Goal: Information Seeking & Learning: Learn about a topic

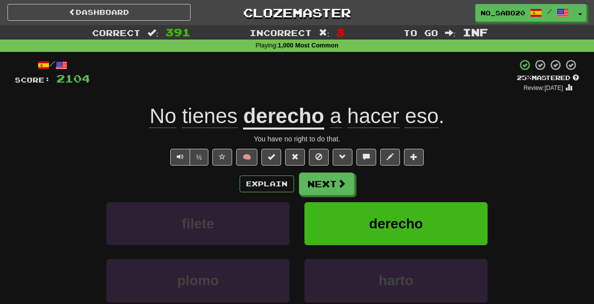
scroll to position [23, 0]
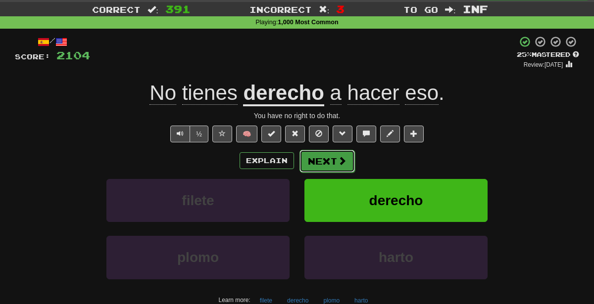
click at [325, 164] on button "Next" at bounding box center [326, 161] width 55 height 23
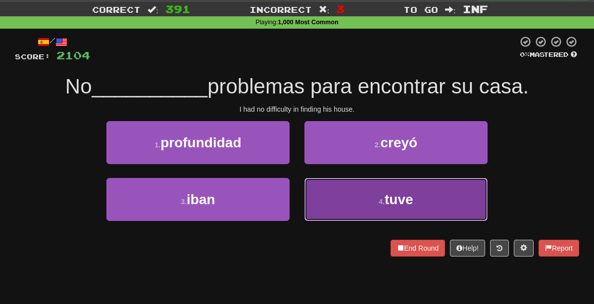
click at [348, 204] on button "4 . tuve" at bounding box center [395, 199] width 183 height 43
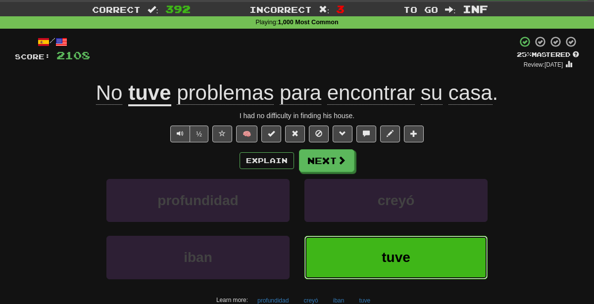
scroll to position [0, 0]
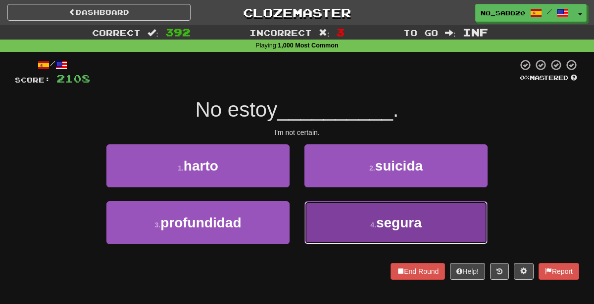
click at [373, 238] on button "4 . segura" at bounding box center [395, 222] width 183 height 43
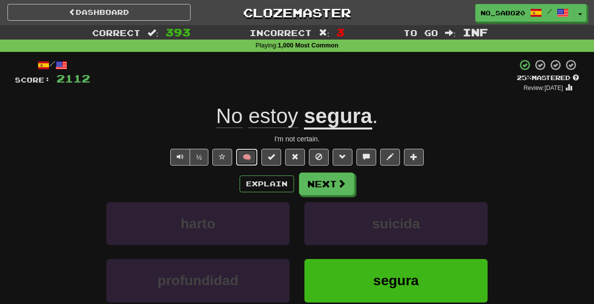
click at [243, 165] on button "🧠" at bounding box center [246, 157] width 21 height 17
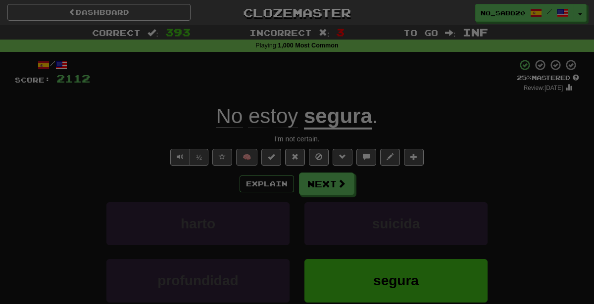
click at [0, 0] on div "× Known Feeling confident? Mark as Known This will set the sentence to 100% Mas…" at bounding box center [0, 0] width 0 height 0
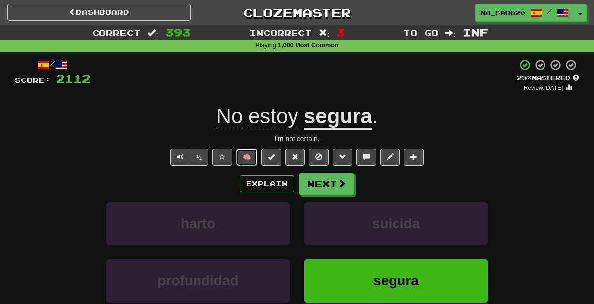
click at [243, 165] on button "🧠" at bounding box center [246, 157] width 21 height 17
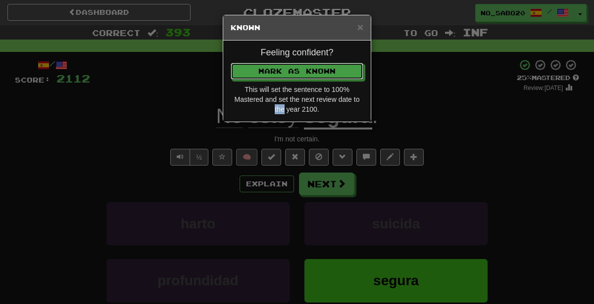
click at [231, 63] on button "Mark as Known" at bounding box center [297, 71] width 133 height 17
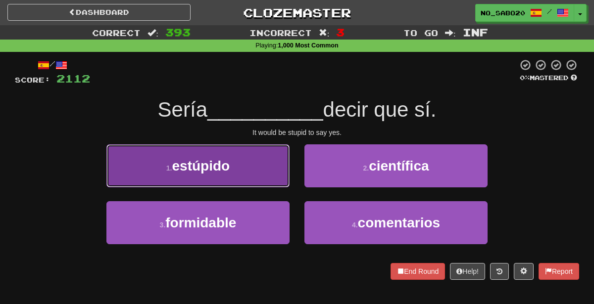
click at [264, 150] on button "1 . estúpido" at bounding box center [197, 165] width 183 height 43
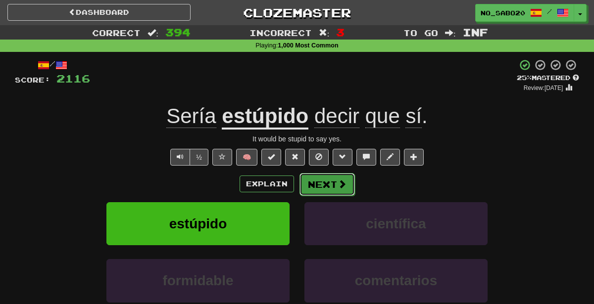
click at [332, 188] on button "Next" at bounding box center [326, 184] width 55 height 23
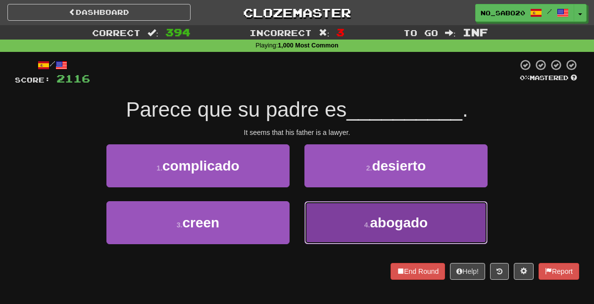
click at [316, 228] on button "4 . abogado" at bounding box center [395, 222] width 183 height 43
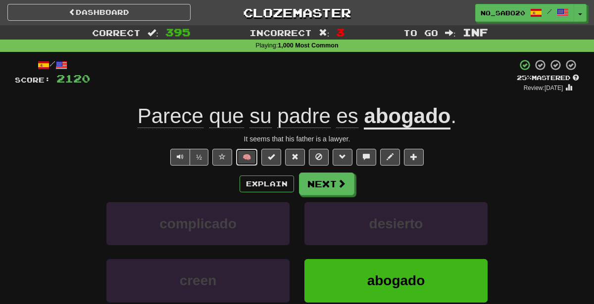
click at [253, 157] on button "🧠" at bounding box center [246, 157] width 21 height 17
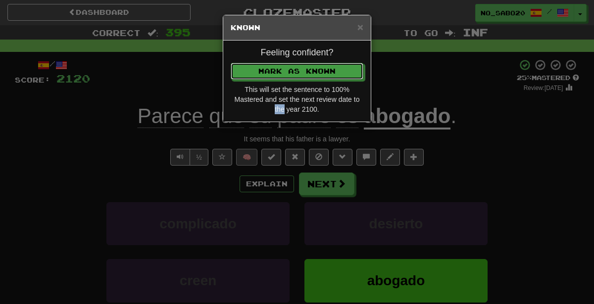
click at [231, 63] on button "Mark as Known" at bounding box center [297, 71] width 133 height 17
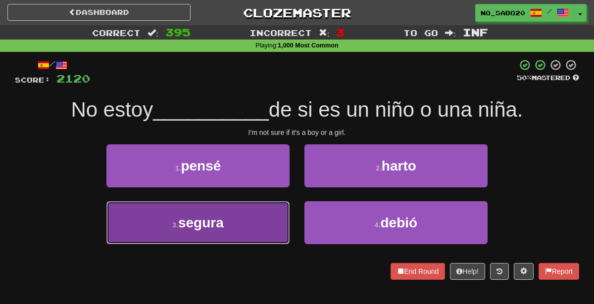
click at [267, 233] on button "3 . segura" at bounding box center [197, 222] width 183 height 43
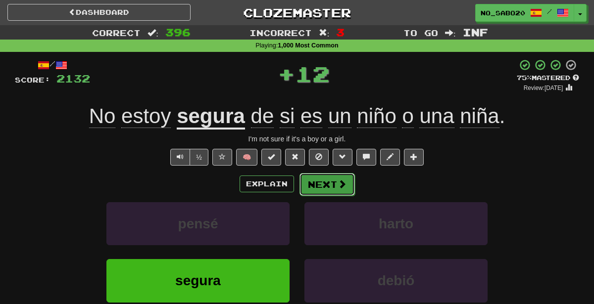
click at [346, 182] on button "Next" at bounding box center [326, 184] width 55 height 23
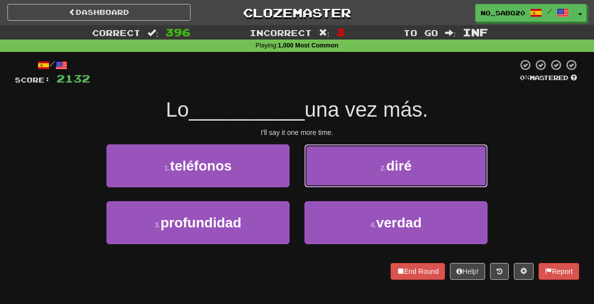
click at [346, 182] on button "2 . diré" at bounding box center [395, 165] width 183 height 43
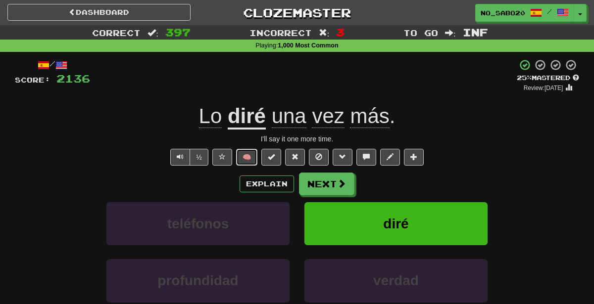
click at [251, 158] on button "🧠" at bounding box center [246, 157] width 21 height 17
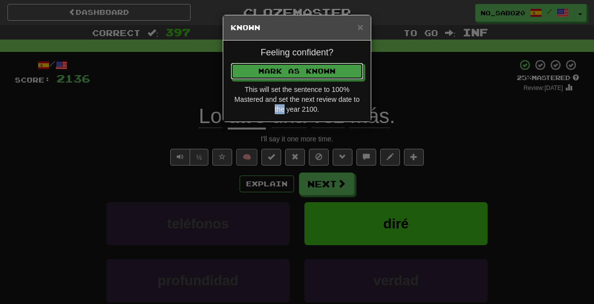
click at [231, 63] on button "Mark as Known" at bounding box center [297, 71] width 133 height 17
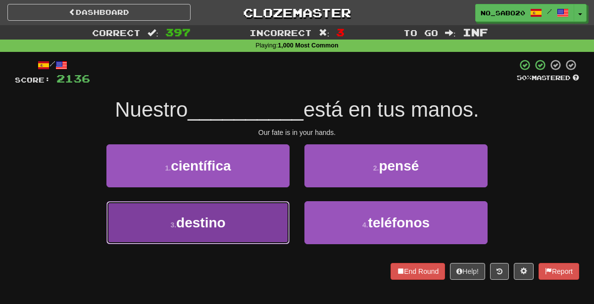
click at [247, 236] on button "3 . destino" at bounding box center [197, 222] width 183 height 43
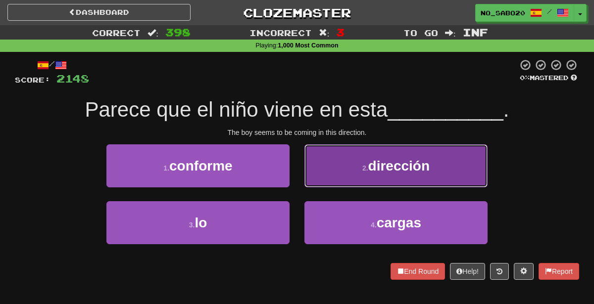
click at [386, 166] on span "dirección" at bounding box center [398, 165] width 61 height 15
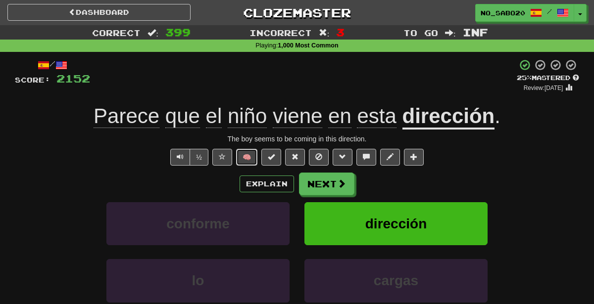
click at [254, 154] on button "🧠" at bounding box center [246, 157] width 21 height 17
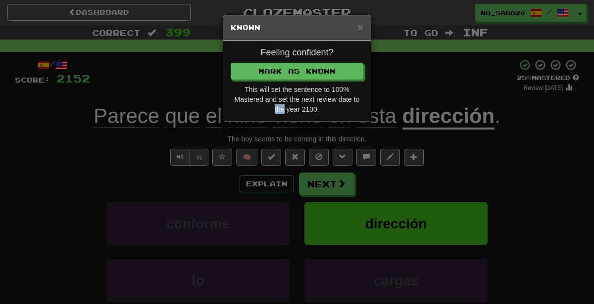
click at [254, 154] on div "× Known Feeling confident? Mark as Known This will set the sentence to 100% Mas…" at bounding box center [297, 152] width 594 height 304
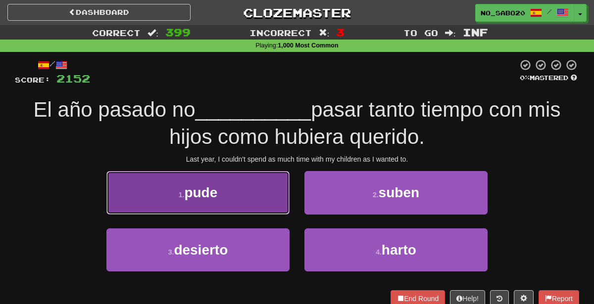
click at [261, 181] on button "1 . pude" at bounding box center [197, 192] width 183 height 43
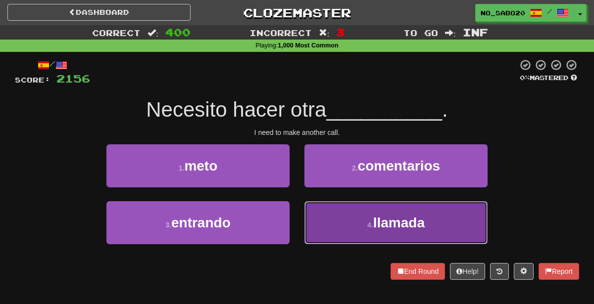
click at [329, 238] on button "4 . llamada" at bounding box center [395, 222] width 183 height 43
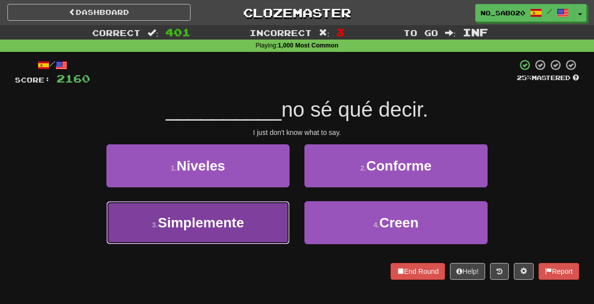
click at [256, 221] on button "3 . Simplemente" at bounding box center [197, 222] width 183 height 43
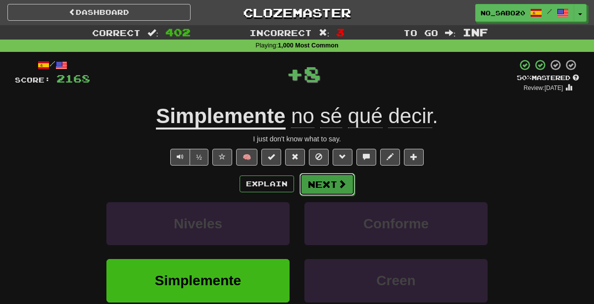
click at [345, 191] on button "Next" at bounding box center [326, 184] width 55 height 23
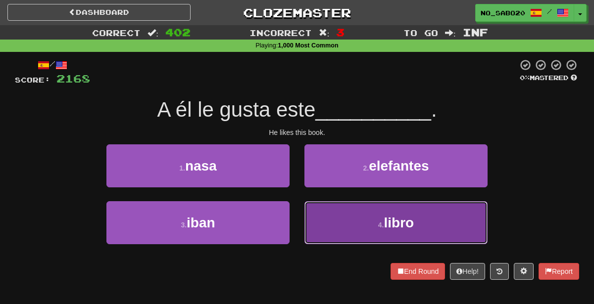
click at [355, 243] on button "4 . libro" at bounding box center [395, 222] width 183 height 43
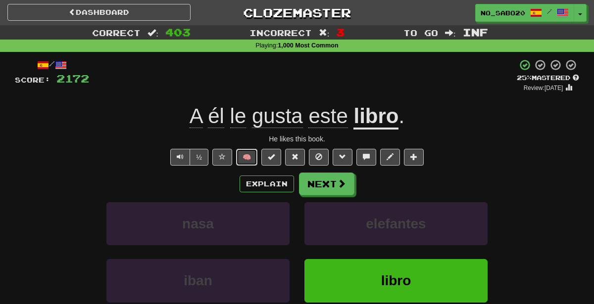
click at [250, 155] on button "🧠" at bounding box center [246, 157] width 21 height 17
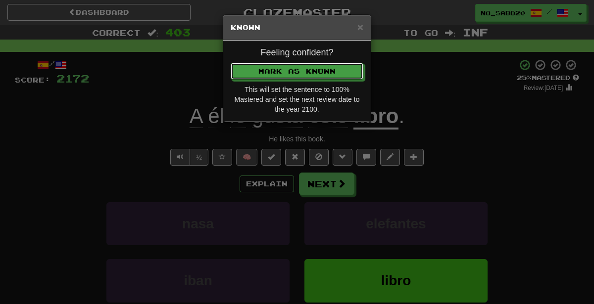
click at [231, 63] on button "Mark as Known" at bounding box center [297, 71] width 133 height 17
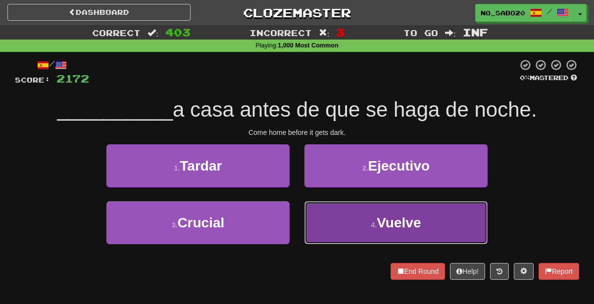
click at [316, 234] on button "4 . Vuelve" at bounding box center [395, 222] width 183 height 43
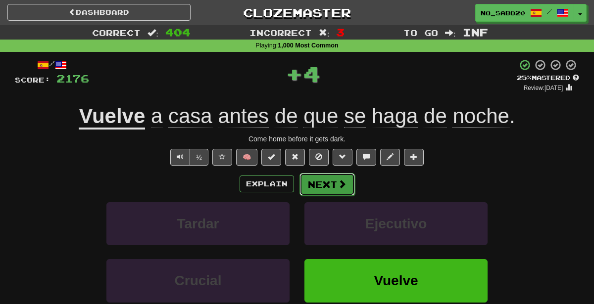
click at [338, 188] on span at bounding box center [341, 184] width 9 height 9
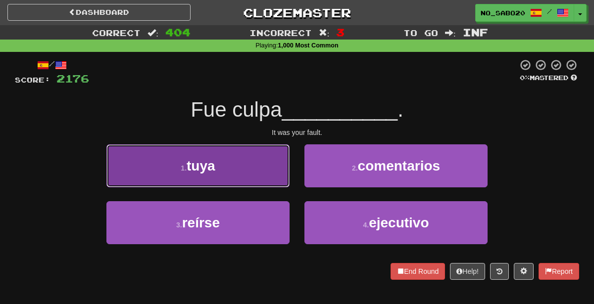
click at [219, 165] on button "1 . tuya" at bounding box center [197, 165] width 183 height 43
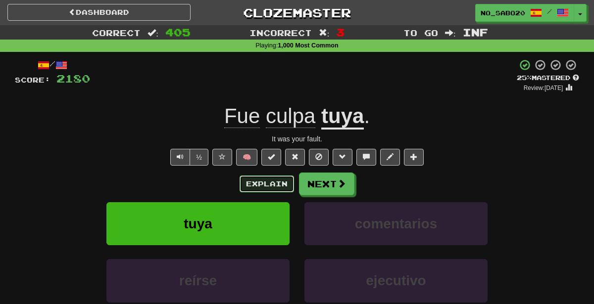
click at [249, 190] on button "Explain" at bounding box center [266, 184] width 54 height 17
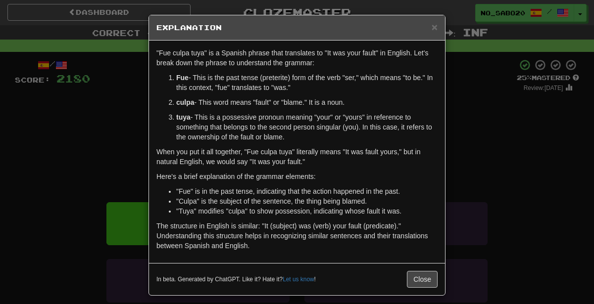
click at [488, 132] on div "× Explanation "Fue culpa tuya" is a Spanish phrase that translates to "It was y…" at bounding box center [297, 152] width 594 height 304
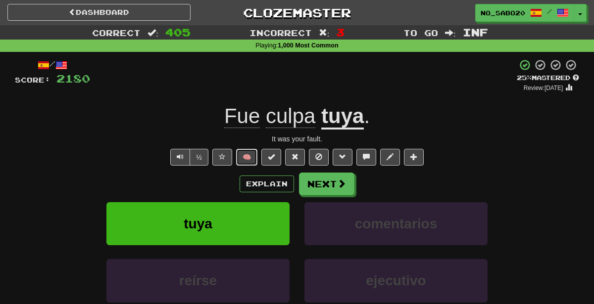
click at [251, 158] on button "🧠" at bounding box center [246, 157] width 21 height 17
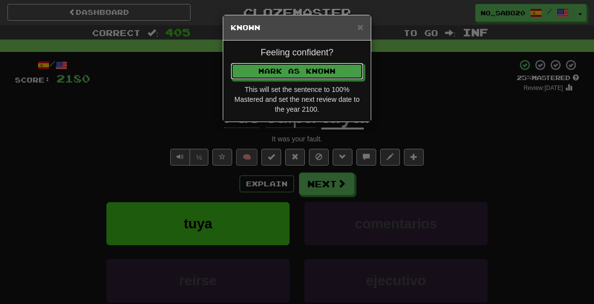
click at [231, 63] on button "Mark as Known" at bounding box center [297, 71] width 133 height 17
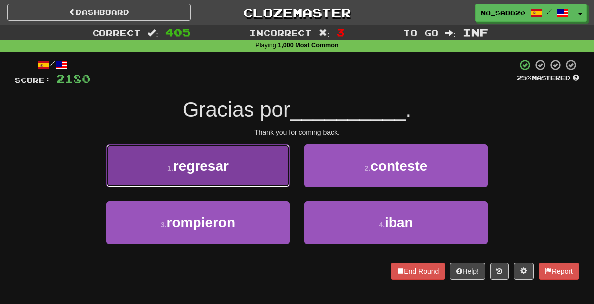
click at [239, 162] on button "1 . regresar" at bounding box center [197, 165] width 183 height 43
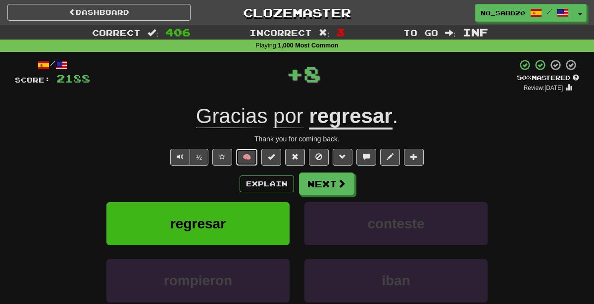
click at [248, 159] on button "🧠" at bounding box center [246, 157] width 21 height 17
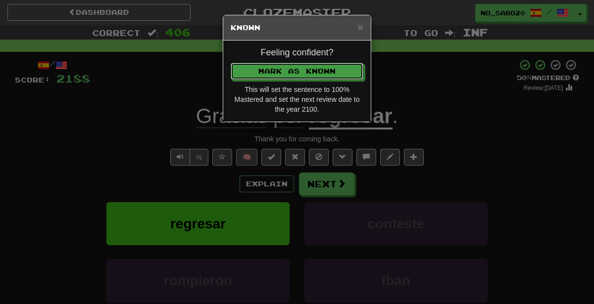
click at [231, 63] on button "Mark as Known" at bounding box center [297, 71] width 133 height 17
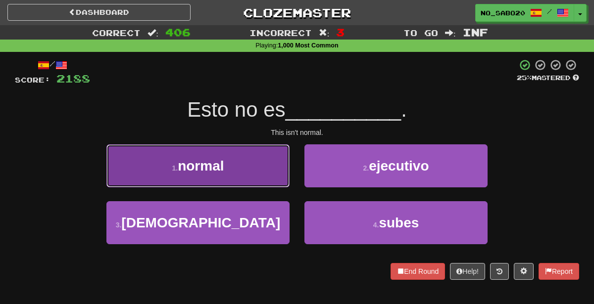
click at [245, 179] on button "1 . normal" at bounding box center [197, 165] width 183 height 43
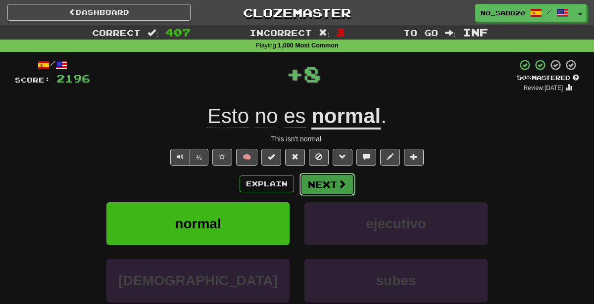
click at [322, 186] on button "Next" at bounding box center [326, 184] width 55 height 23
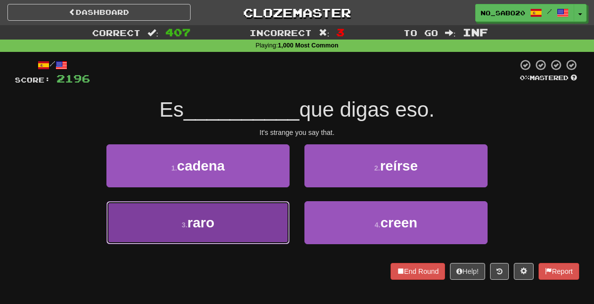
click at [260, 234] on button "3 . raro" at bounding box center [197, 222] width 183 height 43
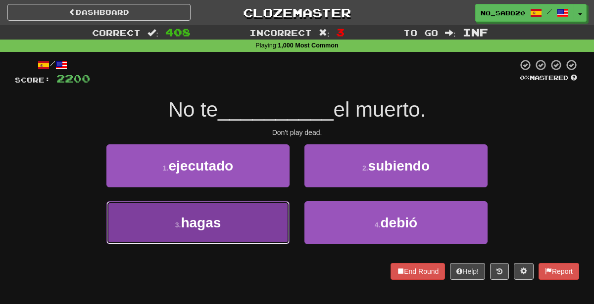
click at [252, 219] on button "3 . hagas" at bounding box center [197, 222] width 183 height 43
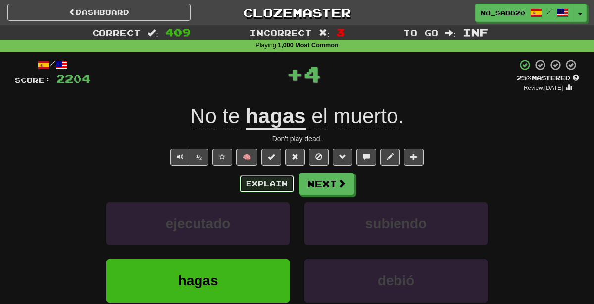
click at [274, 176] on button "Explain" at bounding box center [266, 184] width 54 height 17
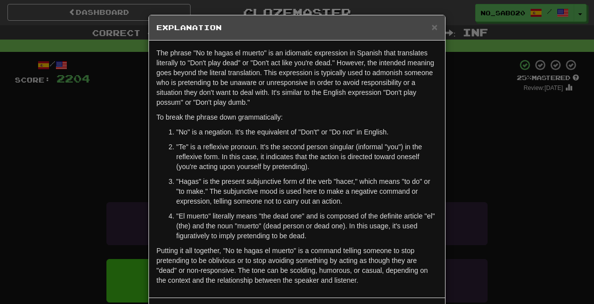
click at [88, 234] on div "× Explanation The phrase "No te hagas el muerto" is an idiomatic expression in …" at bounding box center [297, 152] width 594 height 304
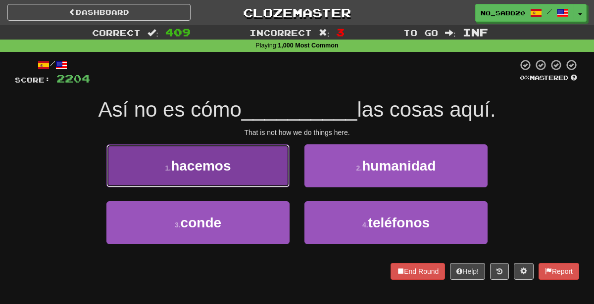
click at [230, 152] on button "1 . hacemos" at bounding box center [197, 165] width 183 height 43
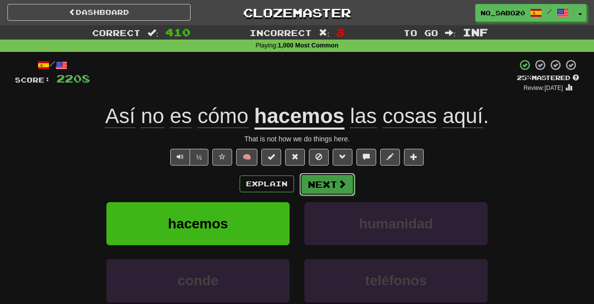
click at [319, 181] on button "Next" at bounding box center [326, 184] width 55 height 23
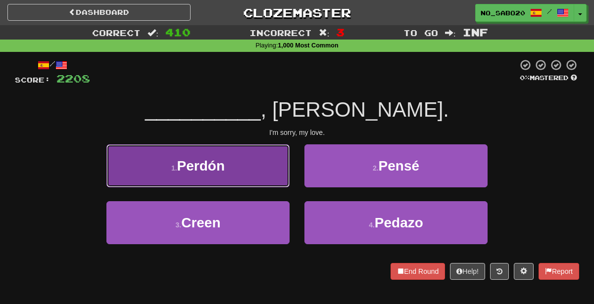
click at [246, 163] on button "1 . Perdón" at bounding box center [197, 165] width 183 height 43
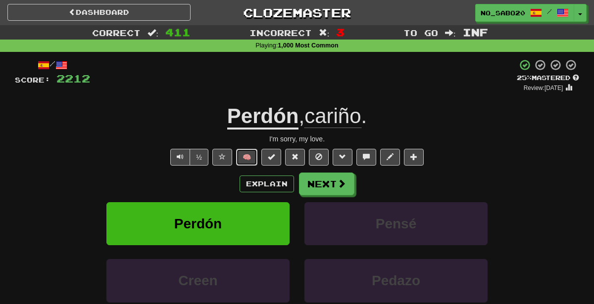
click at [253, 159] on button "🧠" at bounding box center [246, 157] width 21 height 17
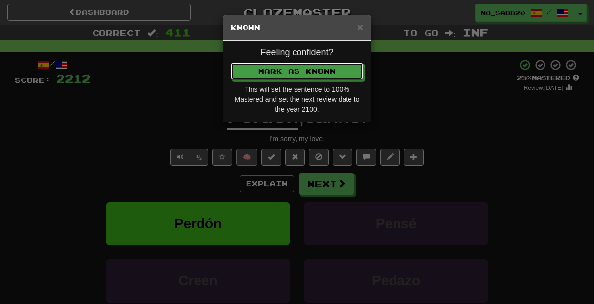
click at [231, 63] on button "Mark as Known" at bounding box center [297, 71] width 133 height 17
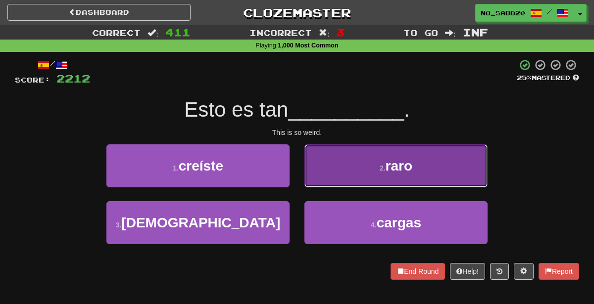
click at [331, 165] on button "2 . raro" at bounding box center [395, 165] width 183 height 43
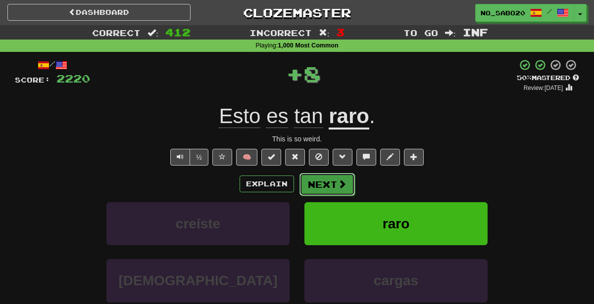
click at [321, 186] on button "Next" at bounding box center [326, 184] width 55 height 23
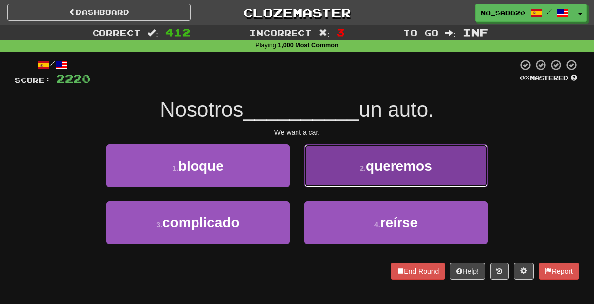
click at [348, 175] on button "2 . queremos" at bounding box center [395, 165] width 183 height 43
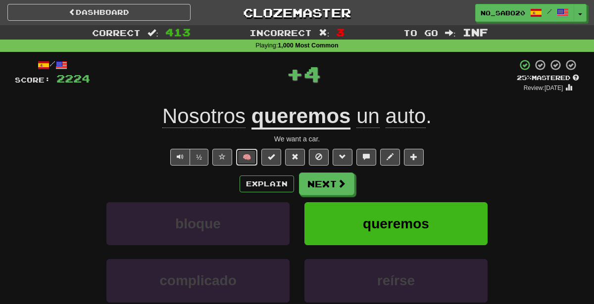
click at [241, 159] on button "🧠" at bounding box center [246, 157] width 21 height 17
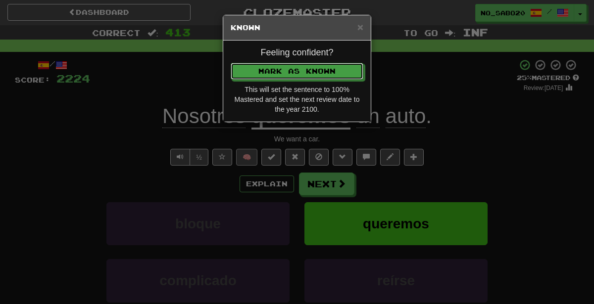
click at [231, 63] on button "Mark as Known" at bounding box center [297, 71] width 133 height 17
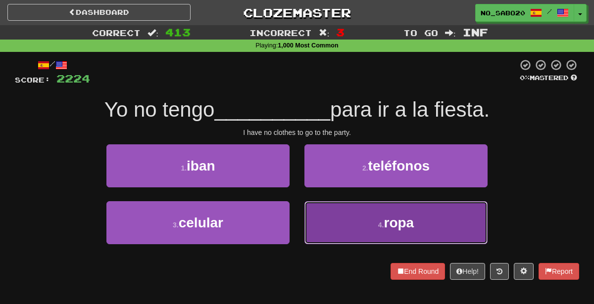
click at [336, 225] on button "4 . ropa" at bounding box center [395, 222] width 183 height 43
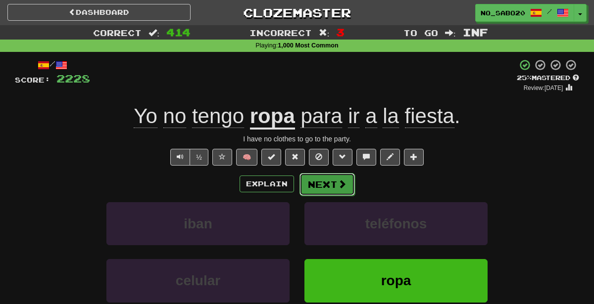
click at [309, 191] on button "Next" at bounding box center [326, 184] width 55 height 23
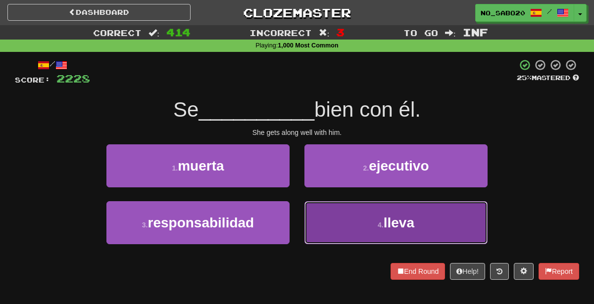
click at [321, 229] on button "4 . lleva" at bounding box center [395, 222] width 183 height 43
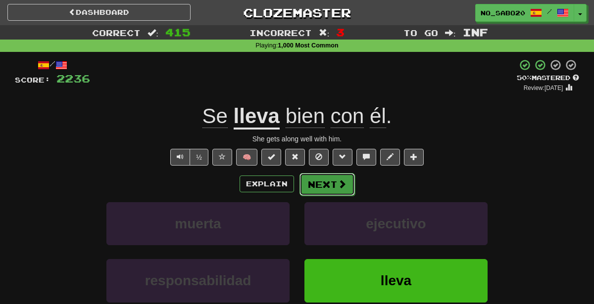
click at [315, 190] on button "Next" at bounding box center [326, 184] width 55 height 23
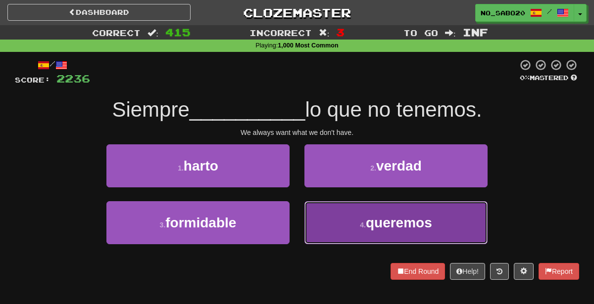
click at [379, 223] on span "queremos" at bounding box center [399, 222] width 66 height 15
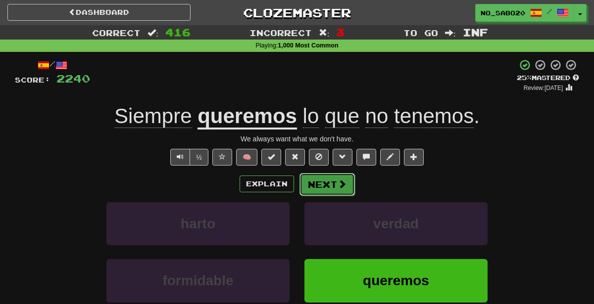
click at [327, 180] on button "Next" at bounding box center [326, 184] width 55 height 23
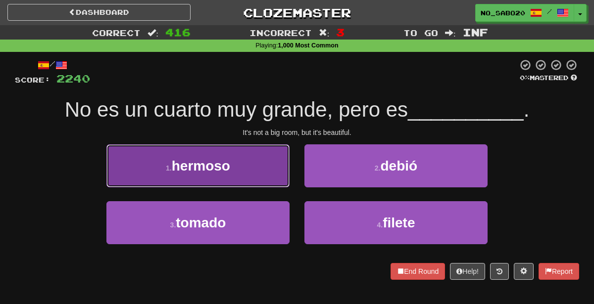
click at [232, 170] on button "1 . hermoso" at bounding box center [197, 165] width 183 height 43
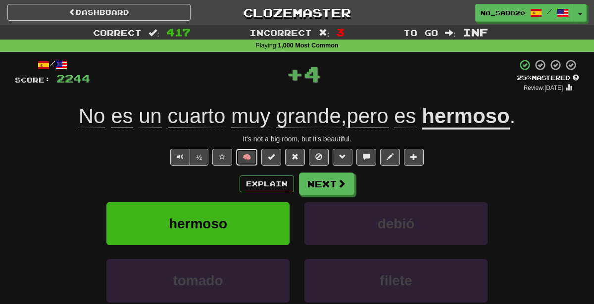
click at [255, 155] on button "🧠" at bounding box center [246, 157] width 21 height 17
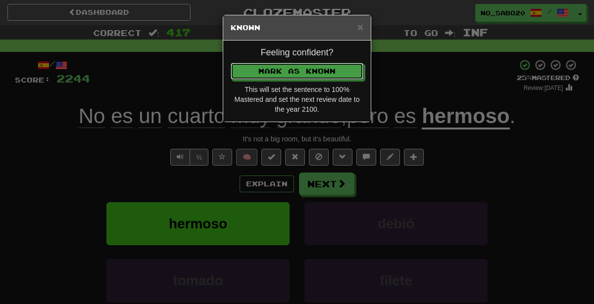
click at [231, 63] on button "Mark as Known" at bounding box center [297, 71] width 133 height 17
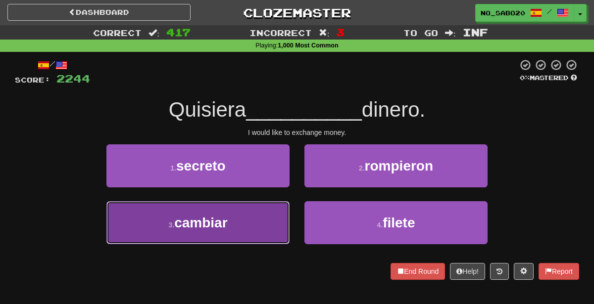
click at [250, 217] on button "3 . cambiar" at bounding box center [197, 222] width 183 height 43
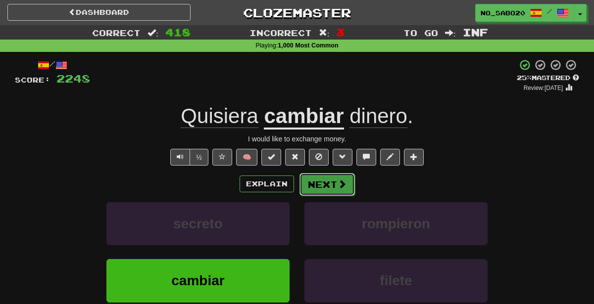
click at [318, 177] on button "Next" at bounding box center [326, 184] width 55 height 23
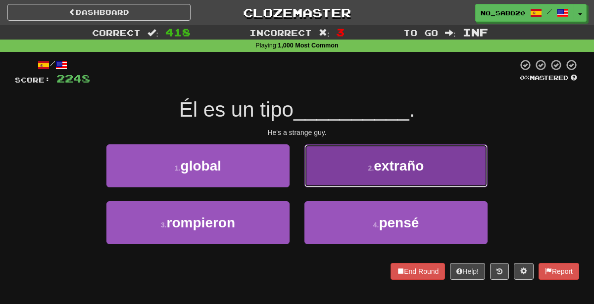
click at [340, 164] on button "2 . extraño" at bounding box center [395, 165] width 183 height 43
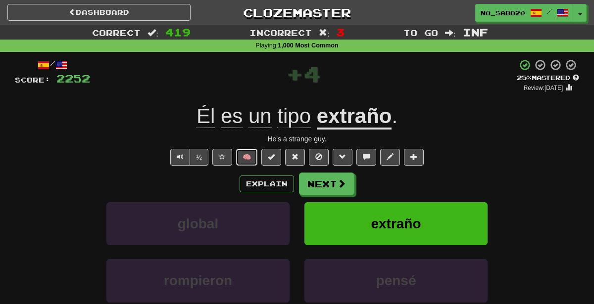
click at [252, 157] on button "🧠" at bounding box center [246, 157] width 21 height 17
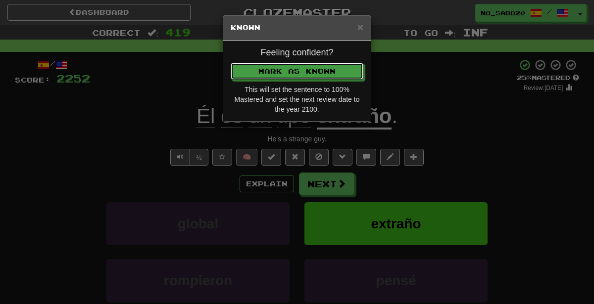
click at [231, 63] on button "Mark as Known" at bounding box center [297, 71] width 133 height 17
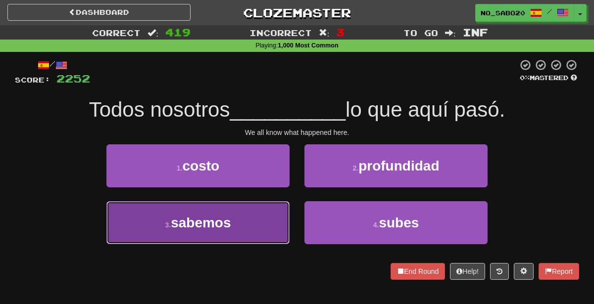
click at [256, 230] on button "3 . sabemos" at bounding box center [197, 222] width 183 height 43
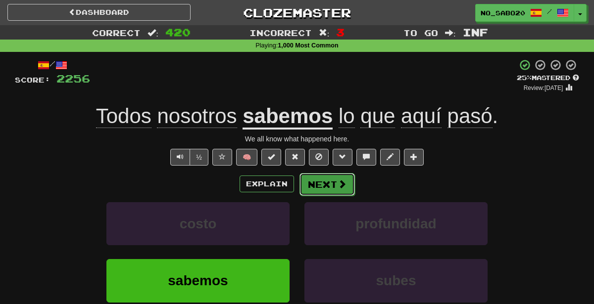
click at [311, 179] on button "Next" at bounding box center [326, 184] width 55 height 23
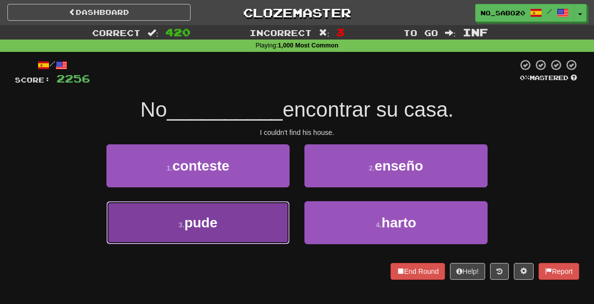
click at [231, 224] on button "3 . pude" at bounding box center [197, 222] width 183 height 43
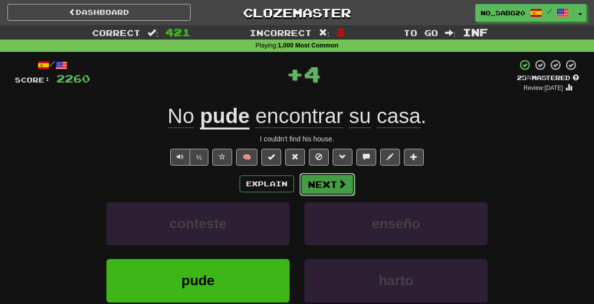
click at [335, 176] on button "Next" at bounding box center [326, 184] width 55 height 23
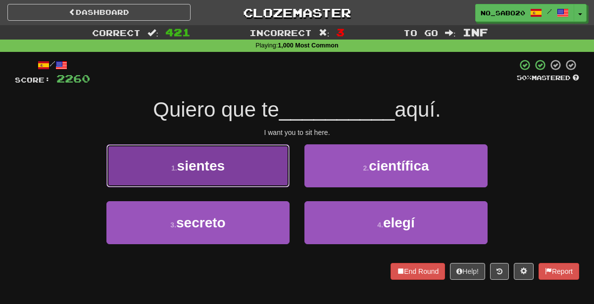
click at [215, 172] on span "sientes" at bounding box center [201, 165] width 48 height 15
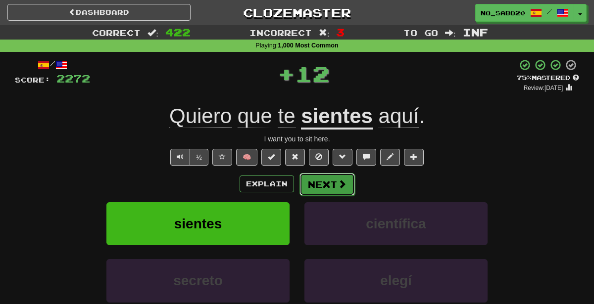
click at [327, 187] on button "Next" at bounding box center [326, 184] width 55 height 23
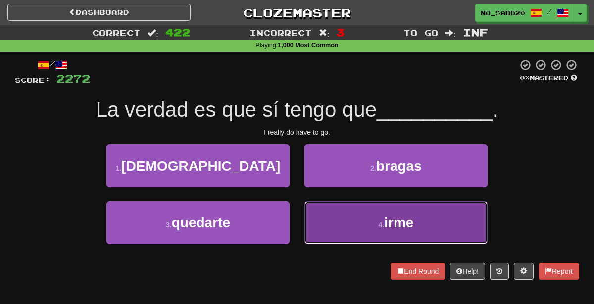
click at [335, 213] on button "4 . irme" at bounding box center [395, 222] width 183 height 43
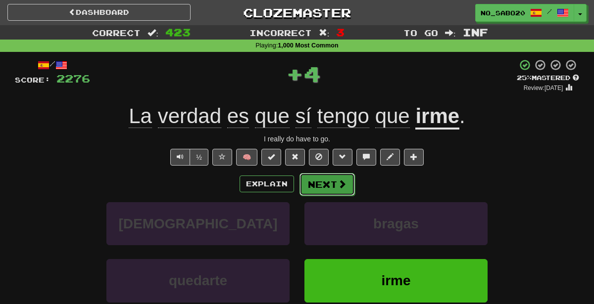
click at [331, 187] on button "Next" at bounding box center [326, 184] width 55 height 23
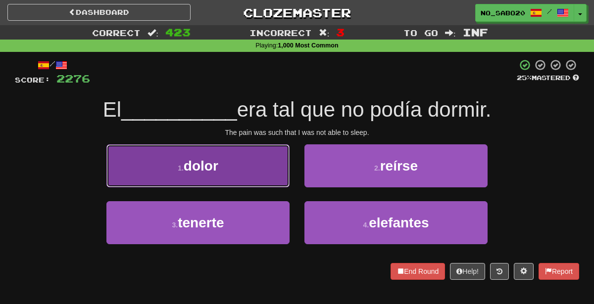
click at [266, 162] on button "1 . dolor" at bounding box center [197, 165] width 183 height 43
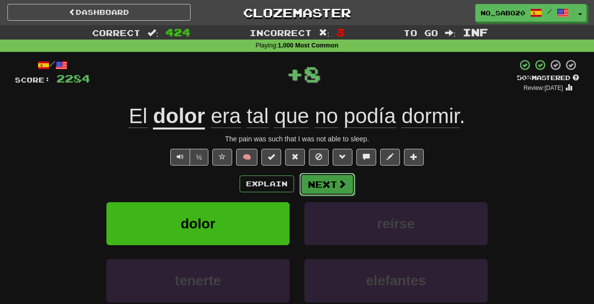
click at [344, 180] on span at bounding box center [341, 184] width 9 height 9
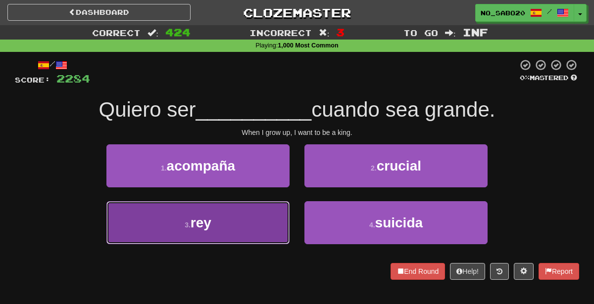
click at [252, 225] on button "3 . rey" at bounding box center [197, 222] width 183 height 43
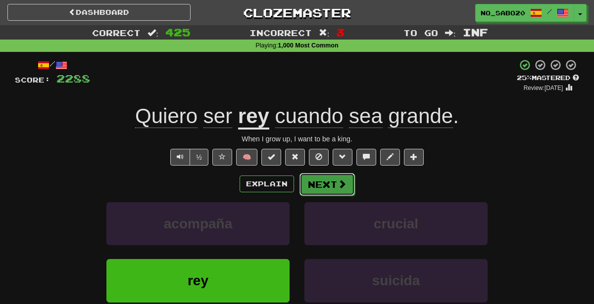
click at [330, 184] on button "Next" at bounding box center [326, 184] width 55 height 23
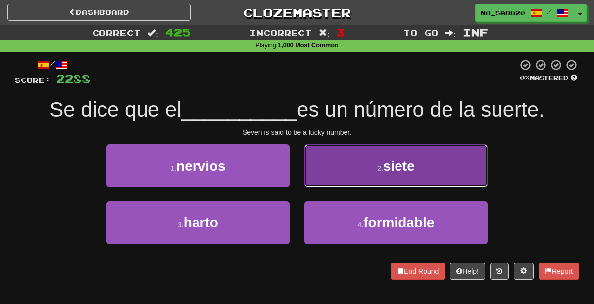
click at [364, 178] on button "2 . siete" at bounding box center [395, 165] width 183 height 43
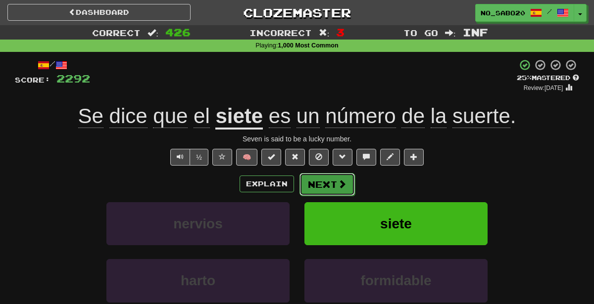
click at [340, 183] on span at bounding box center [341, 184] width 9 height 9
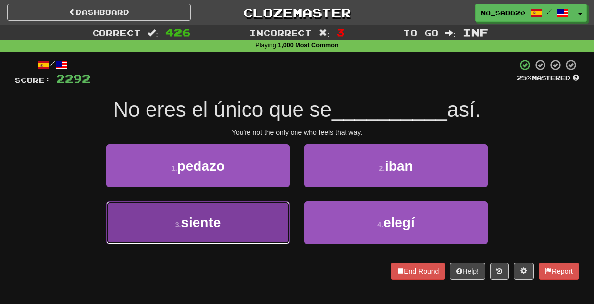
click at [251, 231] on button "3 . siente" at bounding box center [197, 222] width 183 height 43
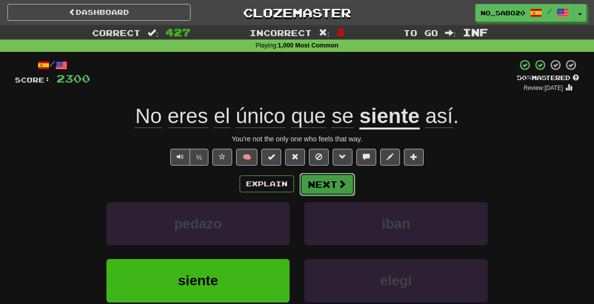
click at [338, 186] on span at bounding box center [341, 184] width 9 height 9
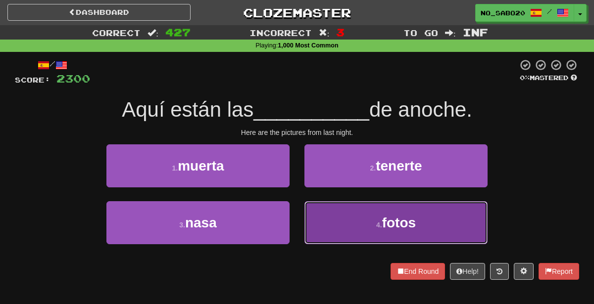
click at [305, 232] on button "4 . fotos" at bounding box center [395, 222] width 183 height 43
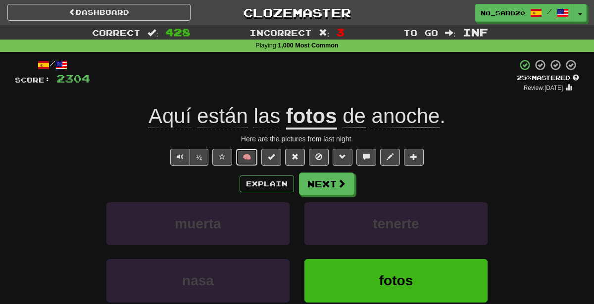
click at [239, 160] on button "🧠" at bounding box center [246, 157] width 21 height 17
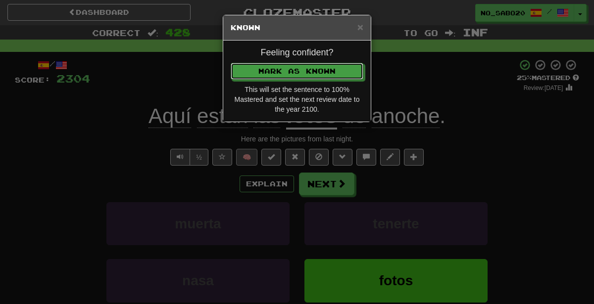
click at [231, 63] on button "Mark as Known" at bounding box center [297, 71] width 133 height 17
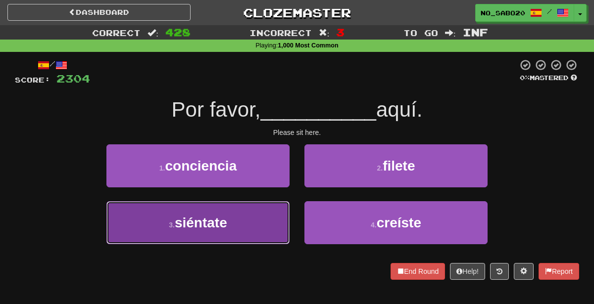
click at [267, 233] on button "3 . siéntate" at bounding box center [197, 222] width 183 height 43
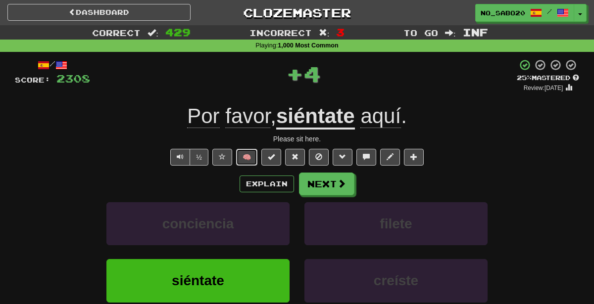
click at [243, 154] on button "🧠" at bounding box center [246, 157] width 21 height 17
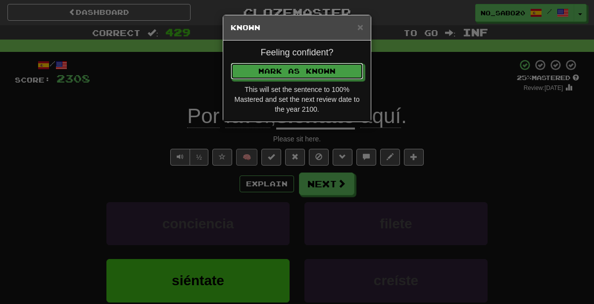
click at [231, 63] on button "Mark as Known" at bounding box center [297, 71] width 133 height 17
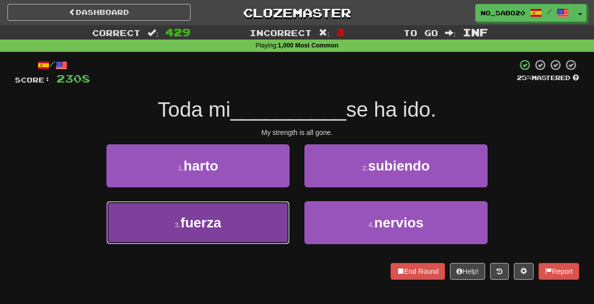
click at [256, 234] on button "3 . fuerza" at bounding box center [197, 222] width 183 height 43
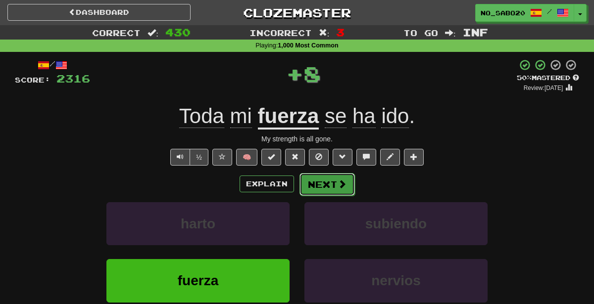
click at [326, 187] on button "Next" at bounding box center [326, 184] width 55 height 23
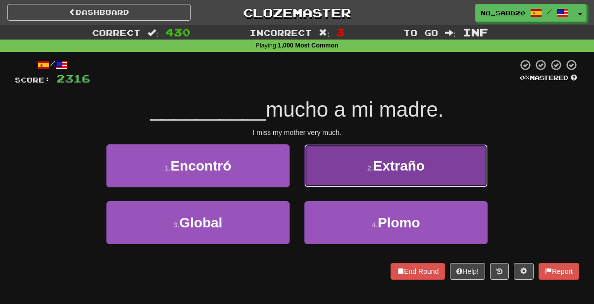
click at [336, 164] on button "2 . Extraño" at bounding box center [395, 165] width 183 height 43
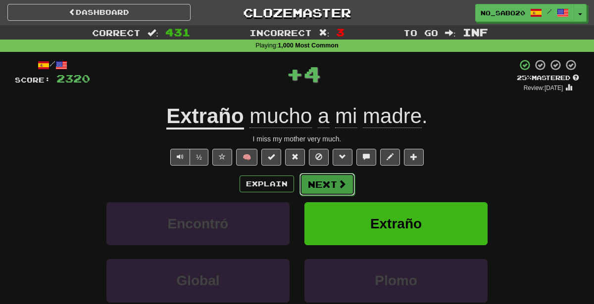
click at [339, 181] on span at bounding box center [341, 184] width 9 height 9
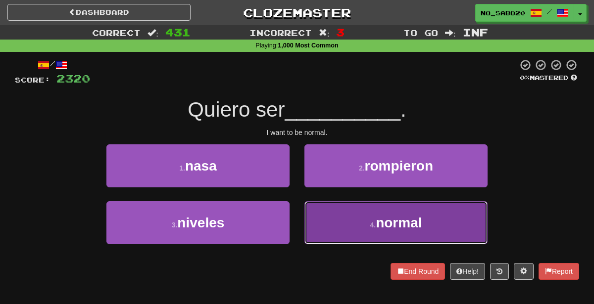
click at [307, 225] on button "4 . normal" at bounding box center [395, 222] width 183 height 43
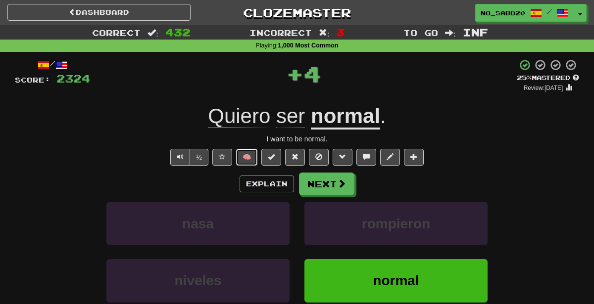
click at [250, 160] on button "🧠" at bounding box center [246, 157] width 21 height 17
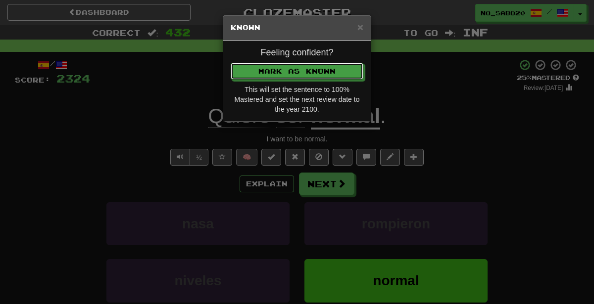
click at [231, 63] on button "Mark as Known" at bounding box center [297, 71] width 133 height 17
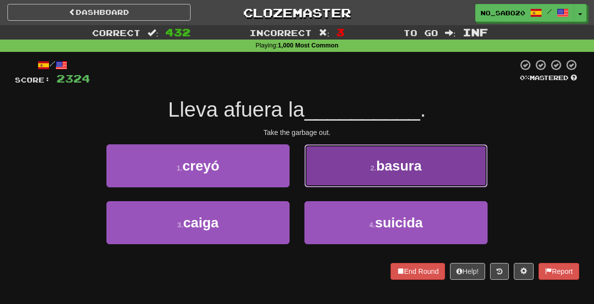
click at [344, 175] on button "2 . basura" at bounding box center [395, 165] width 183 height 43
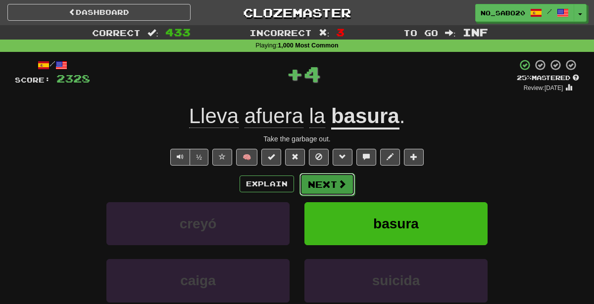
click at [318, 184] on button "Next" at bounding box center [326, 184] width 55 height 23
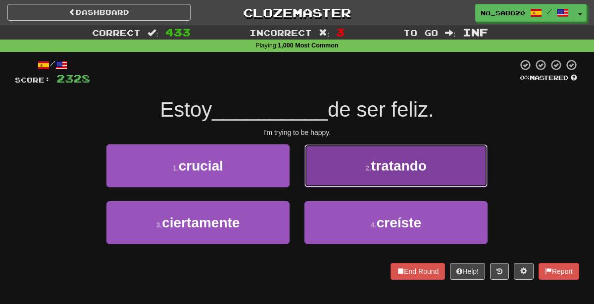
click at [348, 167] on button "2 . tratando" at bounding box center [395, 165] width 183 height 43
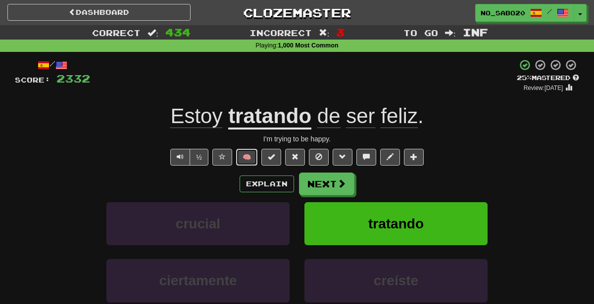
click at [251, 160] on button "🧠" at bounding box center [246, 157] width 21 height 17
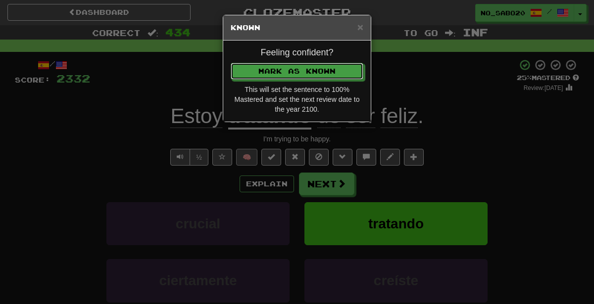
click at [231, 63] on button "Mark as Known" at bounding box center [297, 71] width 133 height 17
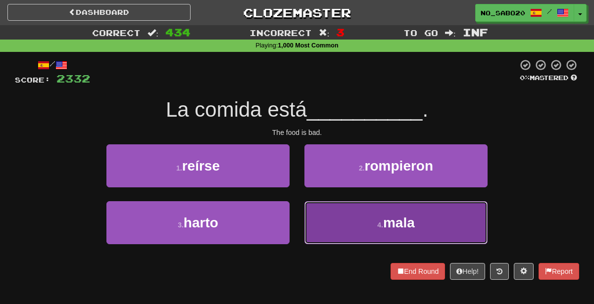
click at [341, 229] on button "4 . mala" at bounding box center [395, 222] width 183 height 43
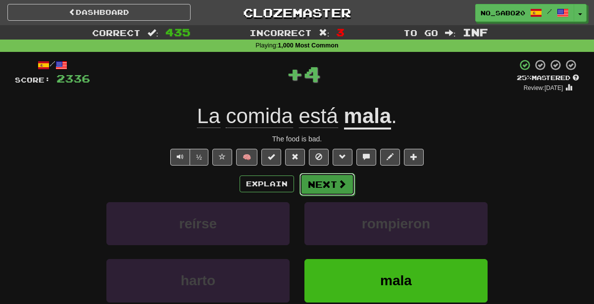
click at [326, 181] on button "Next" at bounding box center [326, 184] width 55 height 23
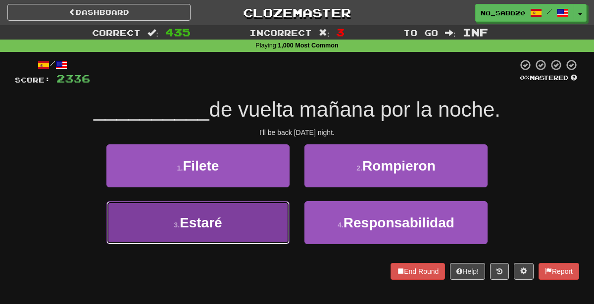
click at [247, 223] on button "3 . Estaré" at bounding box center [197, 222] width 183 height 43
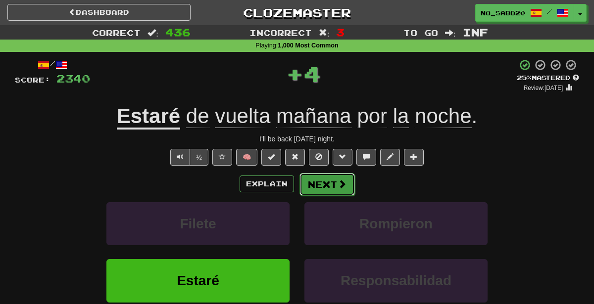
click at [341, 184] on span at bounding box center [341, 184] width 9 height 9
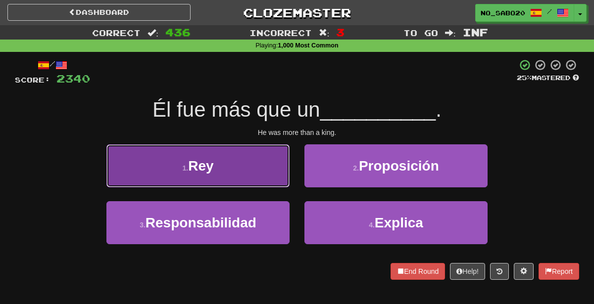
click at [235, 167] on button "1 . Rey" at bounding box center [197, 165] width 183 height 43
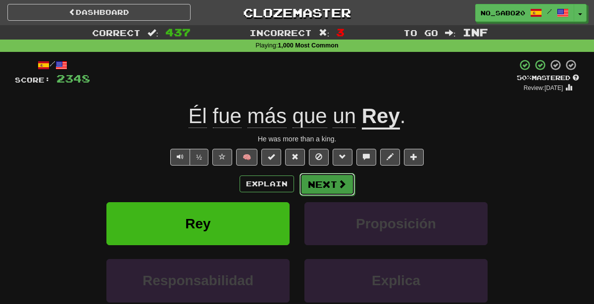
click at [321, 183] on button "Next" at bounding box center [326, 184] width 55 height 23
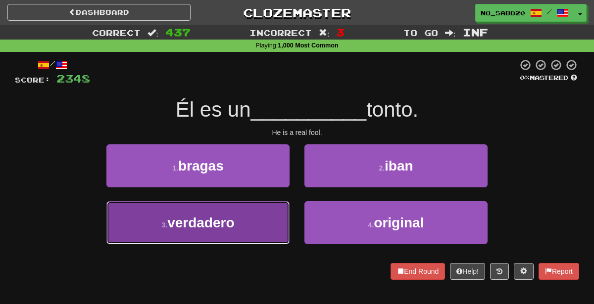
click at [261, 241] on button "3 . verdadero" at bounding box center [197, 222] width 183 height 43
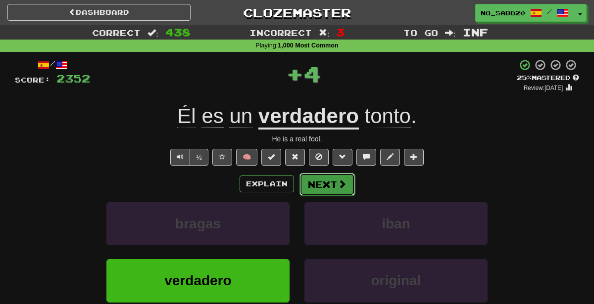
click at [323, 187] on button "Next" at bounding box center [326, 184] width 55 height 23
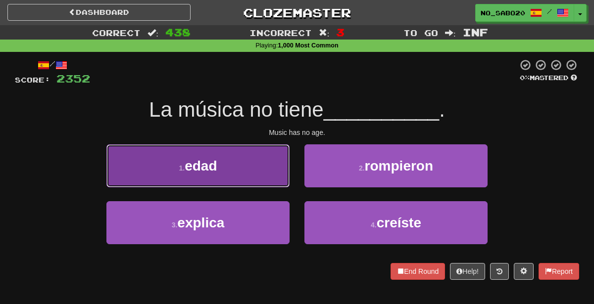
click at [250, 166] on button "1 . edad" at bounding box center [197, 165] width 183 height 43
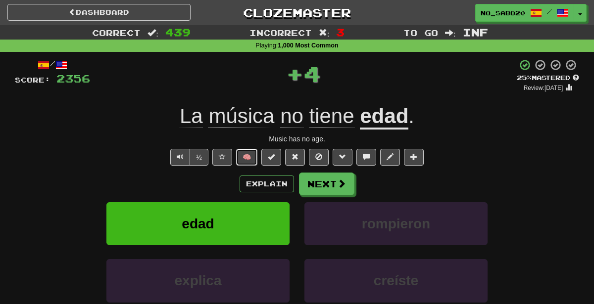
click at [247, 161] on button "🧠" at bounding box center [246, 157] width 21 height 17
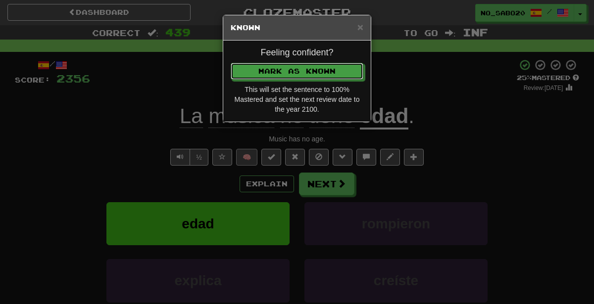
click at [231, 63] on button "Mark as Known" at bounding box center [297, 71] width 133 height 17
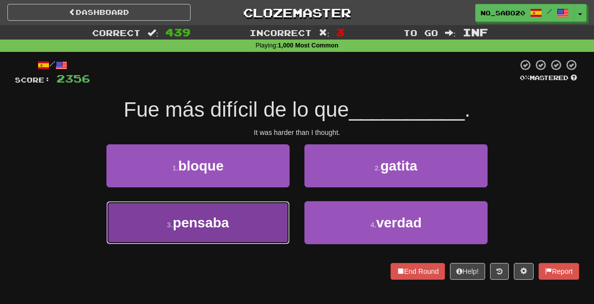
click at [252, 234] on button "3 . pensaba" at bounding box center [197, 222] width 183 height 43
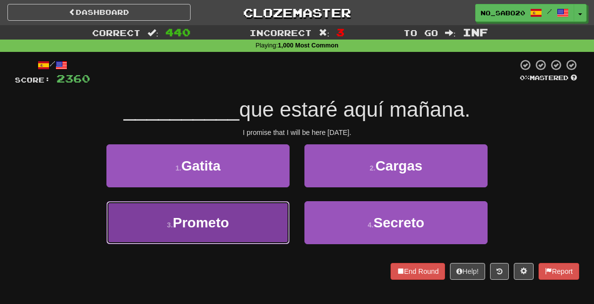
click at [221, 224] on span "Prometo" at bounding box center [201, 222] width 56 height 15
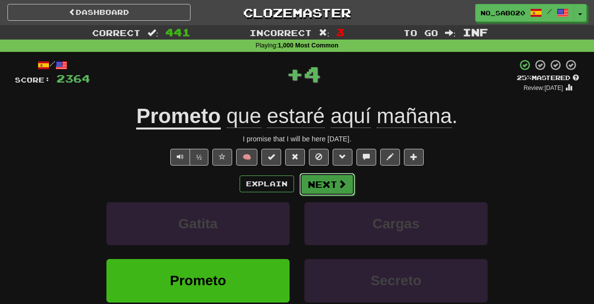
click at [327, 188] on button "Next" at bounding box center [326, 184] width 55 height 23
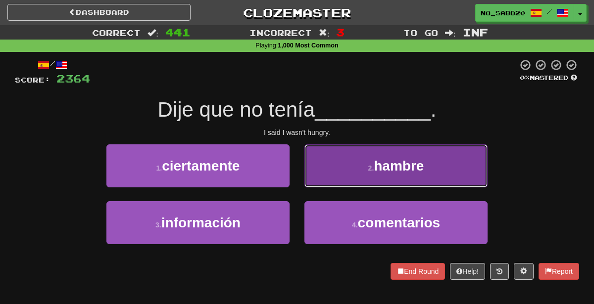
click at [329, 155] on button "2 . hambre" at bounding box center [395, 165] width 183 height 43
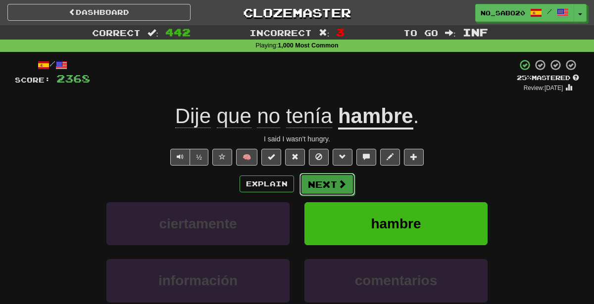
click at [329, 181] on button "Next" at bounding box center [326, 184] width 55 height 23
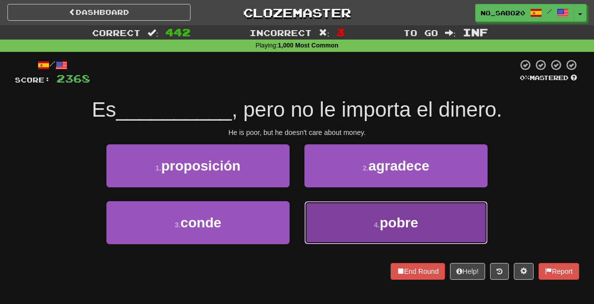
click at [385, 222] on span "pobre" at bounding box center [398, 222] width 39 height 15
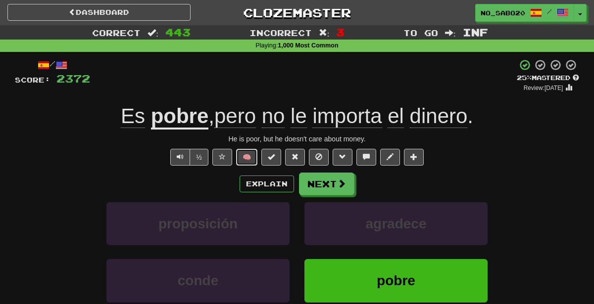
click at [253, 158] on button "🧠" at bounding box center [246, 157] width 21 height 17
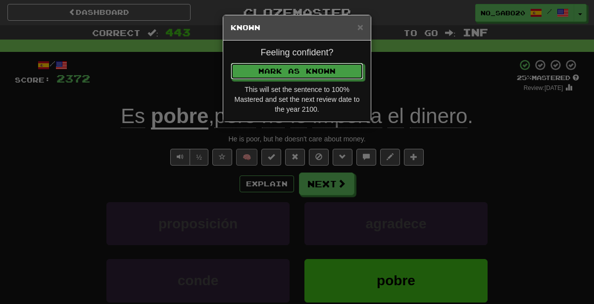
click at [231, 63] on button "Mark as Known" at bounding box center [297, 71] width 133 height 17
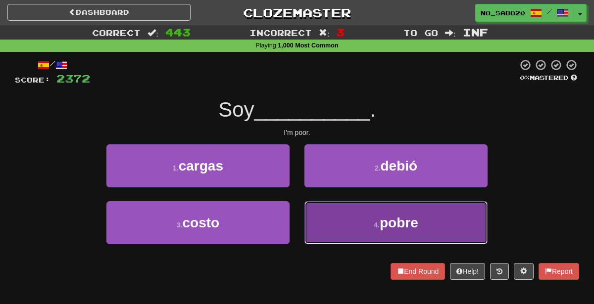
click at [337, 227] on button "4 . pobre" at bounding box center [395, 222] width 183 height 43
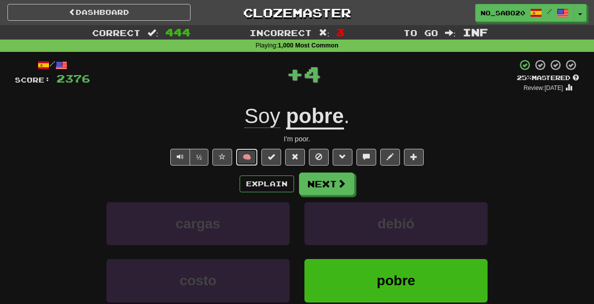
click at [252, 163] on button "🧠" at bounding box center [246, 157] width 21 height 17
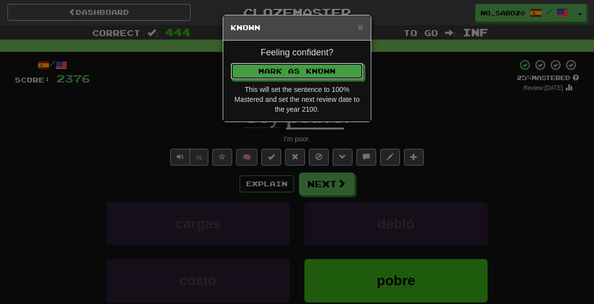
click at [231, 63] on button "Mark as Known" at bounding box center [297, 71] width 133 height 17
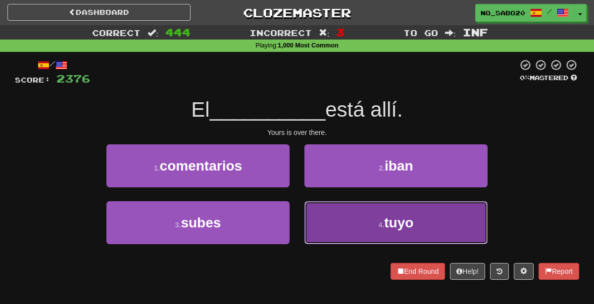
click at [334, 233] on button "4 . tuyo" at bounding box center [395, 222] width 183 height 43
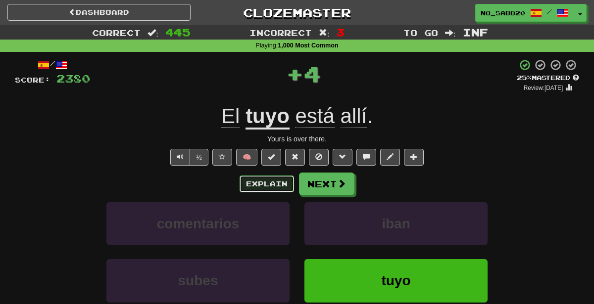
click at [275, 183] on button "Explain" at bounding box center [266, 184] width 54 height 17
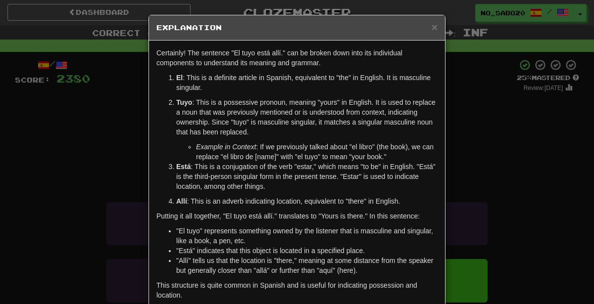
click at [484, 132] on div "× Explanation Certainly! The sentence "El tuyo está allí." can be broken down i…" at bounding box center [297, 152] width 594 height 304
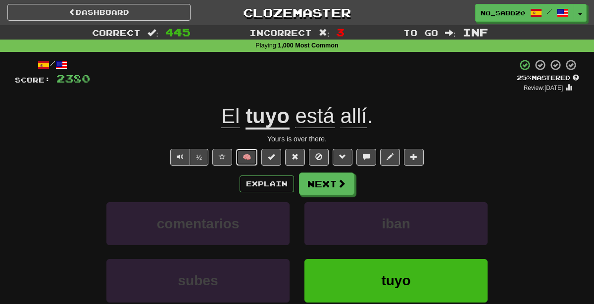
click at [242, 164] on button "🧠" at bounding box center [246, 157] width 21 height 17
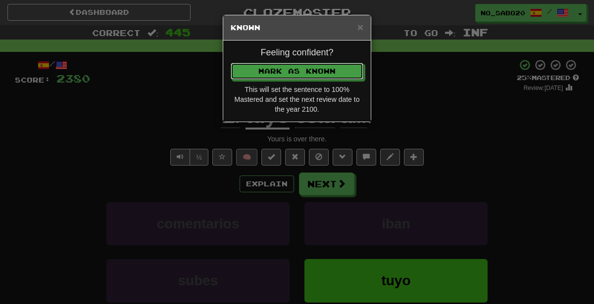
click at [231, 63] on button "Mark as Known" at bounding box center [297, 71] width 133 height 17
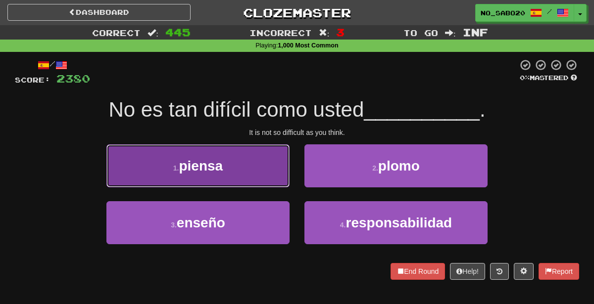
click at [263, 169] on button "1 . piensa" at bounding box center [197, 165] width 183 height 43
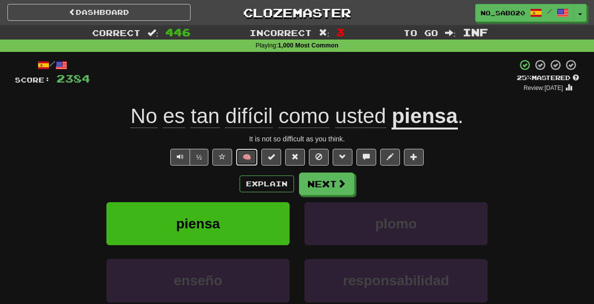
click at [250, 159] on button "🧠" at bounding box center [246, 157] width 21 height 17
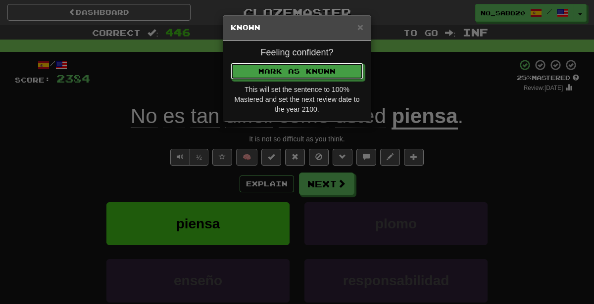
click at [231, 63] on button "Mark as Known" at bounding box center [297, 71] width 133 height 17
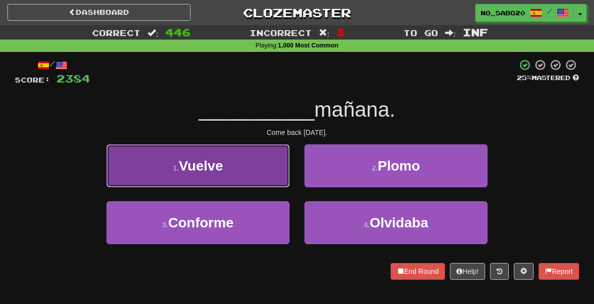
click at [285, 160] on button "1 . Vuelve" at bounding box center [197, 165] width 183 height 43
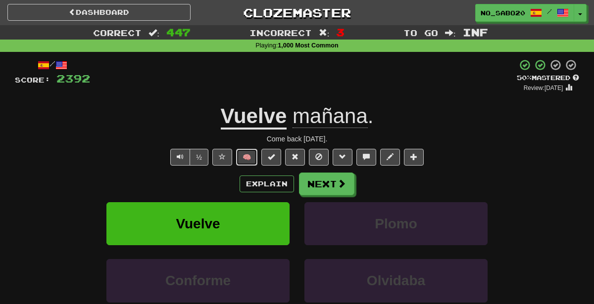
click at [250, 159] on button "🧠" at bounding box center [246, 157] width 21 height 17
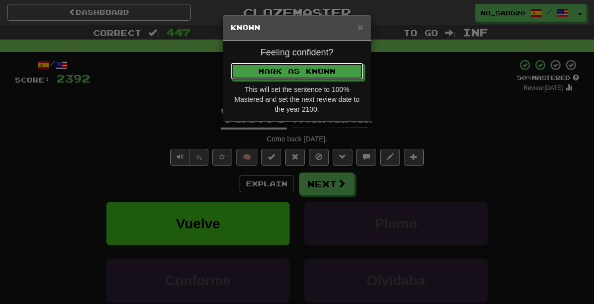
click at [231, 63] on button "Mark as Known" at bounding box center [297, 71] width 133 height 17
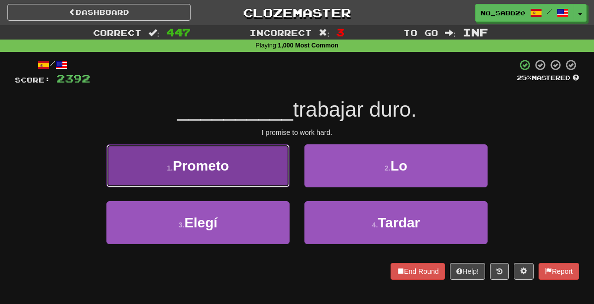
click at [271, 169] on button "1 . Prometo" at bounding box center [197, 165] width 183 height 43
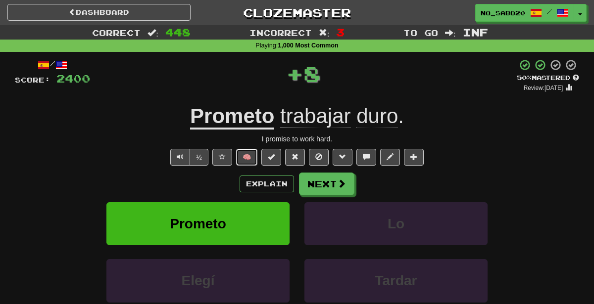
click at [251, 161] on button "🧠" at bounding box center [246, 157] width 21 height 17
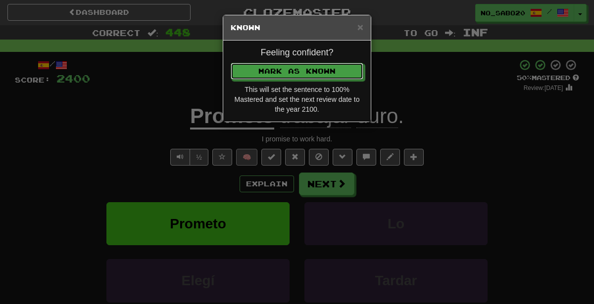
click at [231, 63] on button "Mark as Known" at bounding box center [297, 71] width 133 height 17
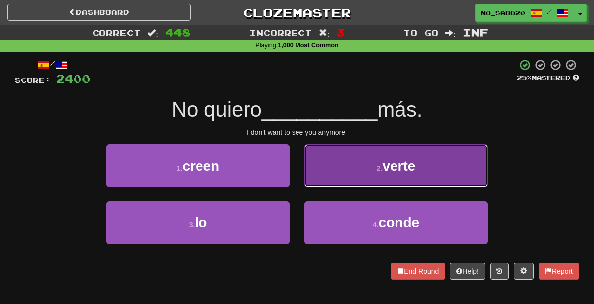
click at [427, 157] on button "2 . verte" at bounding box center [395, 165] width 183 height 43
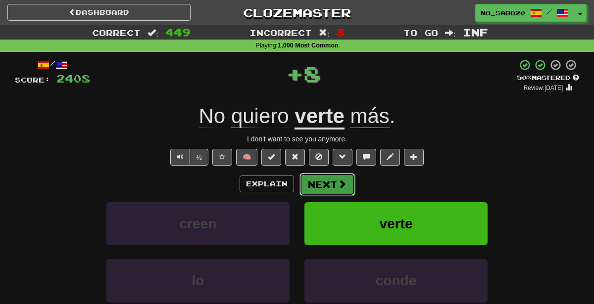
click at [329, 181] on button "Next" at bounding box center [326, 184] width 55 height 23
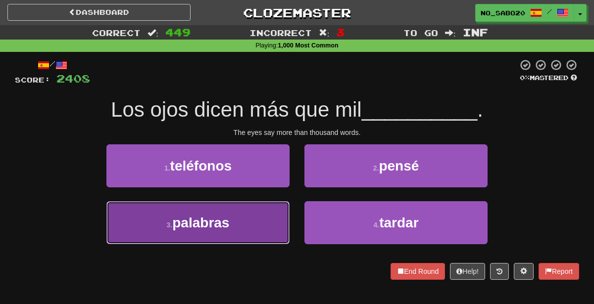
click at [235, 226] on button "3 . palabras" at bounding box center [197, 222] width 183 height 43
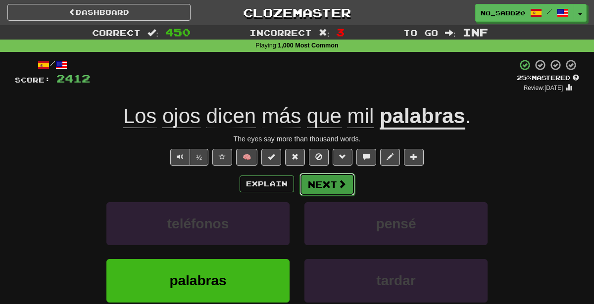
click at [327, 187] on button "Next" at bounding box center [326, 184] width 55 height 23
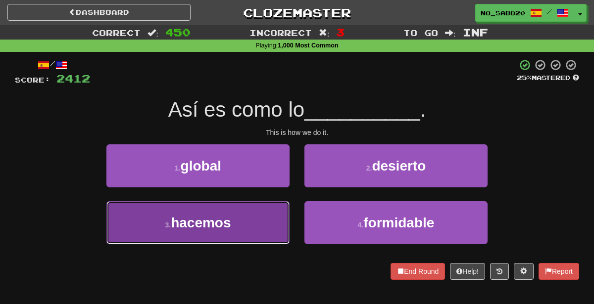
click at [248, 231] on button "3 . hacemos" at bounding box center [197, 222] width 183 height 43
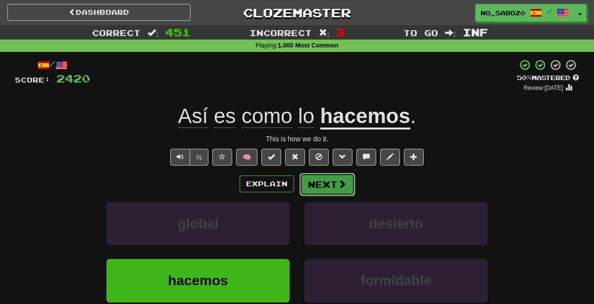
click at [323, 193] on button "Next" at bounding box center [326, 184] width 55 height 23
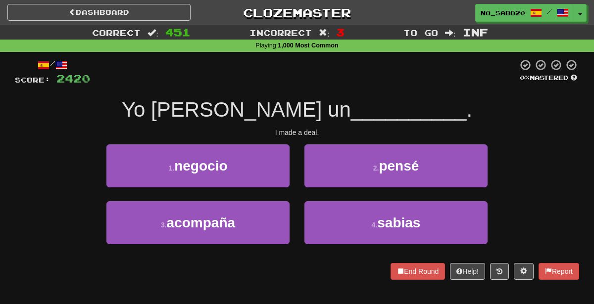
click at [296, 164] on div "1 . negocio" at bounding box center [198, 172] width 198 height 57
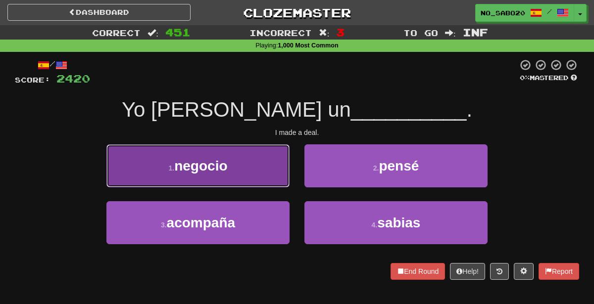
click at [286, 166] on button "1 . negocio" at bounding box center [197, 165] width 183 height 43
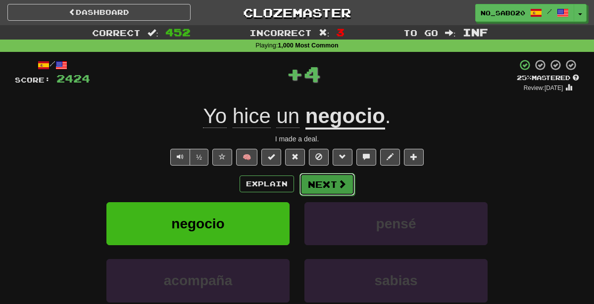
click at [327, 185] on button "Next" at bounding box center [326, 184] width 55 height 23
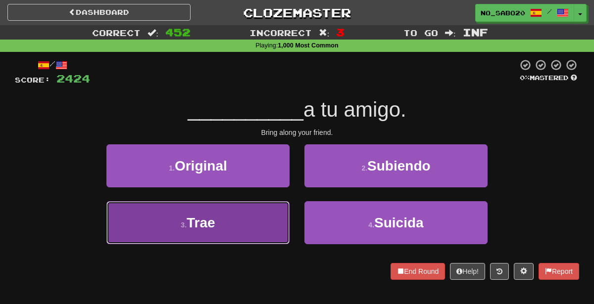
click at [283, 217] on button "3 . Trae" at bounding box center [197, 222] width 183 height 43
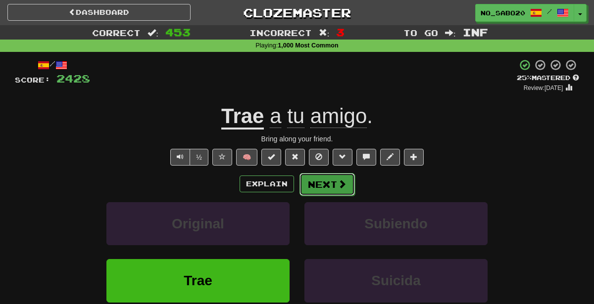
click at [316, 182] on button "Next" at bounding box center [326, 184] width 55 height 23
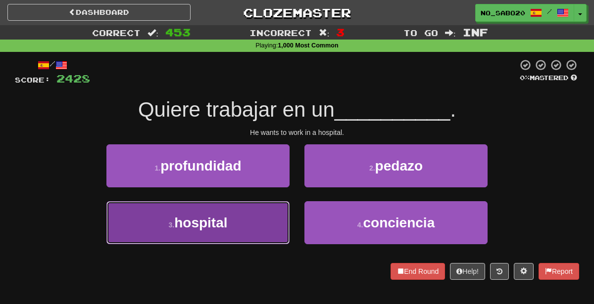
click at [243, 214] on button "3 . hospital" at bounding box center [197, 222] width 183 height 43
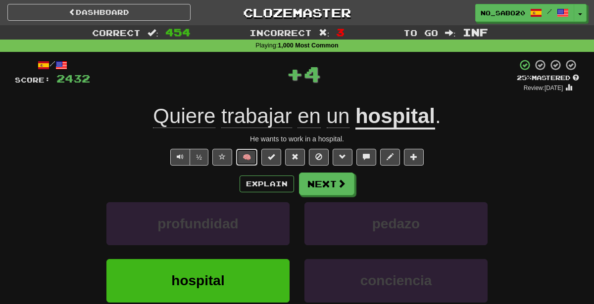
click at [240, 153] on button "🧠" at bounding box center [246, 157] width 21 height 17
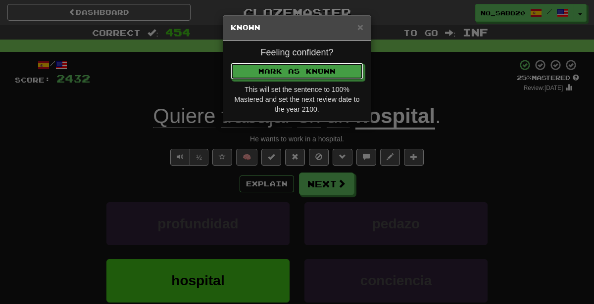
click at [231, 63] on button "Mark as Known" at bounding box center [297, 71] width 133 height 17
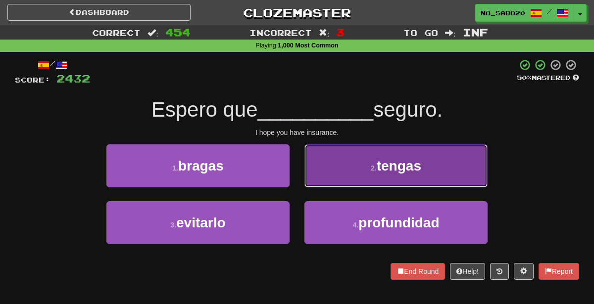
click at [365, 165] on button "2 . tengas" at bounding box center [395, 165] width 183 height 43
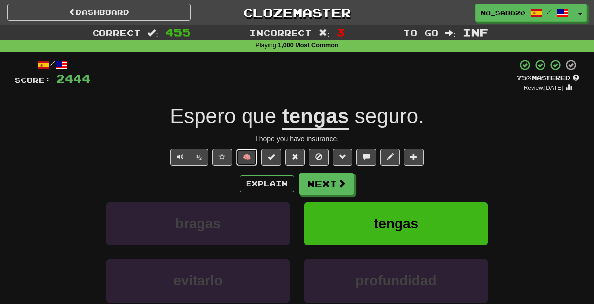
click at [251, 151] on button "🧠" at bounding box center [246, 157] width 21 height 17
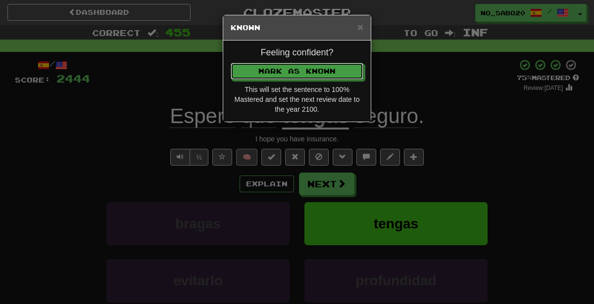
click at [231, 63] on button "Mark as Known" at bounding box center [297, 71] width 133 height 17
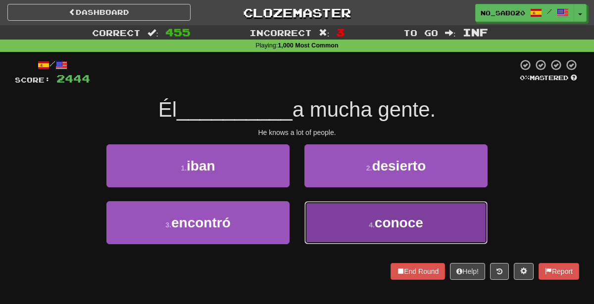
click at [329, 235] on button "4 . conoce" at bounding box center [395, 222] width 183 height 43
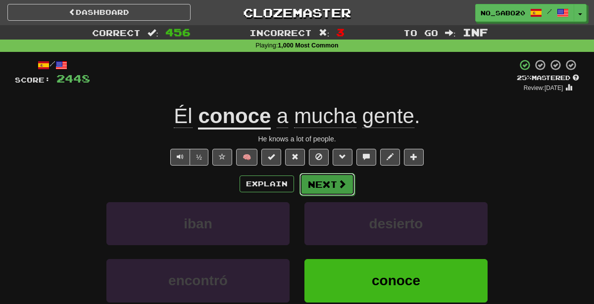
click at [343, 186] on span at bounding box center [341, 184] width 9 height 9
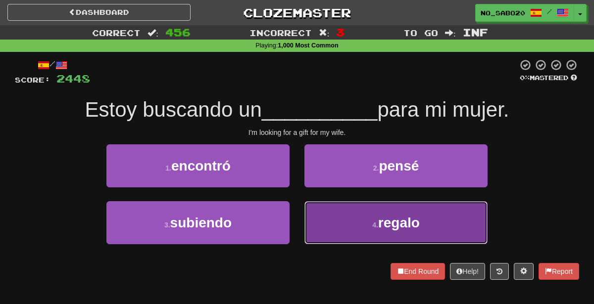
click at [349, 224] on button "4 . regalo" at bounding box center [395, 222] width 183 height 43
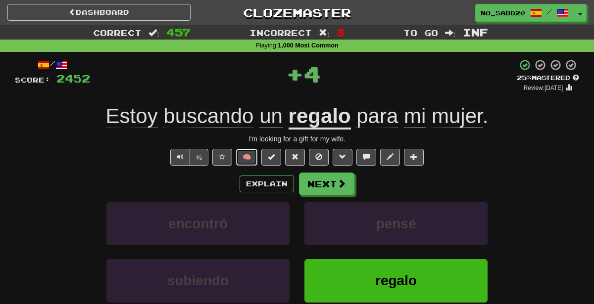
click at [249, 158] on button "🧠" at bounding box center [246, 157] width 21 height 17
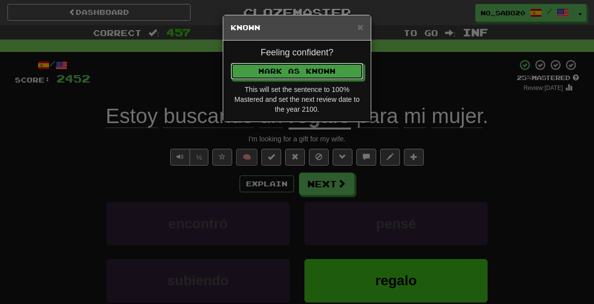
click at [231, 63] on button "Mark as Known" at bounding box center [297, 71] width 133 height 17
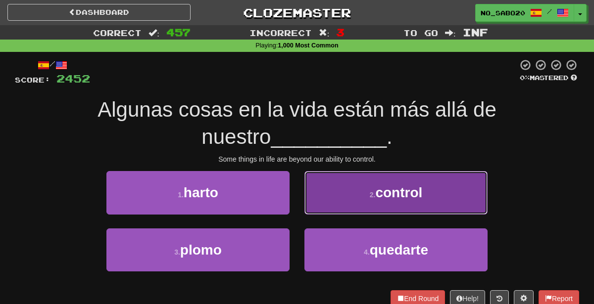
click at [387, 180] on button "2 . control" at bounding box center [395, 192] width 183 height 43
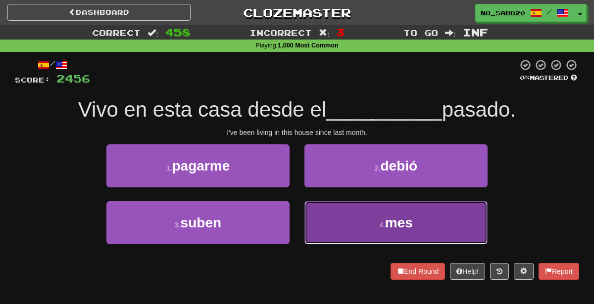
click at [351, 224] on button "4 . mes" at bounding box center [395, 222] width 183 height 43
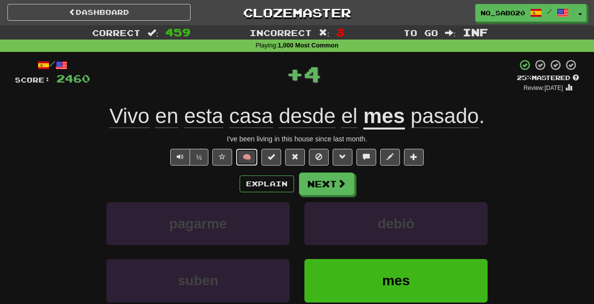
click at [246, 156] on button "🧠" at bounding box center [246, 157] width 21 height 17
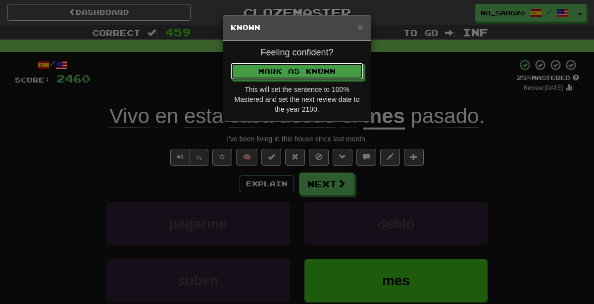
click at [231, 63] on button "Mark as Known" at bounding box center [297, 71] width 133 height 17
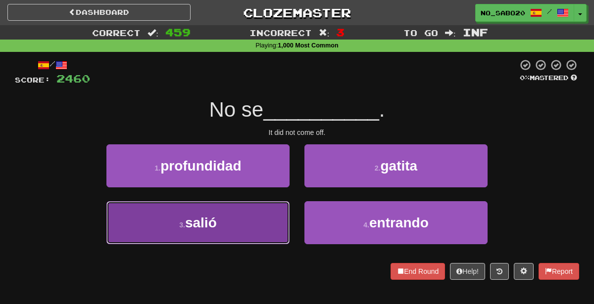
click at [191, 233] on button "3 . salió" at bounding box center [197, 222] width 183 height 43
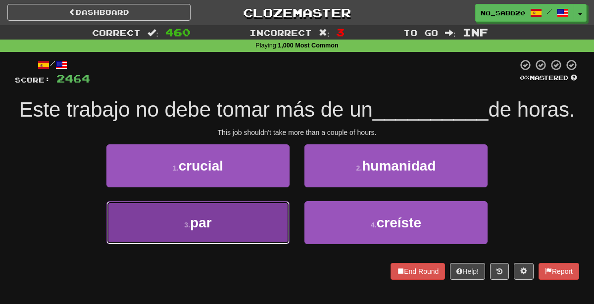
click at [275, 228] on button "3 . par" at bounding box center [197, 222] width 183 height 43
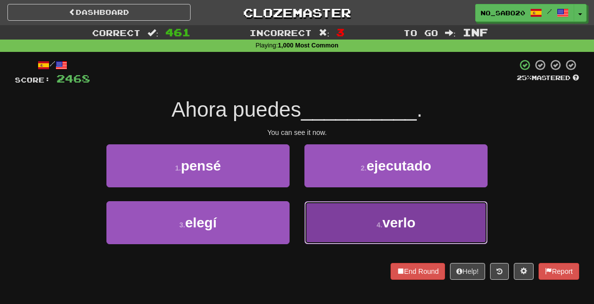
click at [323, 231] on button "4 . verlo" at bounding box center [395, 222] width 183 height 43
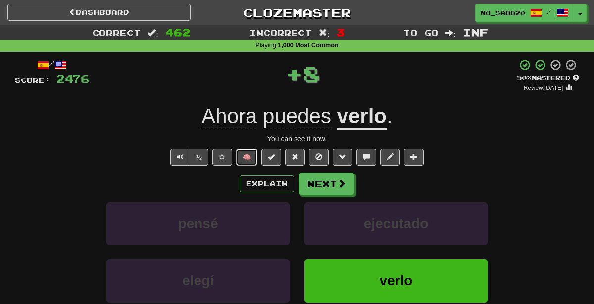
click at [248, 157] on button "🧠" at bounding box center [246, 157] width 21 height 17
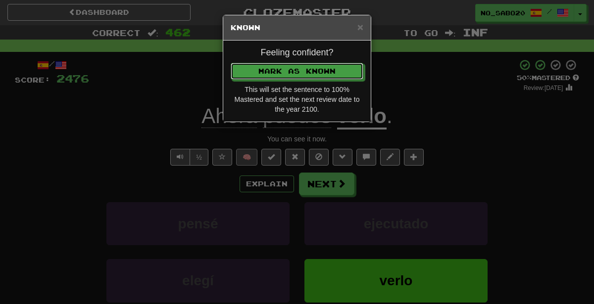
click at [231, 63] on button "Mark as Known" at bounding box center [297, 71] width 133 height 17
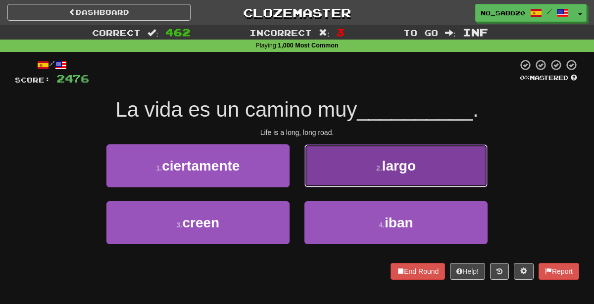
click at [372, 179] on button "2 . largo" at bounding box center [395, 165] width 183 height 43
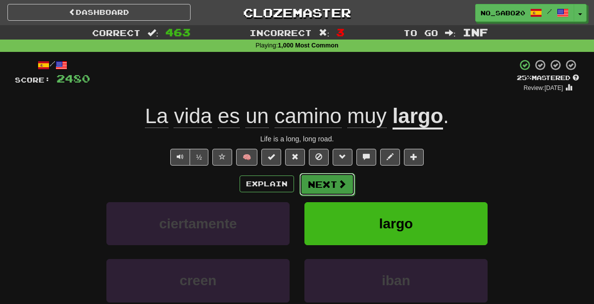
click at [333, 180] on button "Next" at bounding box center [326, 184] width 55 height 23
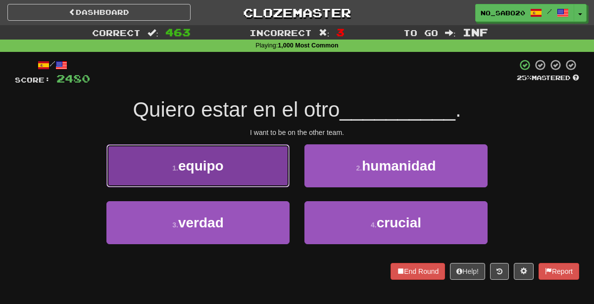
click at [277, 166] on button "1 . equipo" at bounding box center [197, 165] width 183 height 43
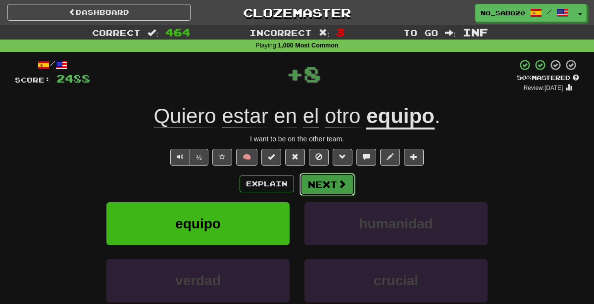
click at [313, 183] on button "Next" at bounding box center [326, 184] width 55 height 23
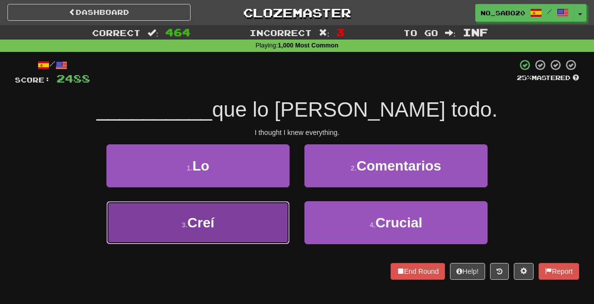
click at [268, 232] on button "3 . Creí" at bounding box center [197, 222] width 183 height 43
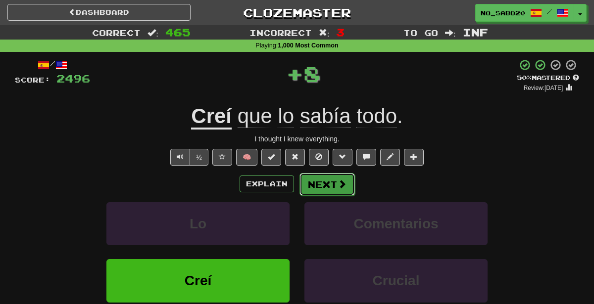
click at [341, 192] on button "Next" at bounding box center [326, 184] width 55 height 23
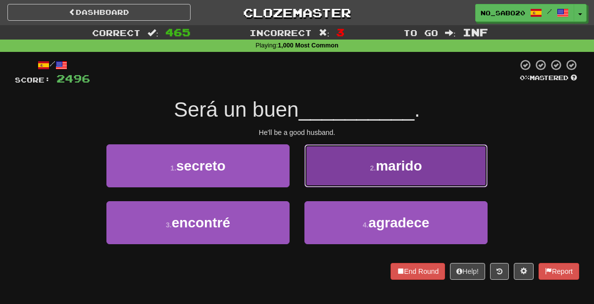
click at [342, 145] on button "2 . marido" at bounding box center [395, 165] width 183 height 43
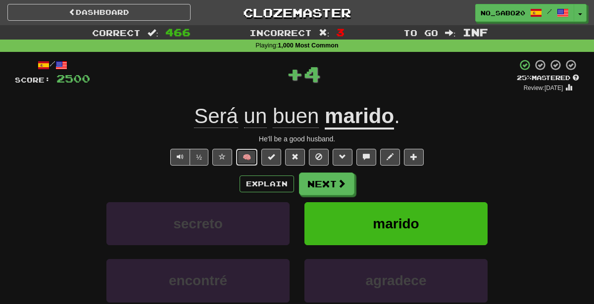
click at [246, 157] on button "🧠" at bounding box center [246, 157] width 21 height 17
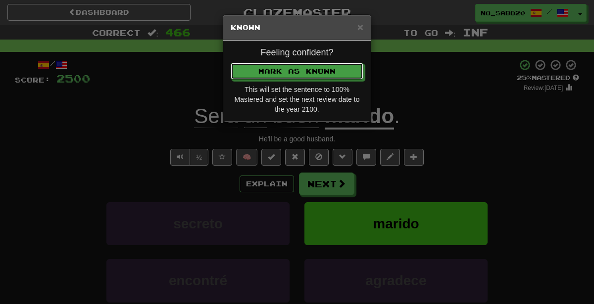
click at [231, 63] on button "Mark as Known" at bounding box center [297, 71] width 133 height 17
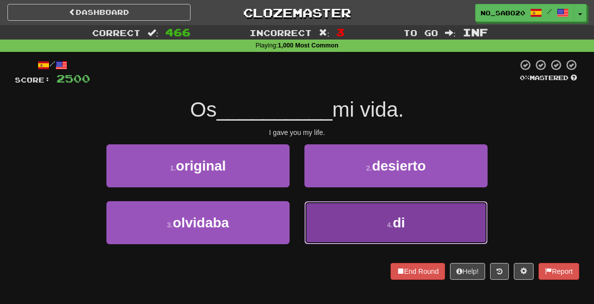
click at [347, 233] on button "4 . di" at bounding box center [395, 222] width 183 height 43
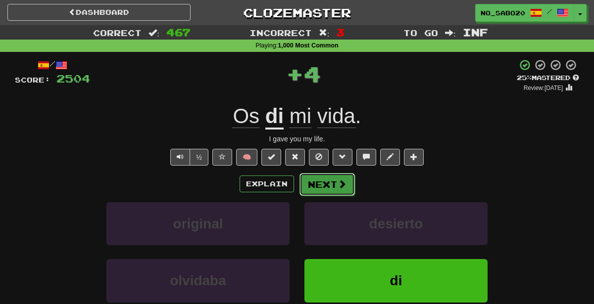
click at [318, 183] on button "Next" at bounding box center [326, 184] width 55 height 23
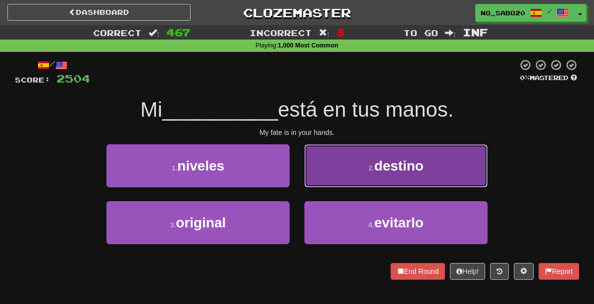
click at [342, 158] on button "2 . destino" at bounding box center [395, 165] width 183 height 43
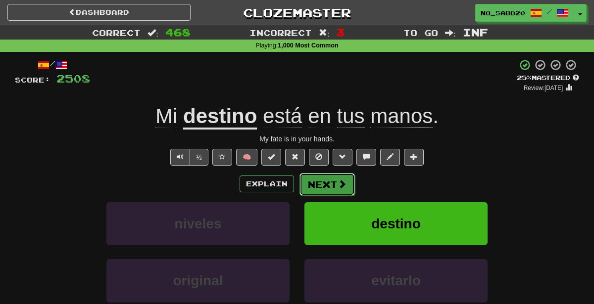
click at [339, 183] on span at bounding box center [341, 184] width 9 height 9
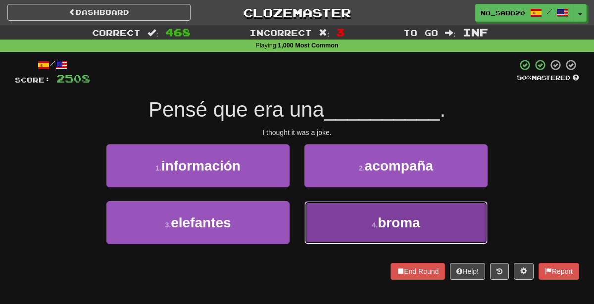
click at [325, 215] on button "4 . broma" at bounding box center [395, 222] width 183 height 43
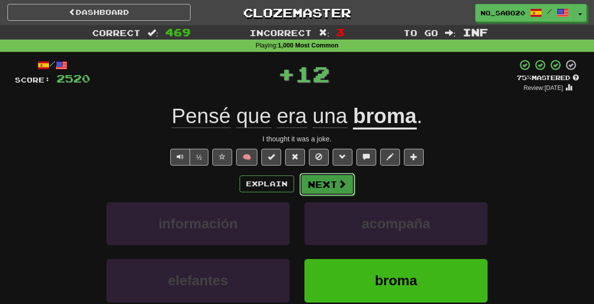
click at [323, 185] on button "Next" at bounding box center [326, 184] width 55 height 23
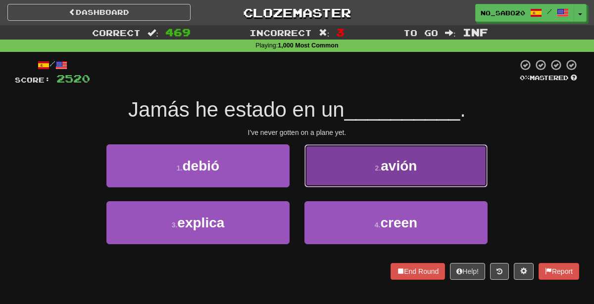
click at [343, 149] on button "2 . avión" at bounding box center [395, 165] width 183 height 43
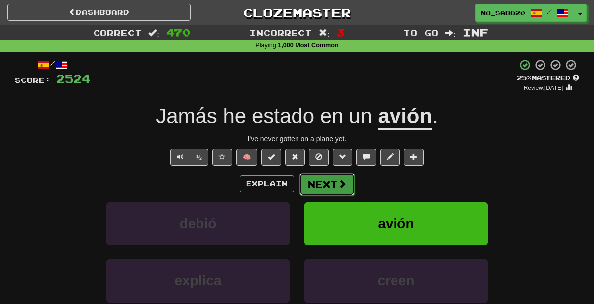
click at [329, 187] on button "Next" at bounding box center [326, 184] width 55 height 23
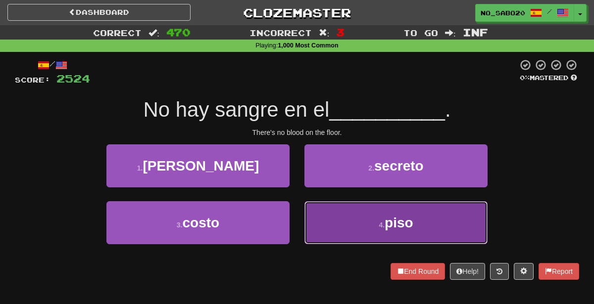
click at [339, 230] on button "4 . piso" at bounding box center [395, 222] width 183 height 43
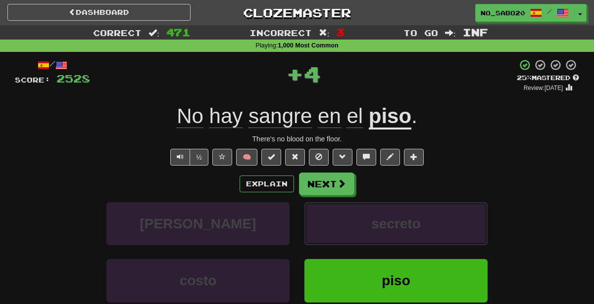
drag, startPoint x: 339, startPoint y: 230, endPoint x: 506, endPoint y: 162, distance: 180.6
click at [506, 162] on div "/ Score: 2528 + 4 25 % Mastered Review: 2025-08-21 No hay sangre en el piso . T…" at bounding box center [297, 214] width 564 height 310
click at [506, 162] on div "½ 🧠" at bounding box center [297, 157] width 564 height 17
click at [242, 160] on button "🧠" at bounding box center [246, 157] width 21 height 17
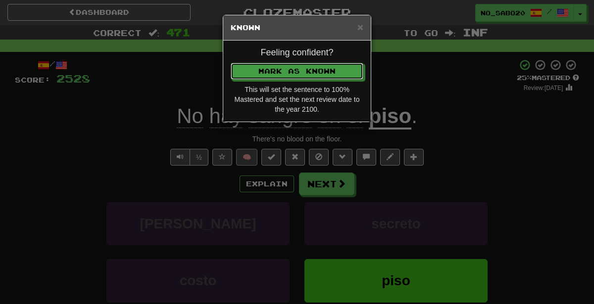
click at [231, 63] on button "Mark as Known" at bounding box center [297, 71] width 133 height 17
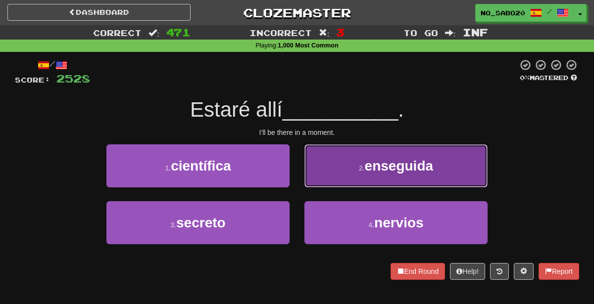
click at [328, 163] on button "2 . enseguida" at bounding box center [395, 165] width 183 height 43
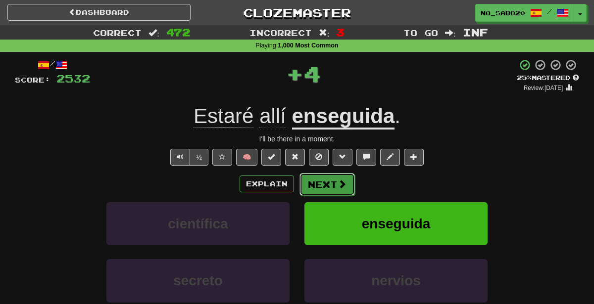
click at [330, 183] on button "Next" at bounding box center [326, 184] width 55 height 23
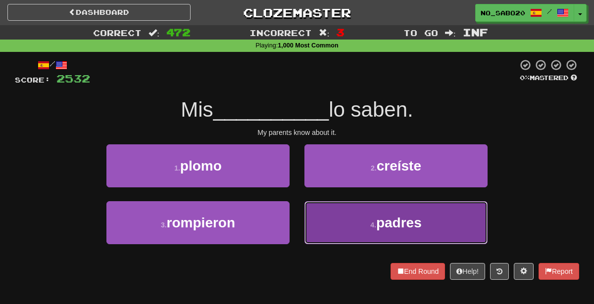
click at [370, 226] on small "4 ." at bounding box center [373, 225] width 6 height 8
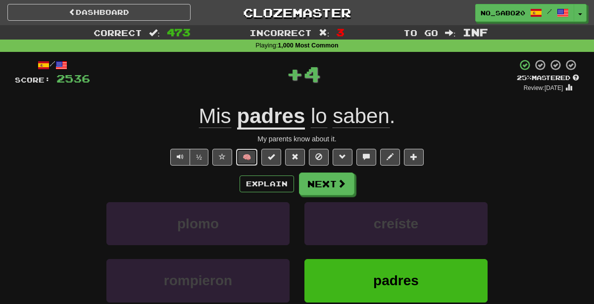
click at [250, 155] on button "🧠" at bounding box center [246, 157] width 21 height 17
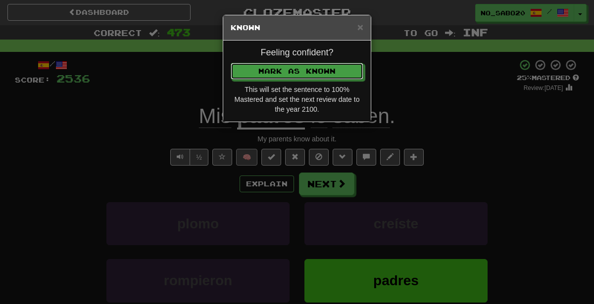
click at [231, 63] on button "Mark as Known" at bounding box center [297, 71] width 133 height 17
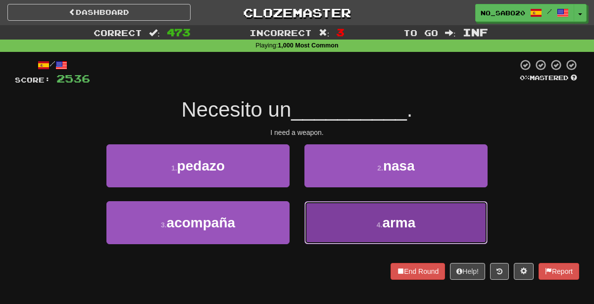
click at [364, 225] on button "4 . arma" at bounding box center [395, 222] width 183 height 43
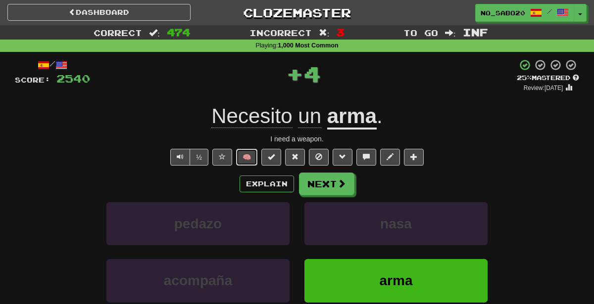
click at [253, 157] on button "🧠" at bounding box center [246, 157] width 21 height 17
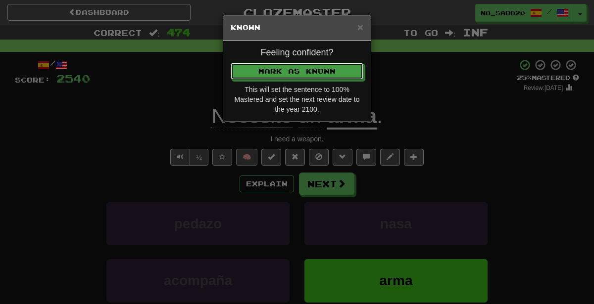
click at [231, 63] on button "Mark as Known" at bounding box center [297, 71] width 133 height 17
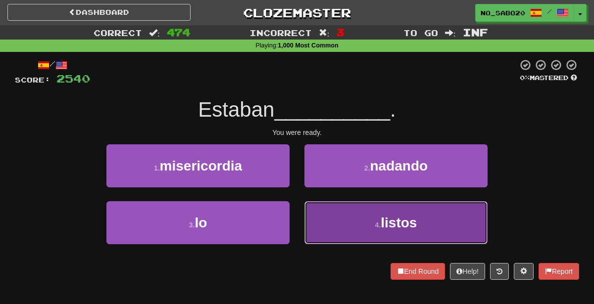
click at [356, 229] on button "4 . listos" at bounding box center [395, 222] width 183 height 43
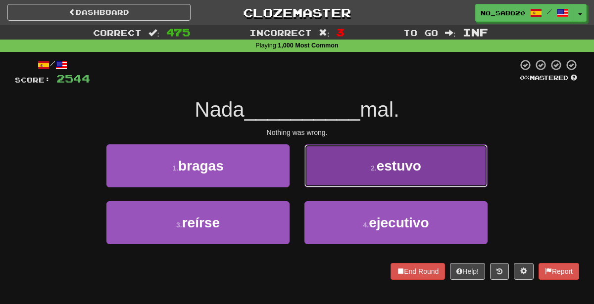
click at [355, 163] on button "2 . estuvo" at bounding box center [395, 165] width 183 height 43
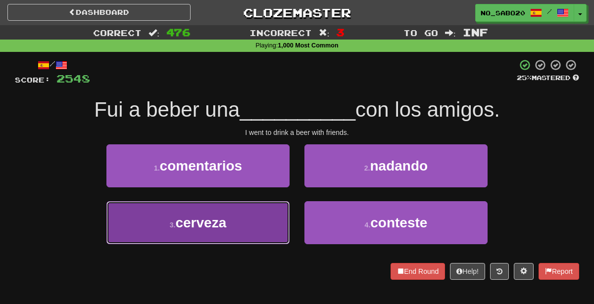
click at [267, 207] on button "3 . cerveza" at bounding box center [197, 222] width 183 height 43
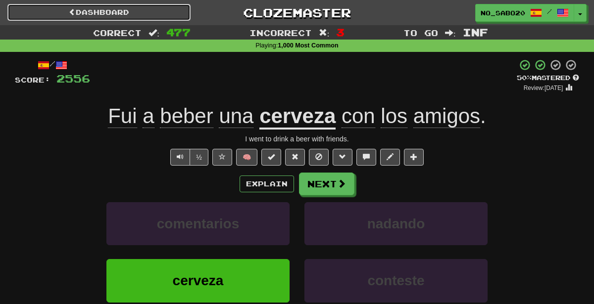
click at [163, 5] on link "Dashboard" at bounding box center [98, 12] width 183 height 17
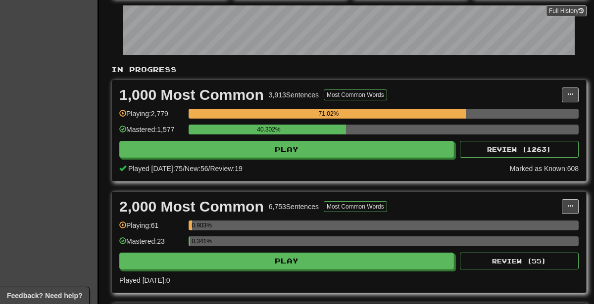
scroll to position [164, 0]
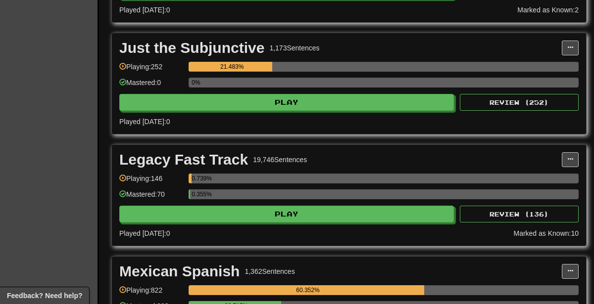
click at [348, 157] on div "Legacy Fast Track 19,746 Sentences Manage Sentences Unpin from Dashboard Playin…" at bounding box center [349, 195] width 474 height 101
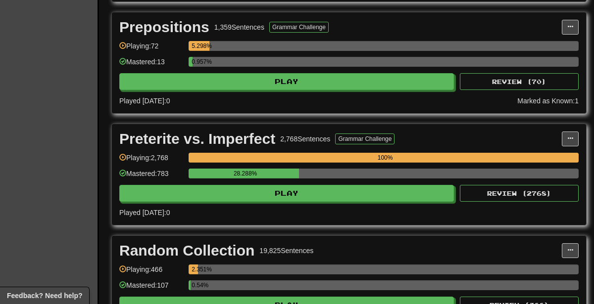
scroll to position [2359, 0]
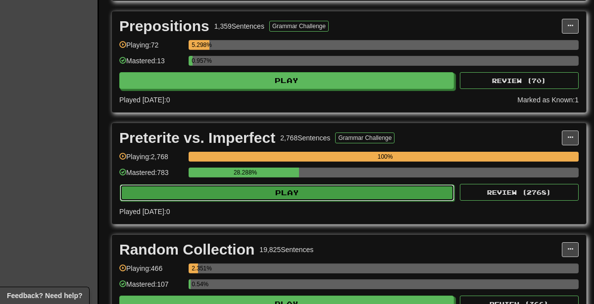
click at [344, 185] on button "Play" at bounding box center [287, 193] width 334 height 17
select select "********"
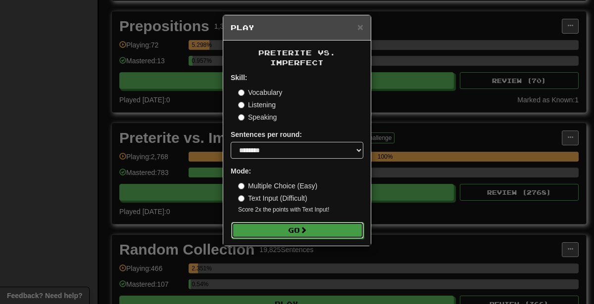
click at [326, 222] on button "Go" at bounding box center [297, 230] width 133 height 17
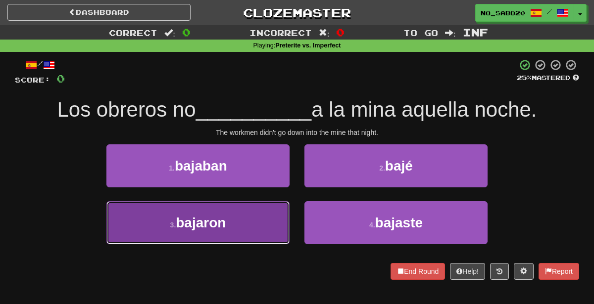
click at [245, 241] on button "3 . [GEOGRAPHIC_DATA]" at bounding box center [197, 222] width 183 height 43
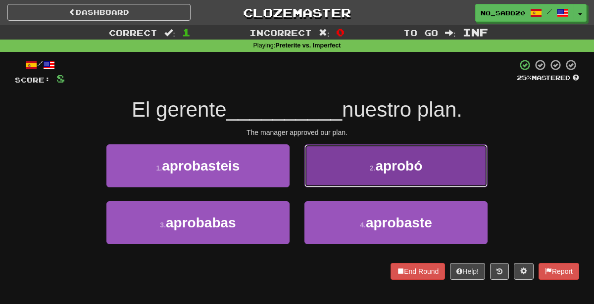
click at [421, 167] on span "aprobó" at bounding box center [398, 165] width 47 height 15
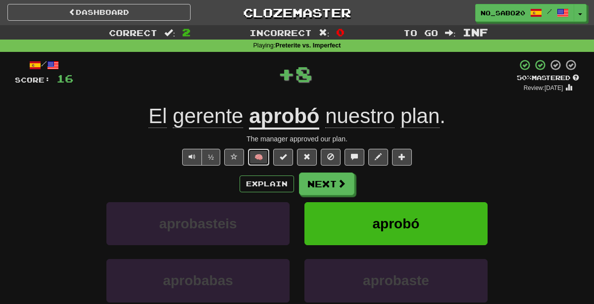
click at [258, 159] on button "🧠" at bounding box center [258, 157] width 21 height 17
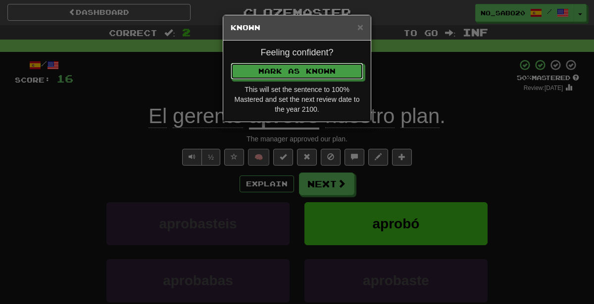
click at [231, 63] on button "Mark as Known" at bounding box center [297, 71] width 133 height 17
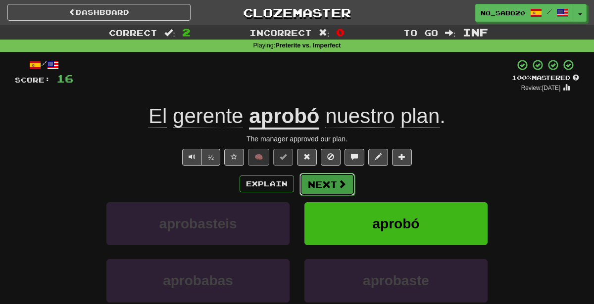
click at [317, 184] on button "Next" at bounding box center [326, 184] width 55 height 23
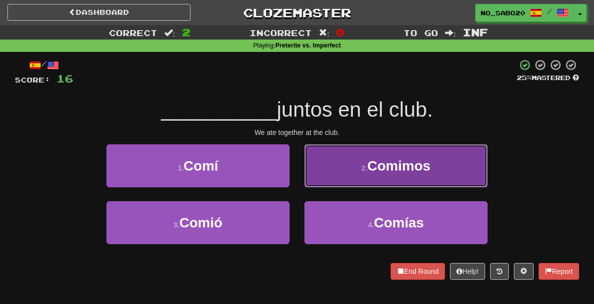
click at [339, 168] on button "2 . Comimos" at bounding box center [395, 165] width 183 height 43
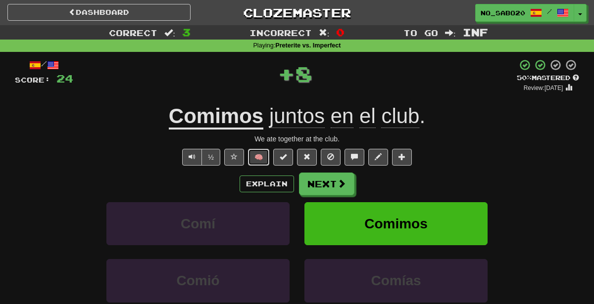
click at [257, 158] on button "🧠" at bounding box center [258, 157] width 21 height 17
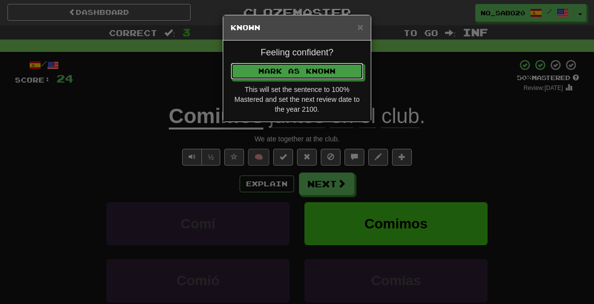
click at [231, 63] on button "Mark as Known" at bounding box center [297, 71] width 133 height 17
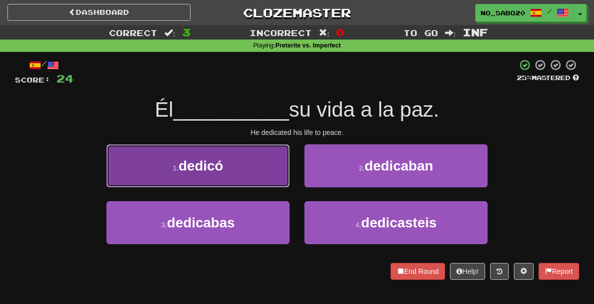
click at [288, 149] on button "1 . dedicó" at bounding box center [197, 165] width 183 height 43
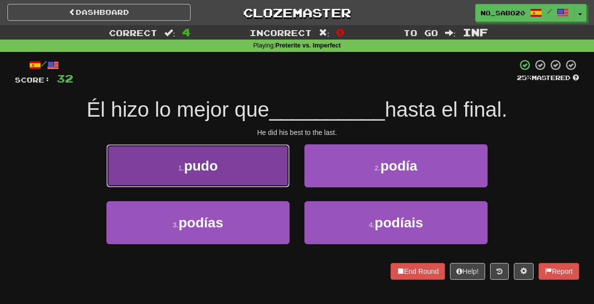
click at [284, 167] on button "1 . pudo" at bounding box center [197, 165] width 183 height 43
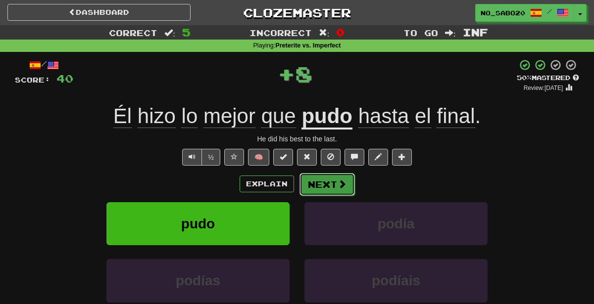
click at [323, 184] on button "Next" at bounding box center [326, 184] width 55 height 23
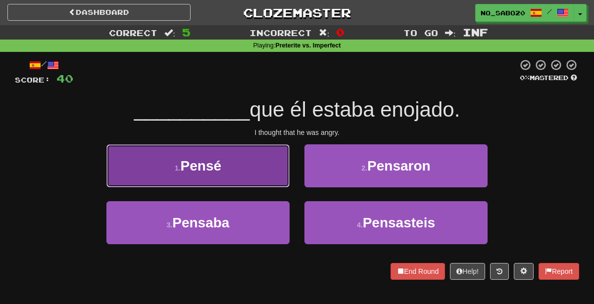
click at [246, 172] on button "1 . Pensé" at bounding box center [197, 165] width 183 height 43
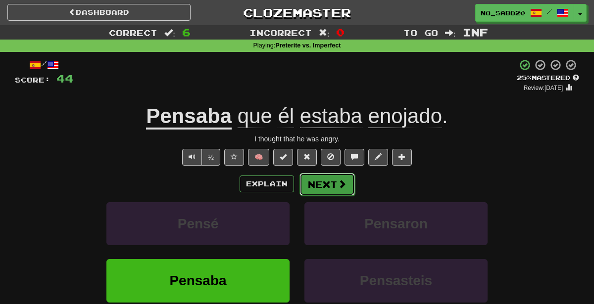
click at [324, 182] on button "Next" at bounding box center [326, 184] width 55 height 23
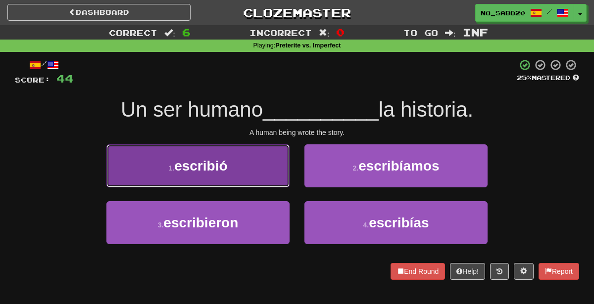
click at [260, 165] on button "1 . escribió" at bounding box center [197, 165] width 183 height 43
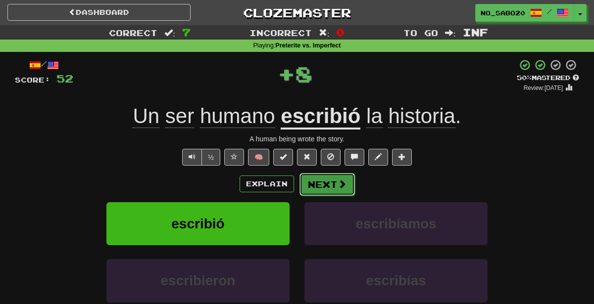
click at [315, 184] on button "Next" at bounding box center [326, 184] width 55 height 23
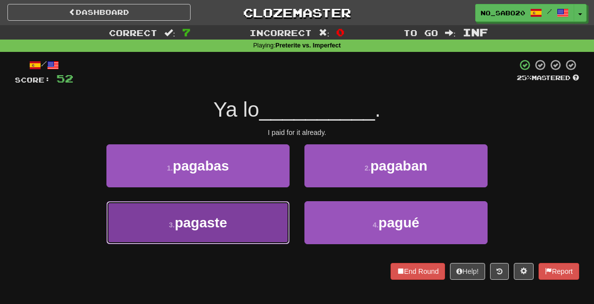
click at [249, 235] on button "3 . pagaste" at bounding box center [197, 222] width 183 height 43
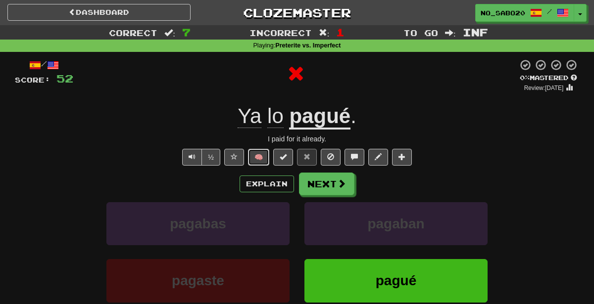
click at [267, 155] on button "🧠" at bounding box center [258, 157] width 21 height 17
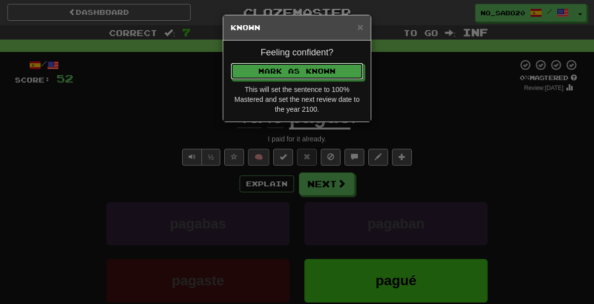
click at [231, 63] on button "Mark as Known" at bounding box center [297, 71] width 133 height 17
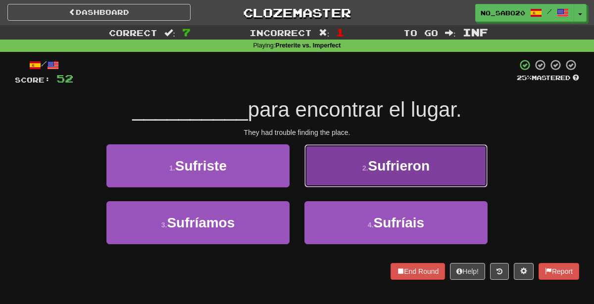
click at [347, 163] on button "2 . Sufrieron" at bounding box center [395, 165] width 183 height 43
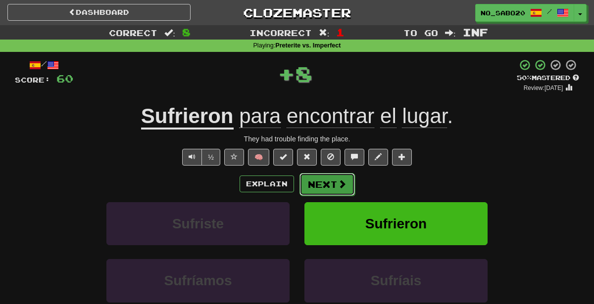
click at [317, 190] on button "Next" at bounding box center [326, 184] width 55 height 23
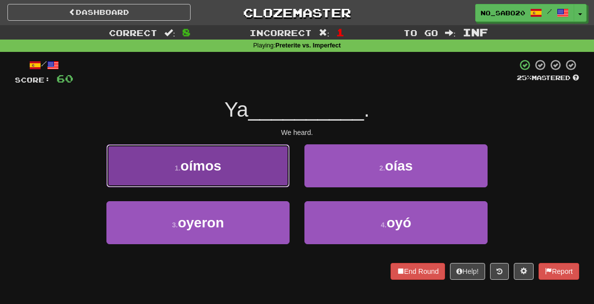
click at [275, 173] on button "1 . oímos" at bounding box center [197, 165] width 183 height 43
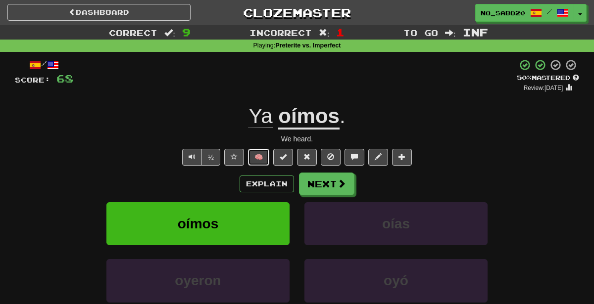
click at [264, 156] on button "🧠" at bounding box center [258, 157] width 21 height 17
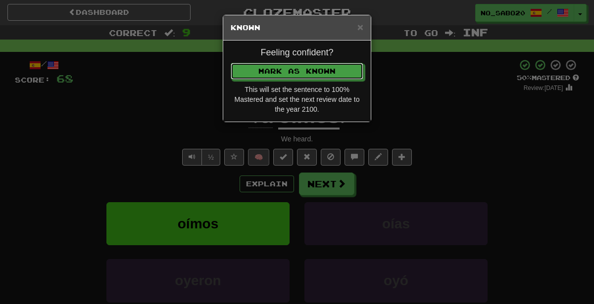
click at [231, 63] on button "Mark as Known" at bounding box center [297, 71] width 133 height 17
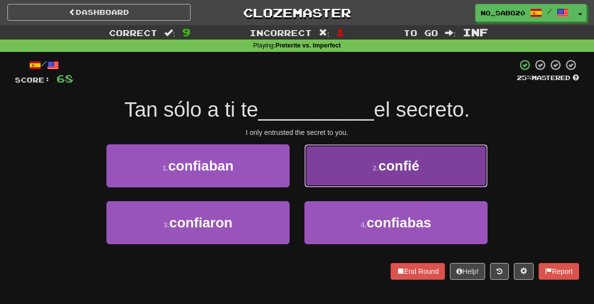
click at [324, 175] on button "2 . confié" at bounding box center [395, 165] width 183 height 43
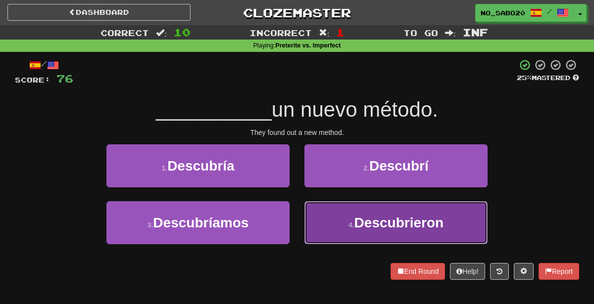
click at [333, 230] on button "4 . Descubrieron" at bounding box center [395, 222] width 183 height 43
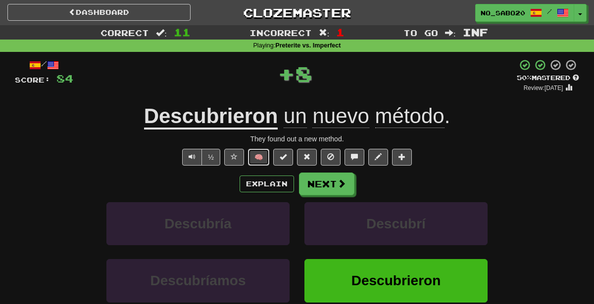
click at [255, 159] on button "🧠" at bounding box center [258, 157] width 21 height 17
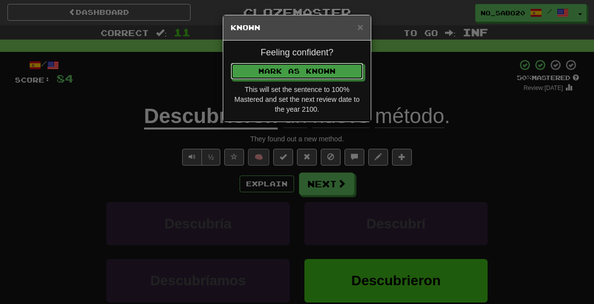
click at [231, 63] on button "Mark as Known" at bounding box center [297, 71] width 133 height 17
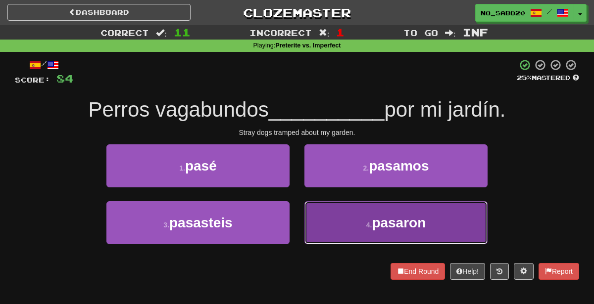
click at [334, 224] on button "4 . pasaron" at bounding box center [395, 222] width 183 height 43
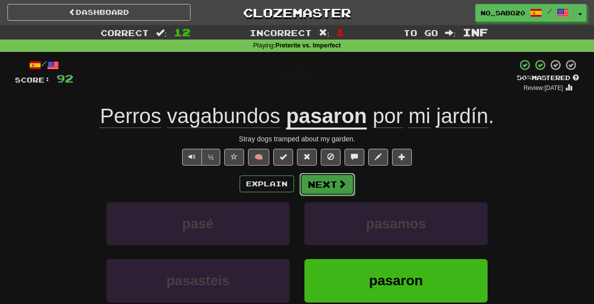
click at [324, 181] on button "Next" at bounding box center [326, 184] width 55 height 23
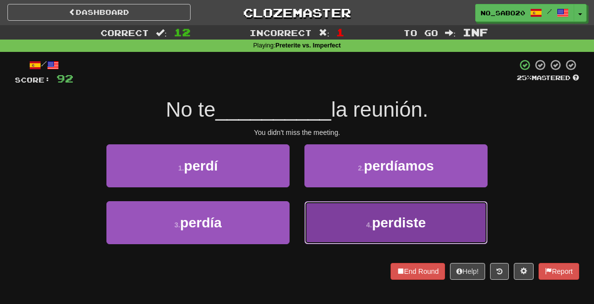
click at [334, 232] on button "4 . perdiste" at bounding box center [395, 222] width 183 height 43
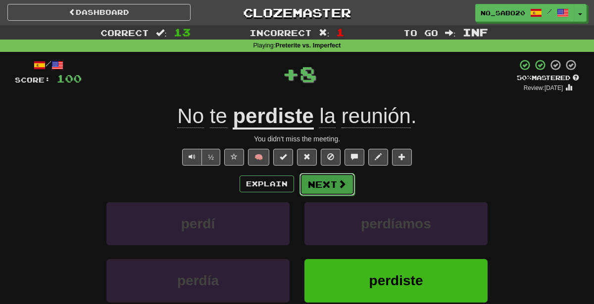
click at [334, 182] on button "Next" at bounding box center [326, 184] width 55 height 23
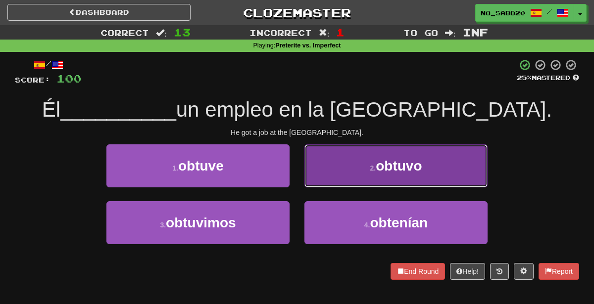
click at [338, 167] on button "2 . obtuvo" at bounding box center [395, 165] width 183 height 43
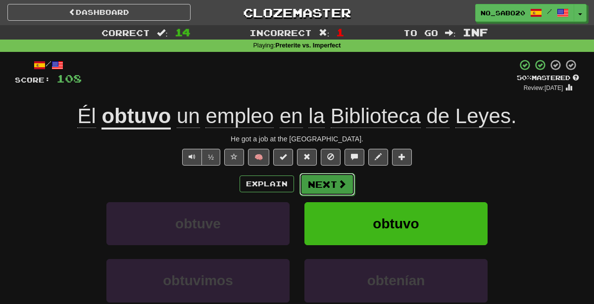
click at [326, 175] on button "Next" at bounding box center [326, 184] width 55 height 23
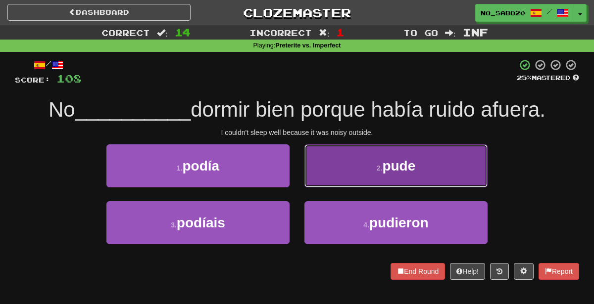
click at [325, 175] on button "2 . pude" at bounding box center [395, 165] width 183 height 43
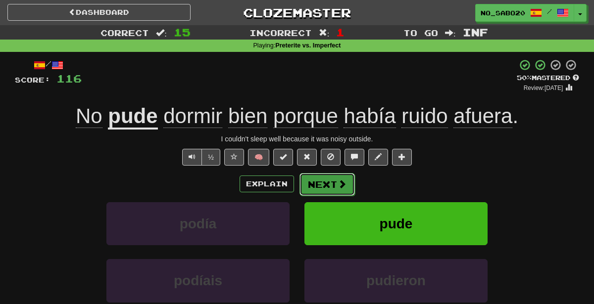
click at [317, 187] on button "Next" at bounding box center [326, 184] width 55 height 23
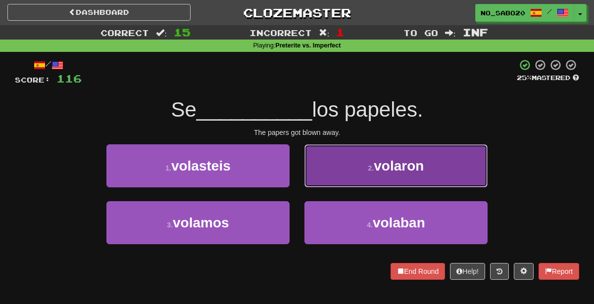
click at [351, 169] on button "2 . volaron" at bounding box center [395, 165] width 183 height 43
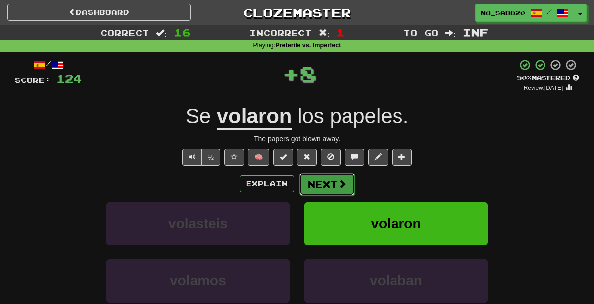
click at [309, 179] on button "Next" at bounding box center [326, 184] width 55 height 23
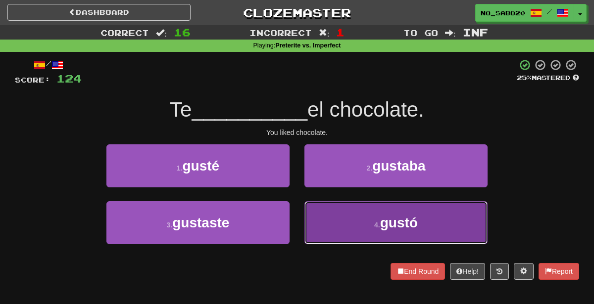
click at [327, 227] on button "4 . gustó" at bounding box center [395, 222] width 183 height 43
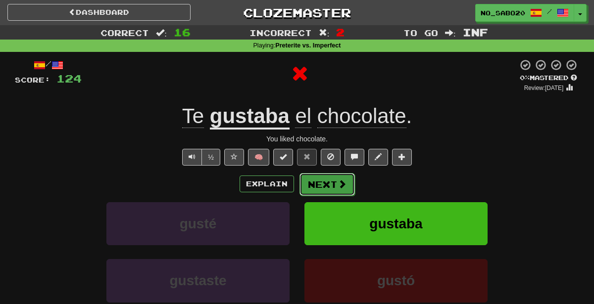
click at [321, 184] on button "Next" at bounding box center [326, 184] width 55 height 23
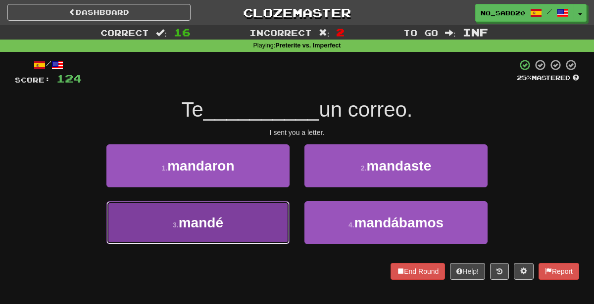
click at [237, 220] on button "3 . mandé" at bounding box center [197, 222] width 183 height 43
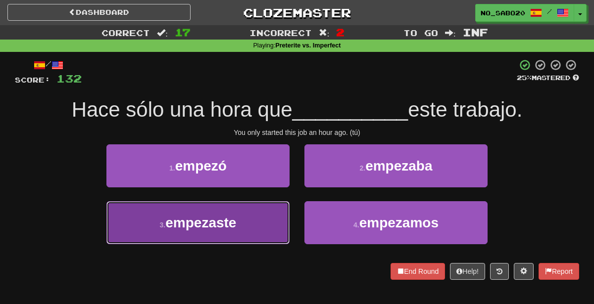
click at [245, 239] on button "3 . empezaste" at bounding box center [197, 222] width 183 height 43
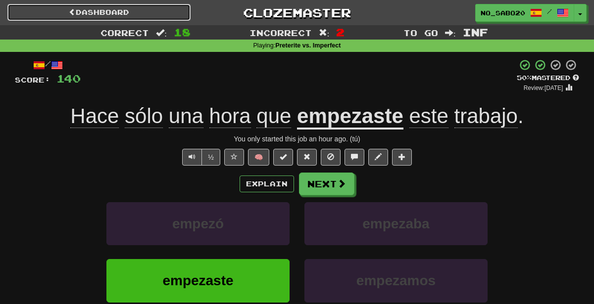
click at [165, 15] on link "Dashboard" at bounding box center [98, 12] width 183 height 17
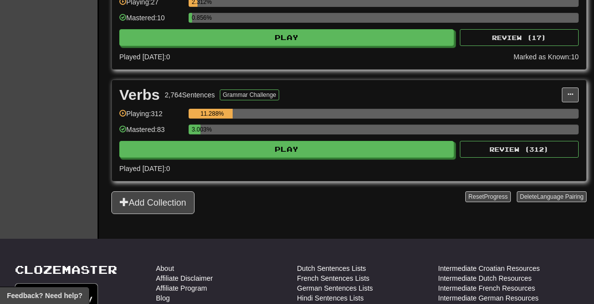
scroll to position [3175, 0]
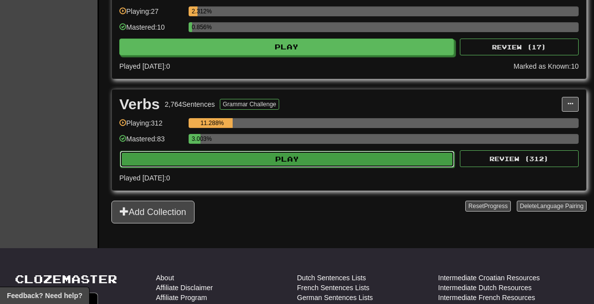
click at [259, 151] on button "Play" at bounding box center [287, 159] width 334 height 17
select select "********"
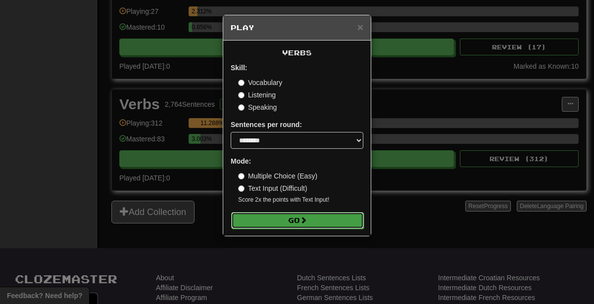
click at [275, 218] on button "Go" at bounding box center [297, 220] width 133 height 17
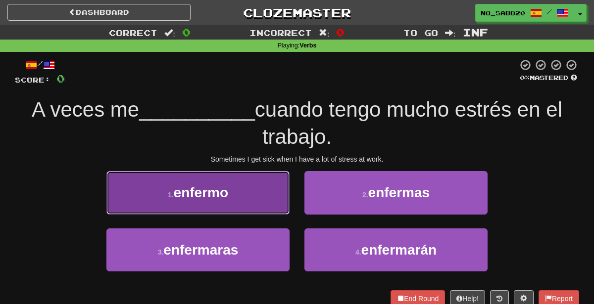
click at [228, 189] on span "enfermo" at bounding box center [201, 192] width 54 height 15
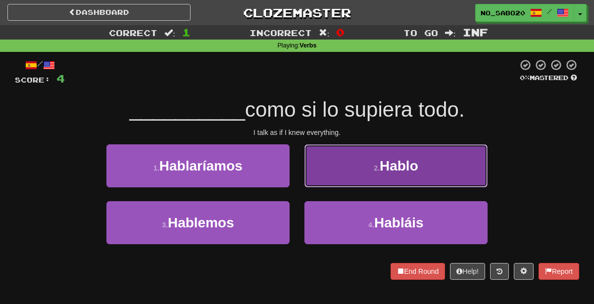
click at [417, 163] on span "Hablo" at bounding box center [398, 165] width 39 height 15
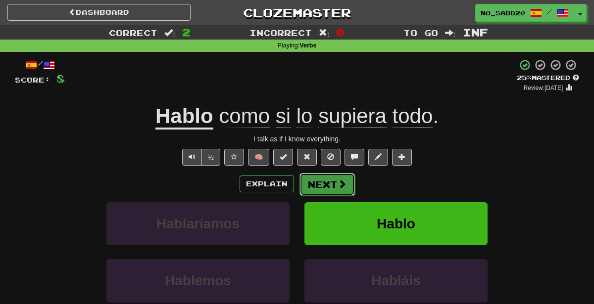
click at [334, 187] on button "Next" at bounding box center [326, 184] width 55 height 23
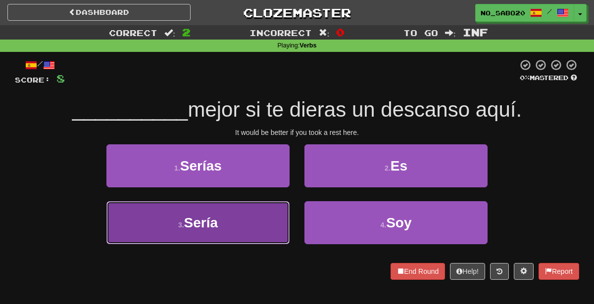
click at [253, 221] on button "3 . Sería" at bounding box center [197, 222] width 183 height 43
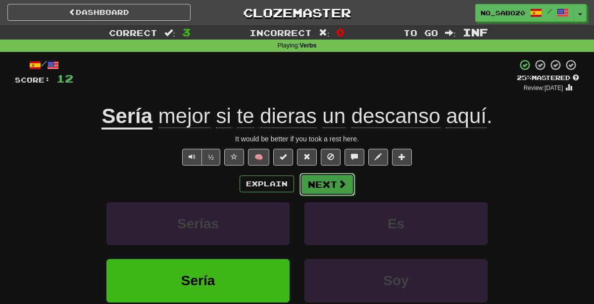
click at [319, 187] on button "Next" at bounding box center [326, 184] width 55 height 23
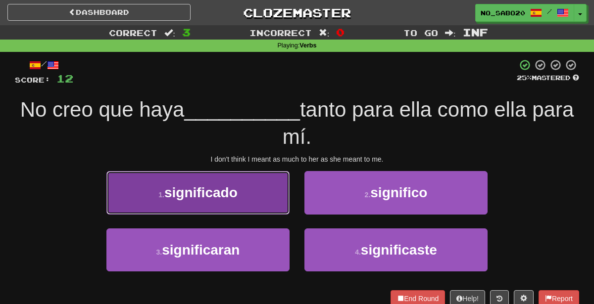
click at [276, 195] on button "1 . significado" at bounding box center [197, 192] width 183 height 43
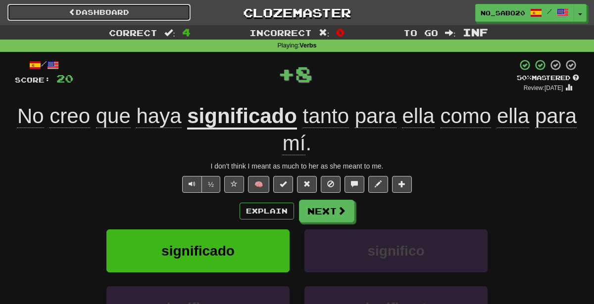
click at [169, 16] on link "Dashboard" at bounding box center [98, 12] width 183 height 17
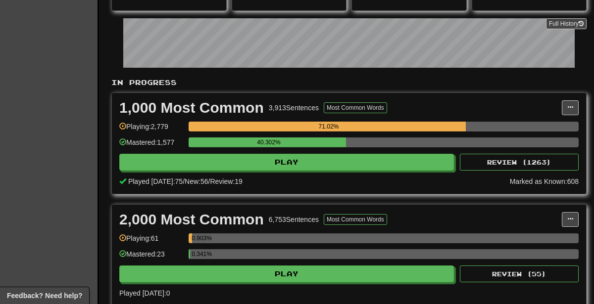
scroll to position [163, 0]
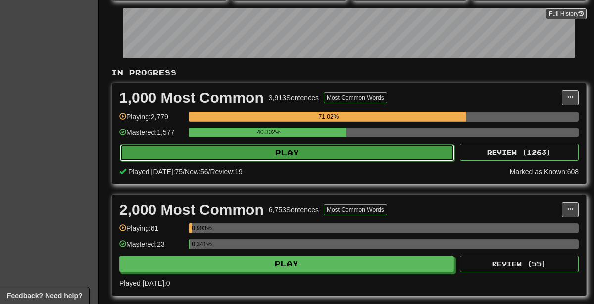
click at [304, 151] on button "Play" at bounding box center [287, 152] width 334 height 17
select select "********"
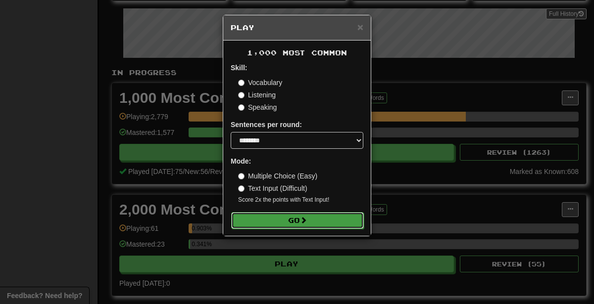
click at [306, 219] on span at bounding box center [303, 220] width 7 height 7
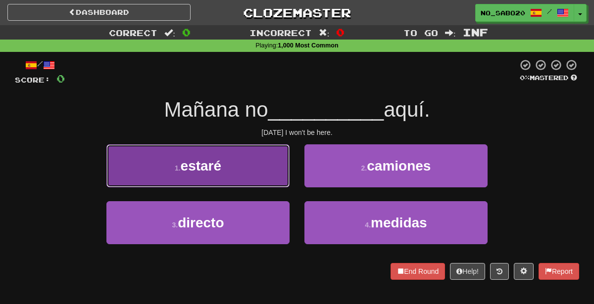
click at [249, 165] on button "1 . estaré" at bounding box center [197, 165] width 183 height 43
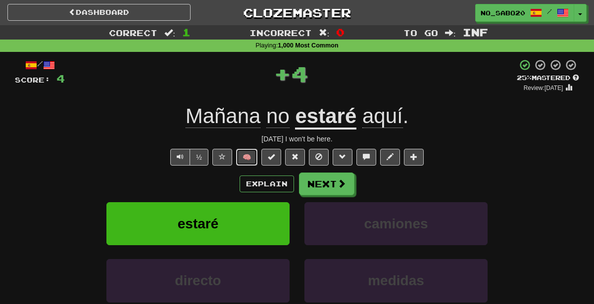
click at [244, 157] on button "🧠" at bounding box center [246, 157] width 21 height 17
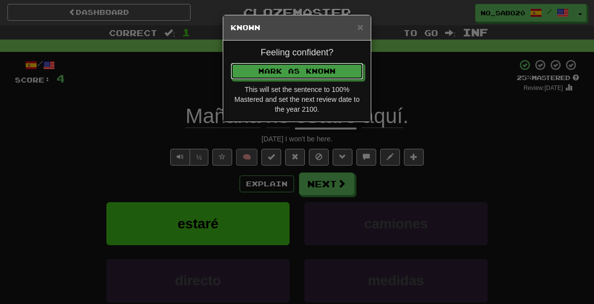
click at [231, 63] on button "Mark as Known" at bounding box center [297, 71] width 133 height 17
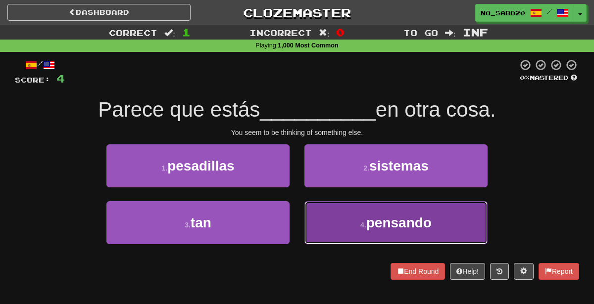
click at [337, 219] on button "4 . pensando" at bounding box center [395, 222] width 183 height 43
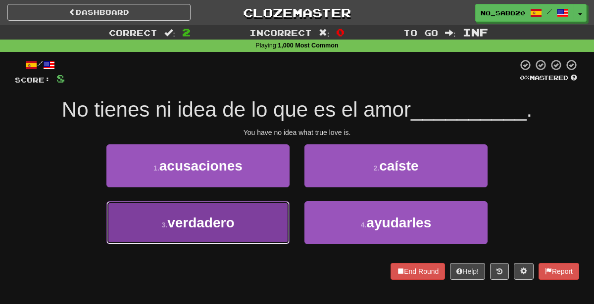
click at [256, 233] on button "3 . verdadero" at bounding box center [197, 222] width 183 height 43
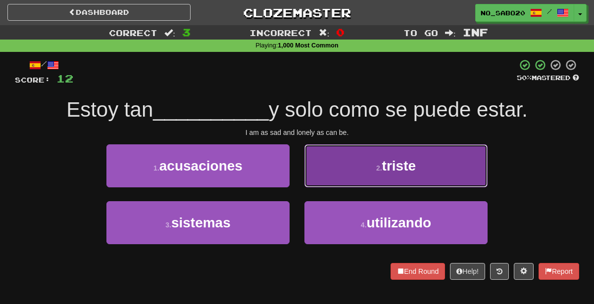
click at [339, 163] on button "2 . triste" at bounding box center [395, 165] width 183 height 43
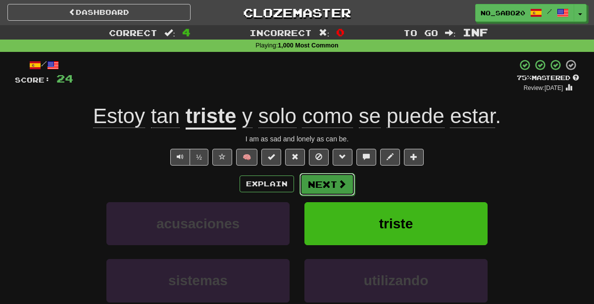
click at [330, 186] on button "Next" at bounding box center [326, 184] width 55 height 23
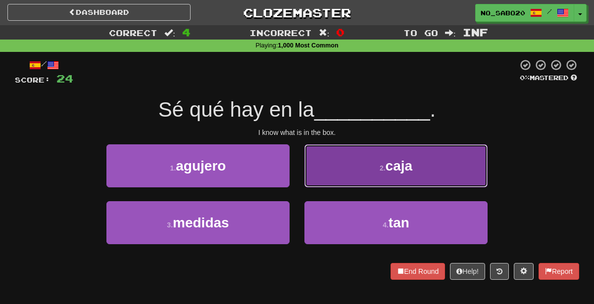
click at [326, 167] on button "2 . caja" at bounding box center [395, 165] width 183 height 43
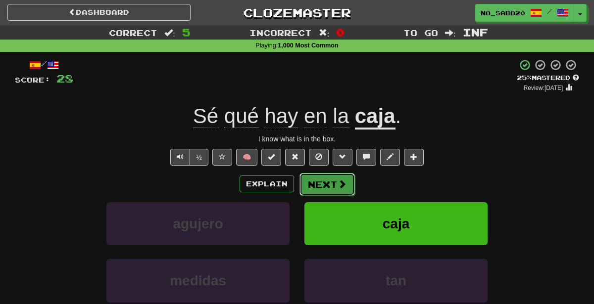
click at [315, 176] on button "Next" at bounding box center [326, 184] width 55 height 23
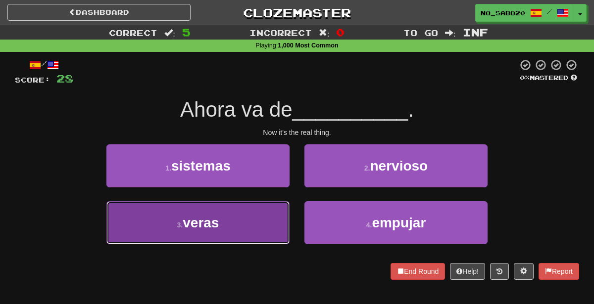
click at [231, 237] on button "3 . veras" at bounding box center [197, 222] width 183 height 43
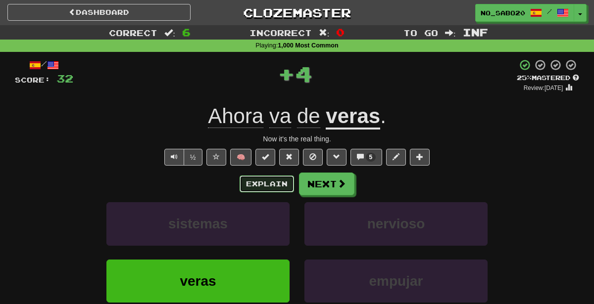
click at [262, 176] on button "Explain" at bounding box center [266, 184] width 54 height 17
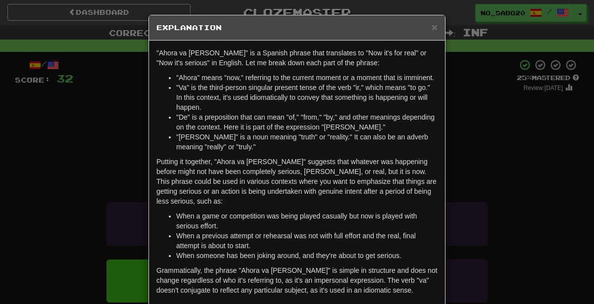
click at [484, 194] on div "× Explanation "Ahora va de veras" is a Spanish phrase that translates to "Now i…" at bounding box center [297, 152] width 594 height 304
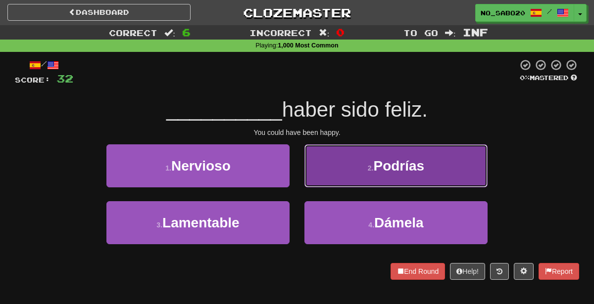
click at [324, 161] on button "2 . Podrías" at bounding box center [395, 165] width 183 height 43
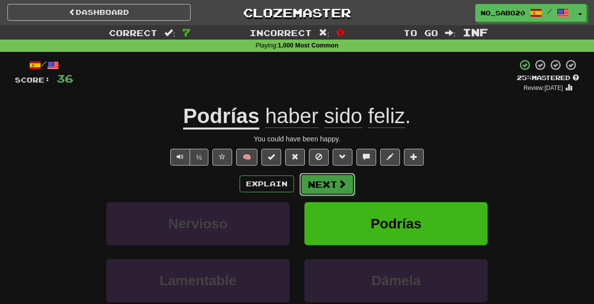
click at [320, 180] on button "Next" at bounding box center [326, 184] width 55 height 23
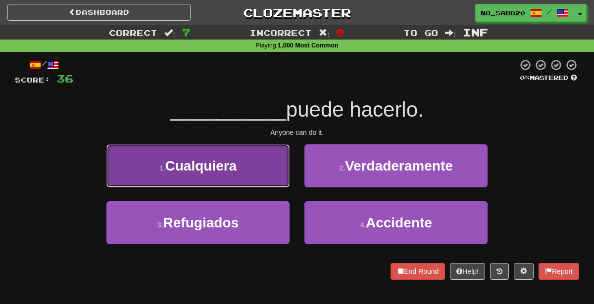
click at [252, 147] on button "1 . Cualquiera" at bounding box center [197, 165] width 183 height 43
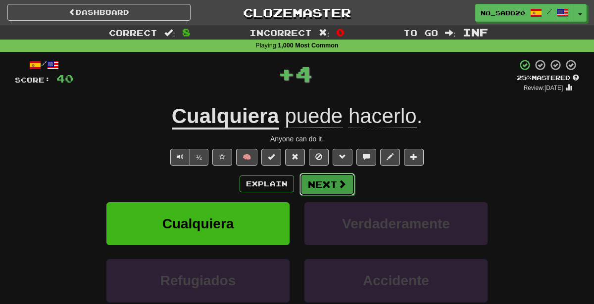
click at [325, 180] on button "Next" at bounding box center [326, 184] width 55 height 23
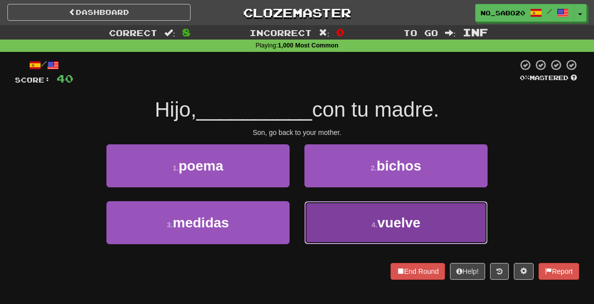
click at [346, 210] on button "4 . vuelve" at bounding box center [395, 222] width 183 height 43
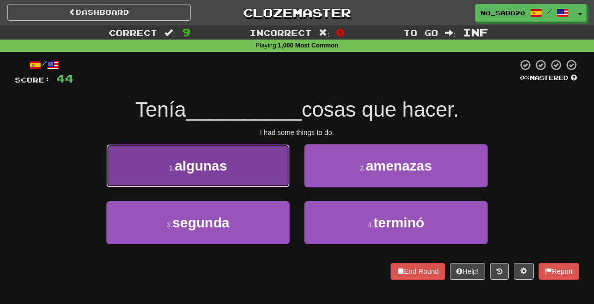
click at [248, 161] on button "1 . algunas" at bounding box center [197, 165] width 183 height 43
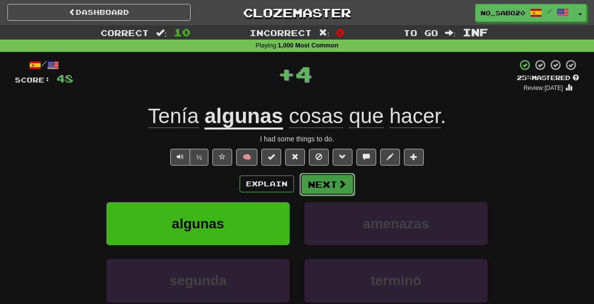
click at [332, 185] on button "Next" at bounding box center [326, 184] width 55 height 23
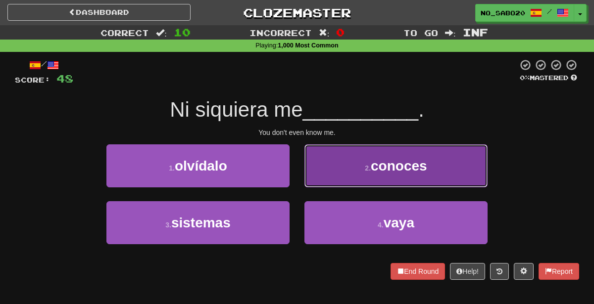
click at [329, 162] on button "2 . conoces" at bounding box center [395, 165] width 183 height 43
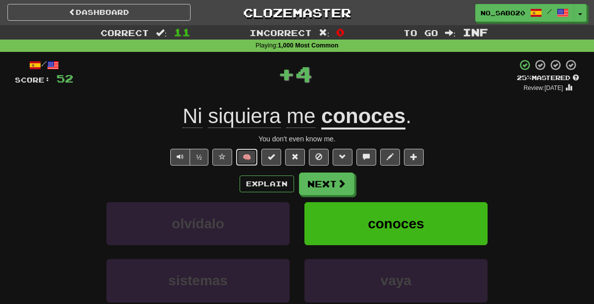
click at [243, 158] on button "🧠" at bounding box center [246, 157] width 21 height 17
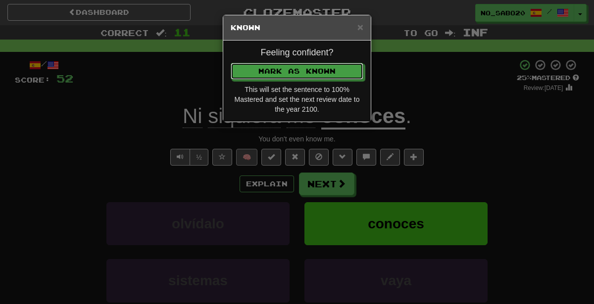
click at [231, 63] on button "Mark as Known" at bounding box center [297, 71] width 133 height 17
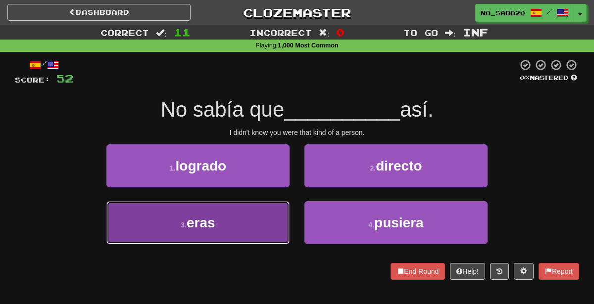
click at [249, 237] on button "3 . eras" at bounding box center [197, 222] width 183 height 43
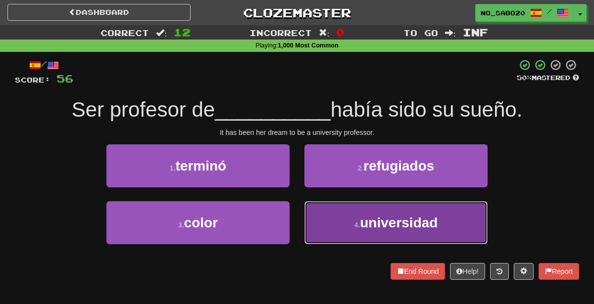
click at [376, 230] on button "4 . universidad" at bounding box center [395, 222] width 183 height 43
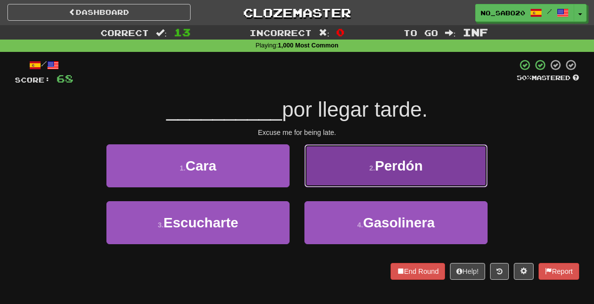
click at [344, 170] on button "2 . Perdón" at bounding box center [395, 165] width 183 height 43
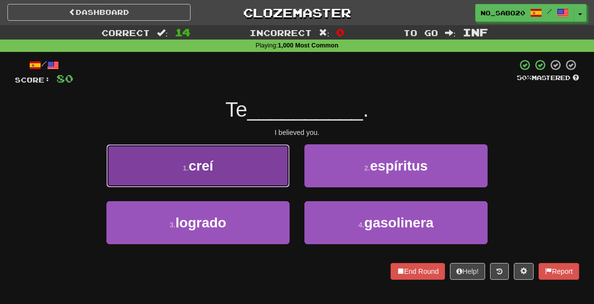
click at [229, 174] on button "1 . creí" at bounding box center [197, 165] width 183 height 43
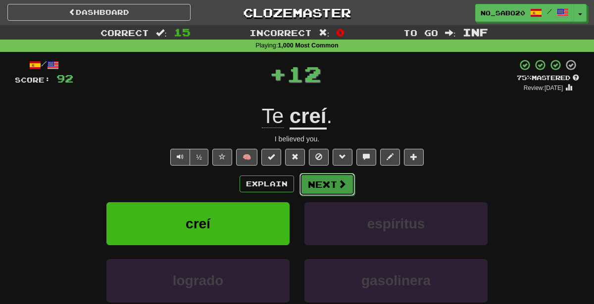
click at [334, 182] on button "Next" at bounding box center [326, 184] width 55 height 23
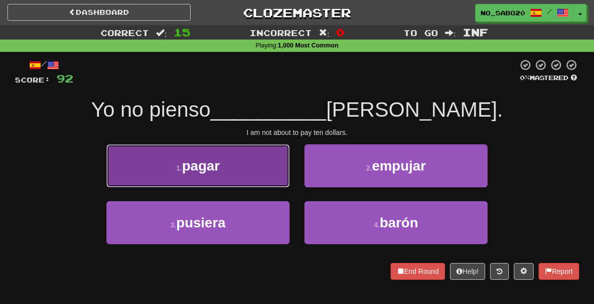
click at [259, 182] on button "1 . pagar" at bounding box center [197, 165] width 183 height 43
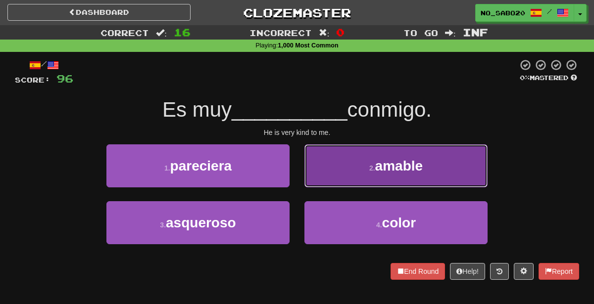
click at [354, 178] on button "2 . amable" at bounding box center [395, 165] width 183 height 43
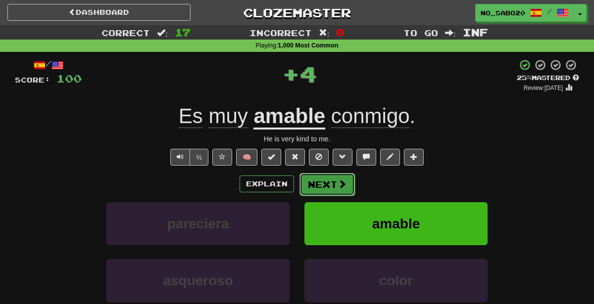
click at [317, 177] on button "Next" at bounding box center [326, 184] width 55 height 23
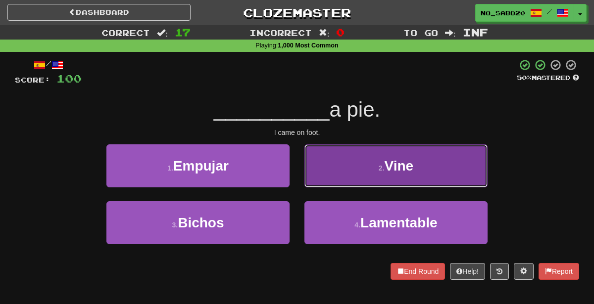
click at [338, 168] on button "2 . Vine" at bounding box center [395, 165] width 183 height 43
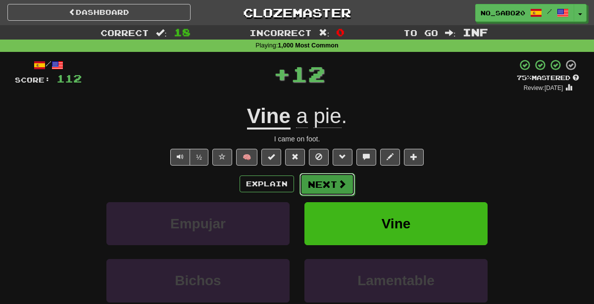
click at [338, 184] on span at bounding box center [341, 184] width 9 height 9
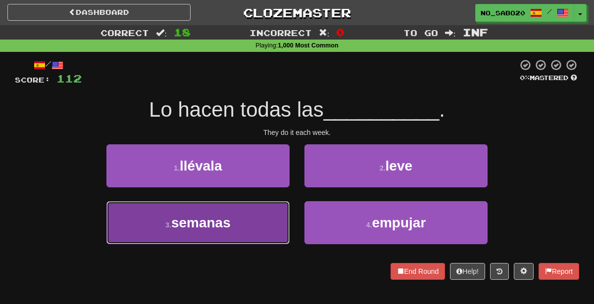
click at [264, 224] on button "3 . semanas" at bounding box center [197, 222] width 183 height 43
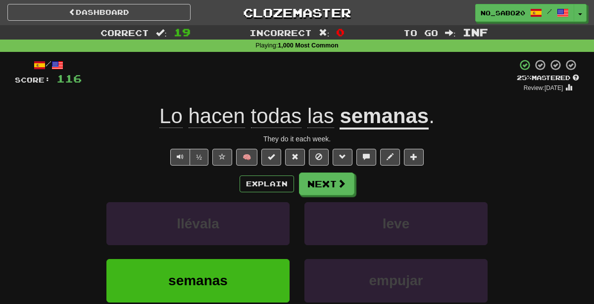
click at [331, 63] on div "+ 4" at bounding box center [299, 76] width 435 height 34
click at [160, 8] on link "Dashboard" at bounding box center [98, 12] width 183 height 17
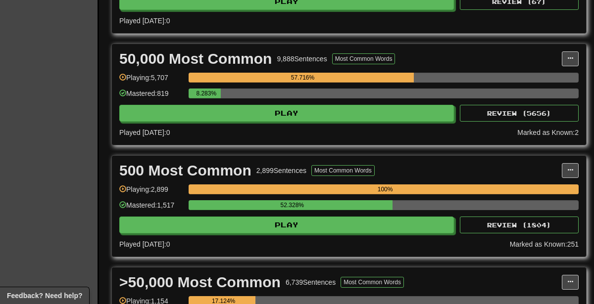
scroll to position [764, 0]
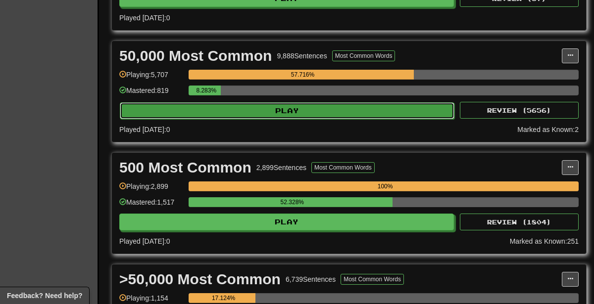
click at [302, 109] on button "Play" at bounding box center [287, 110] width 334 height 17
select select "********"
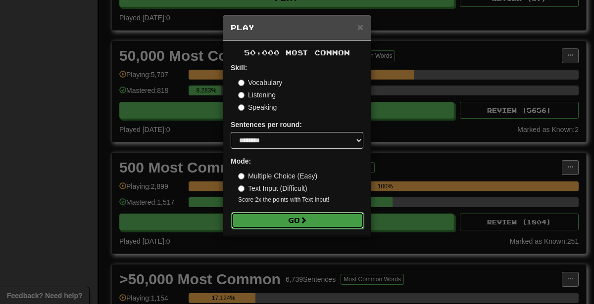
click at [301, 220] on button "Go" at bounding box center [297, 220] width 133 height 17
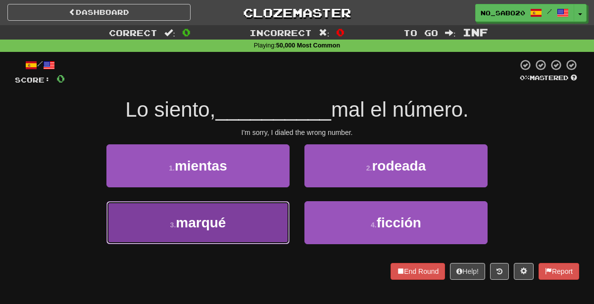
click at [259, 228] on button "3 . marqué" at bounding box center [197, 222] width 183 height 43
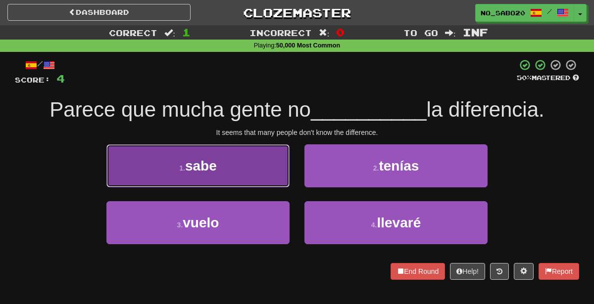
click at [224, 167] on button "1 . sabe" at bounding box center [197, 165] width 183 height 43
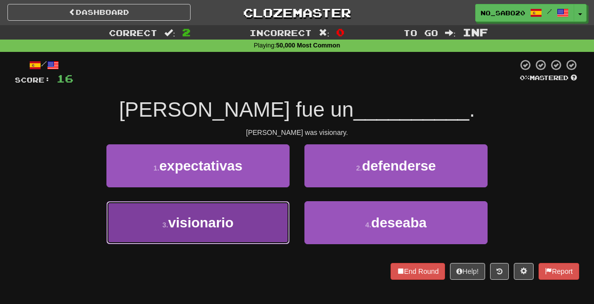
click at [218, 218] on span "visionario" at bounding box center [200, 222] width 65 height 15
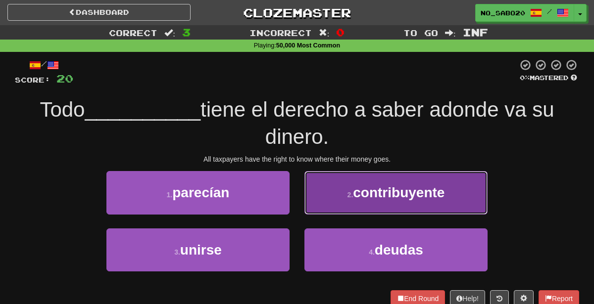
click at [342, 192] on button "2 . contribuyente" at bounding box center [395, 192] width 183 height 43
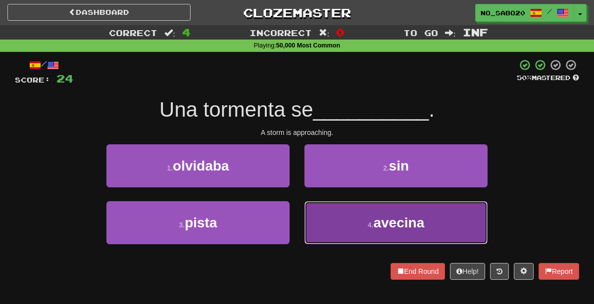
click at [340, 232] on button "4 . [GEOGRAPHIC_DATA]" at bounding box center [395, 222] width 183 height 43
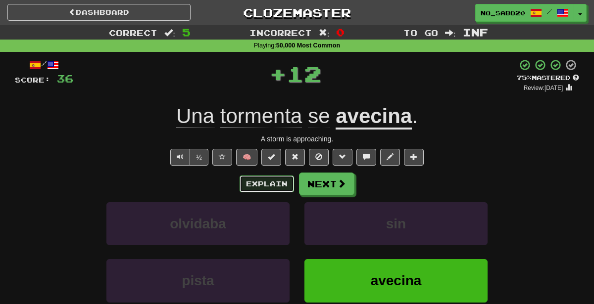
click at [277, 187] on button "Explain" at bounding box center [266, 184] width 54 height 17
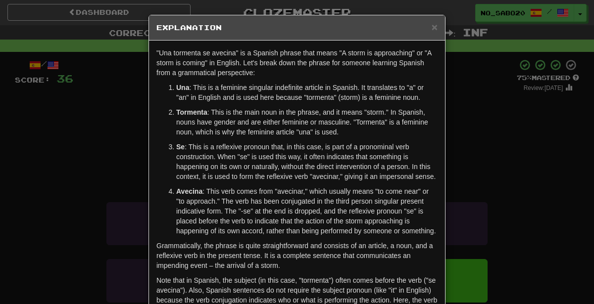
click at [80, 91] on div "× Explanation "Una tormenta se avecina" is a Spanish phrase that means "A storm…" at bounding box center [297, 152] width 594 height 304
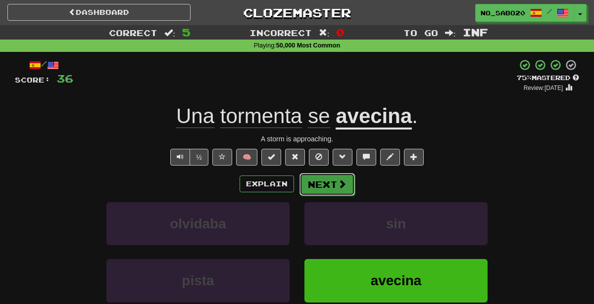
click at [321, 186] on button "Next" at bounding box center [326, 184] width 55 height 23
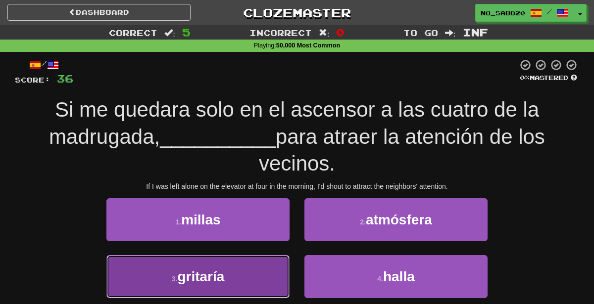
click at [273, 274] on button "3 . gritaría" at bounding box center [197, 276] width 183 height 43
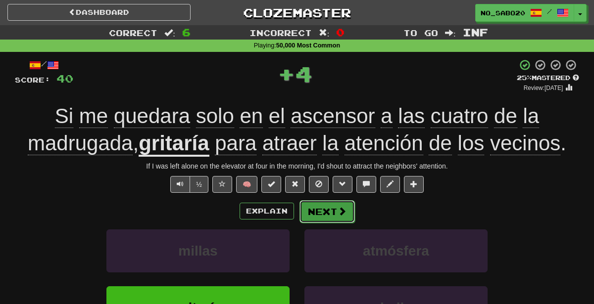
click at [322, 211] on button "Next" at bounding box center [326, 211] width 55 height 23
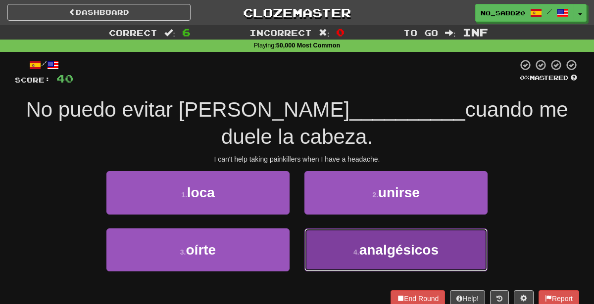
click at [339, 259] on button "4 . analgésicos" at bounding box center [395, 250] width 183 height 43
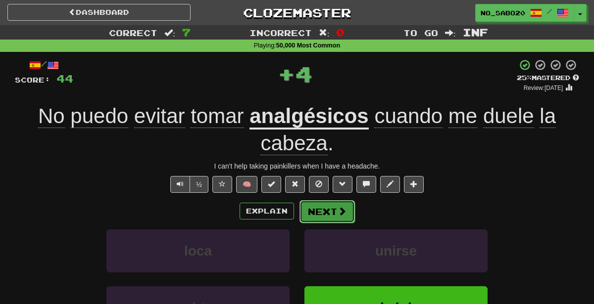
click at [329, 218] on button "Next" at bounding box center [326, 211] width 55 height 23
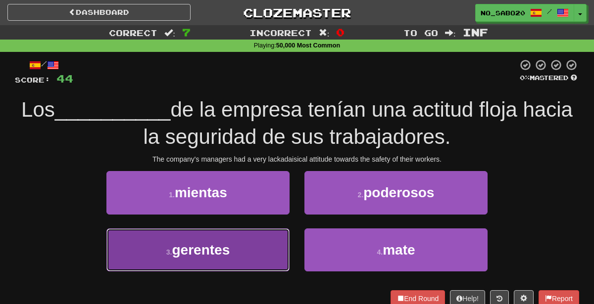
click at [245, 244] on button "3 . gerentes" at bounding box center [197, 250] width 183 height 43
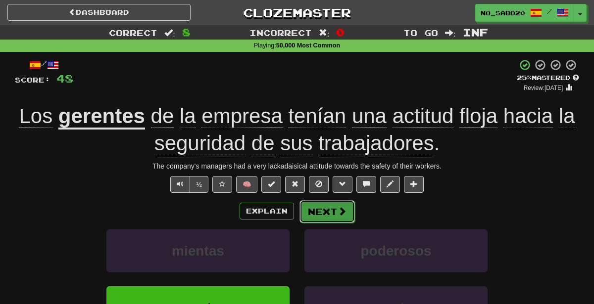
click at [324, 210] on button "Next" at bounding box center [326, 211] width 55 height 23
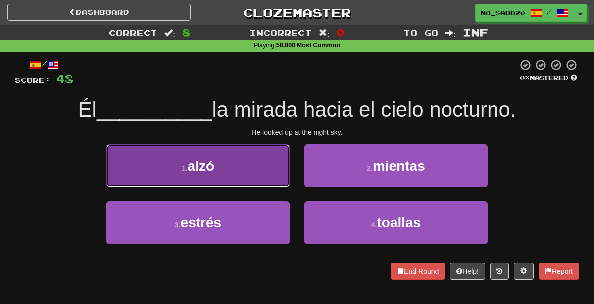
click at [280, 161] on button "1 . alzó" at bounding box center [197, 165] width 183 height 43
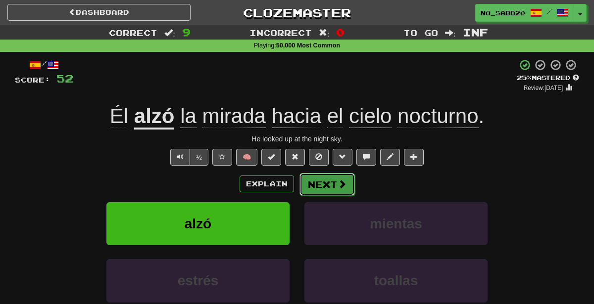
click at [329, 189] on button "Next" at bounding box center [326, 184] width 55 height 23
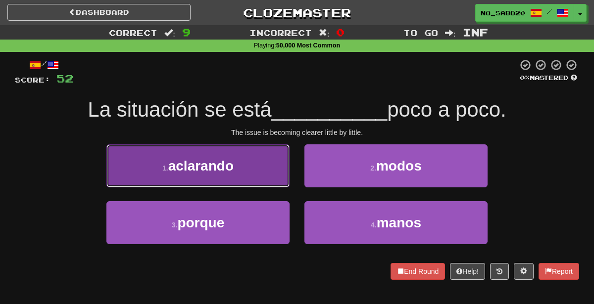
click at [259, 166] on button "1 . aclarando" at bounding box center [197, 165] width 183 height 43
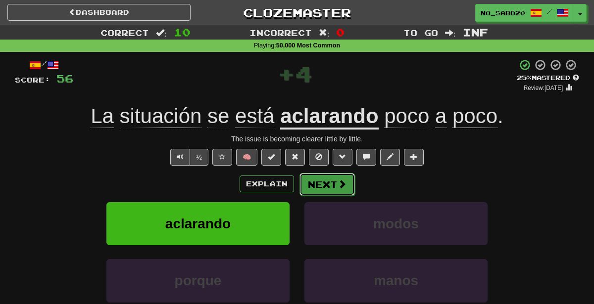
click at [320, 180] on button "Next" at bounding box center [326, 184] width 55 height 23
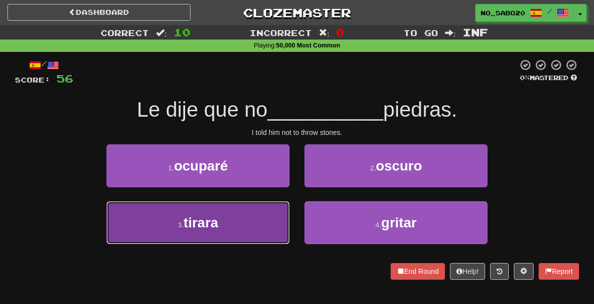
click at [258, 225] on button "3 . tirara" at bounding box center [197, 222] width 183 height 43
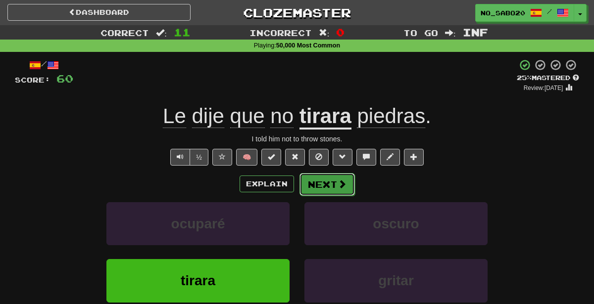
click at [335, 188] on button "Next" at bounding box center [326, 184] width 55 height 23
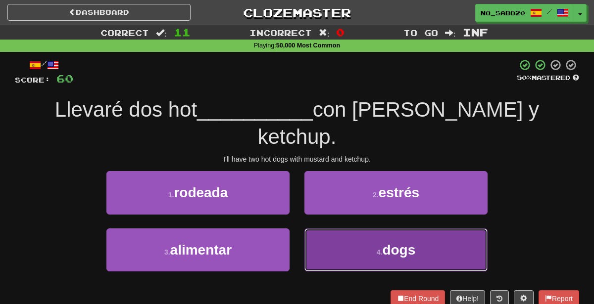
click at [366, 229] on button "4 . dogs" at bounding box center [395, 250] width 183 height 43
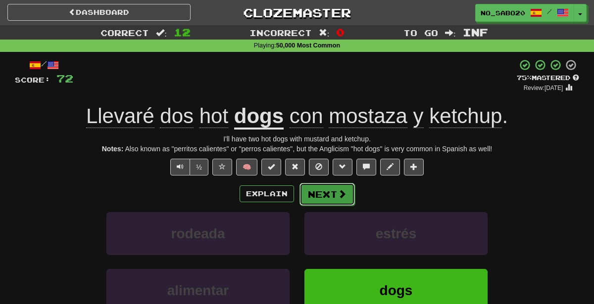
click at [330, 192] on button "Next" at bounding box center [326, 194] width 55 height 23
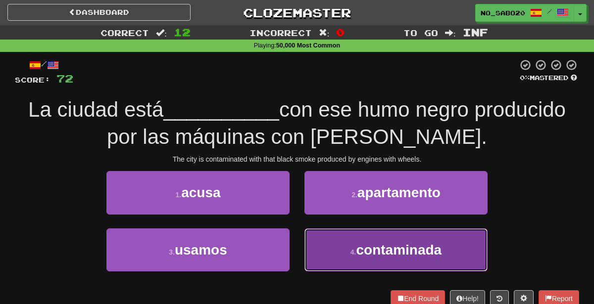
click at [368, 246] on span "contaminada" at bounding box center [399, 249] width 86 height 15
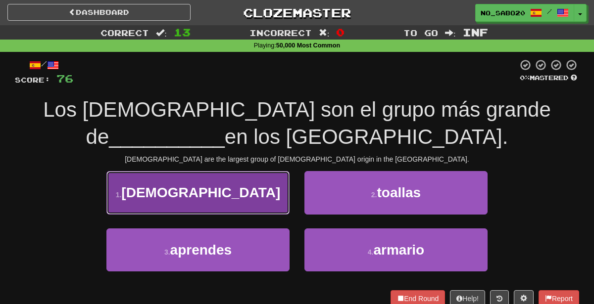
click at [276, 192] on button "1 . [DEMOGRAPHIC_DATA]" at bounding box center [197, 192] width 183 height 43
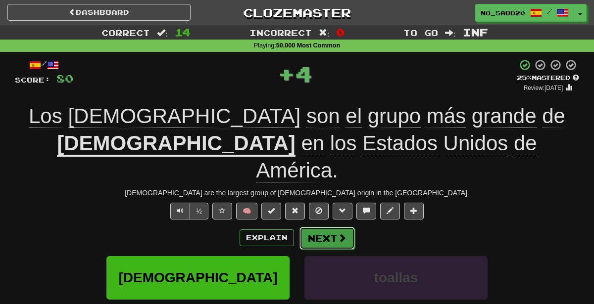
click at [330, 227] on button "Next" at bounding box center [326, 238] width 55 height 23
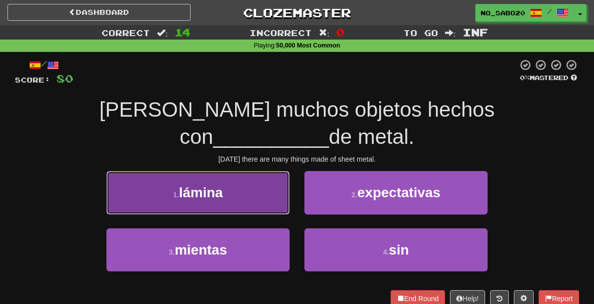
click at [262, 171] on button "1 . lámina" at bounding box center [197, 192] width 183 height 43
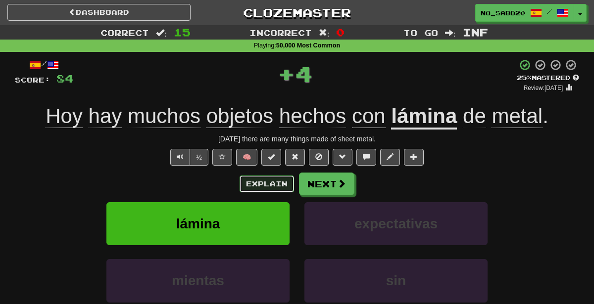
click at [263, 179] on button "Explain" at bounding box center [266, 184] width 54 height 17
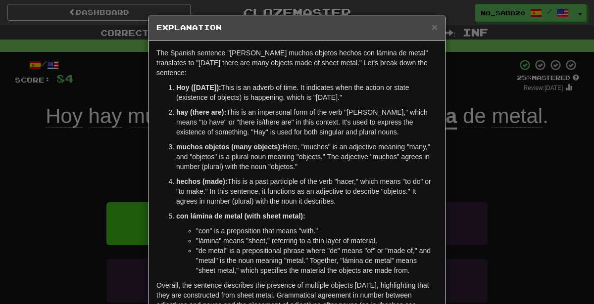
click at [476, 180] on div "× Explanation The Spanish sentence "[PERSON_NAME] muchos objetos hechos con lám…" at bounding box center [297, 152] width 594 height 304
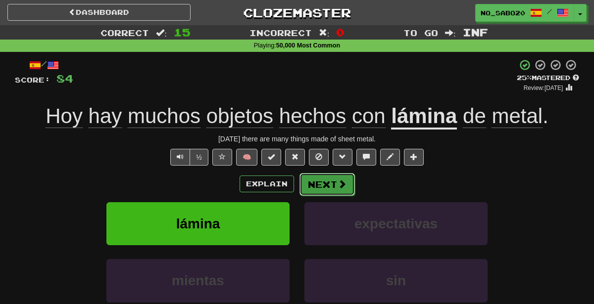
click at [324, 183] on button "Next" at bounding box center [326, 184] width 55 height 23
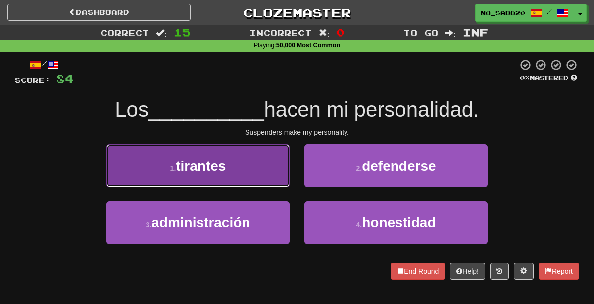
click at [262, 159] on button "1 . tirantes" at bounding box center [197, 165] width 183 height 43
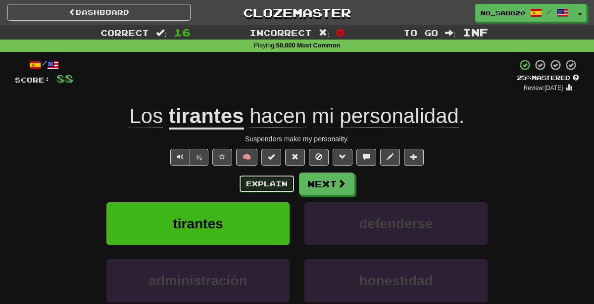
click at [271, 183] on button "Explain" at bounding box center [266, 184] width 54 height 17
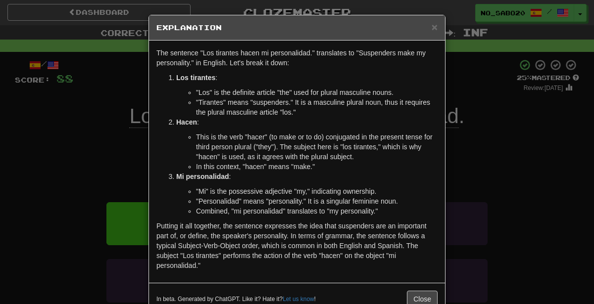
click at [484, 148] on div "× Explanation The sentence "Los tirantes hacen mi personalidad." translates to …" at bounding box center [297, 152] width 594 height 304
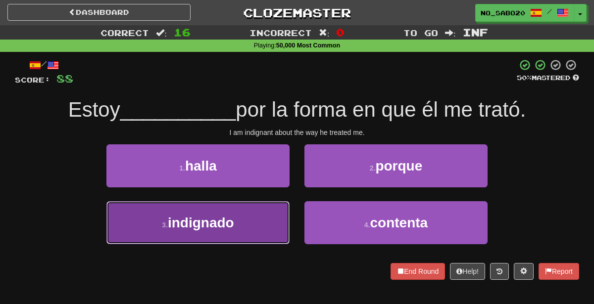
click at [257, 219] on button "3 . indignado" at bounding box center [197, 222] width 183 height 43
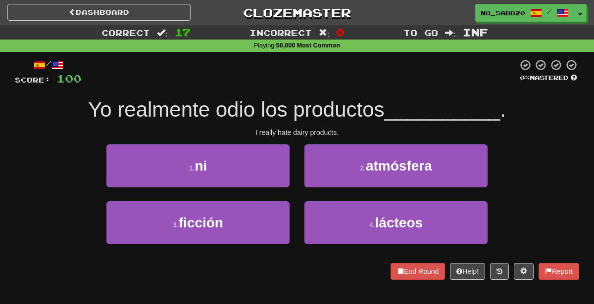
click at [332, 97] on div "Yo realmente odio los productos __________ ." at bounding box center [297, 109] width 564 height 27
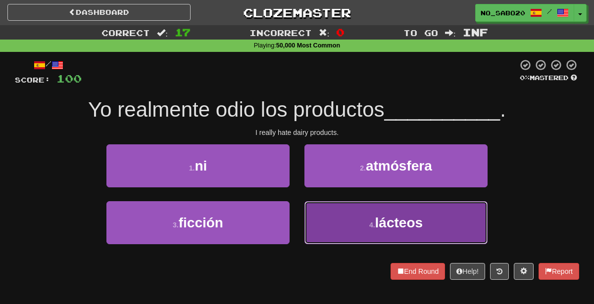
click at [344, 231] on button "4 . lácteos" at bounding box center [395, 222] width 183 height 43
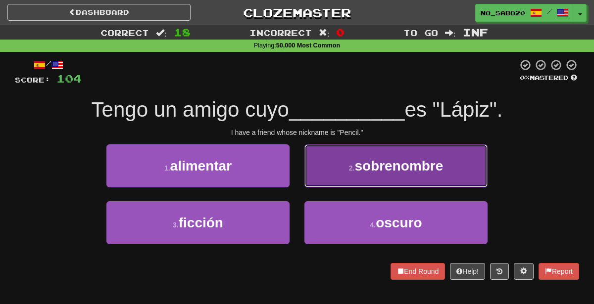
click at [342, 163] on button "2 . sobrenombre" at bounding box center [395, 165] width 183 height 43
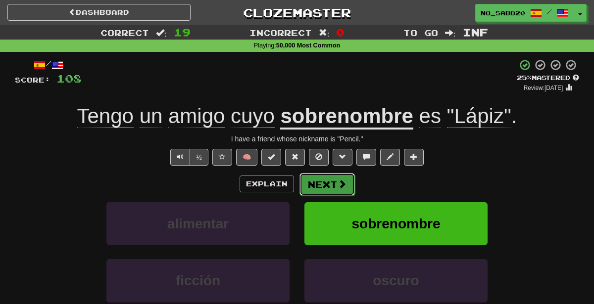
click at [338, 180] on span at bounding box center [341, 184] width 9 height 9
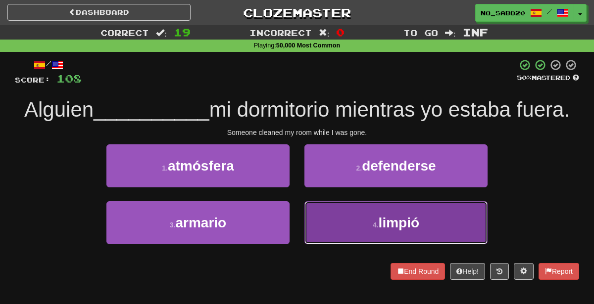
click at [323, 227] on button "4 . limpió" at bounding box center [395, 222] width 183 height 43
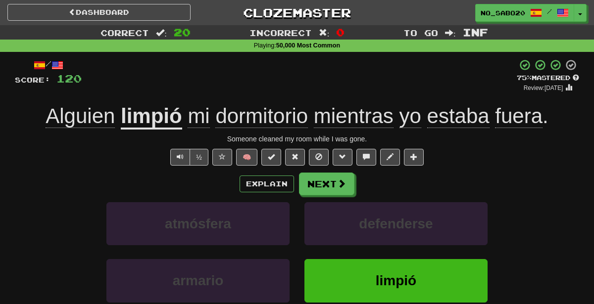
click at [167, 73] on div "+ 12" at bounding box center [299, 76] width 435 height 34
click at [320, 175] on button "Next" at bounding box center [326, 184] width 55 height 23
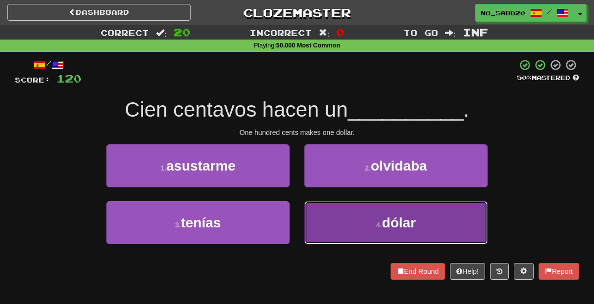
click at [338, 220] on button "4 . dólar" at bounding box center [395, 222] width 183 height 43
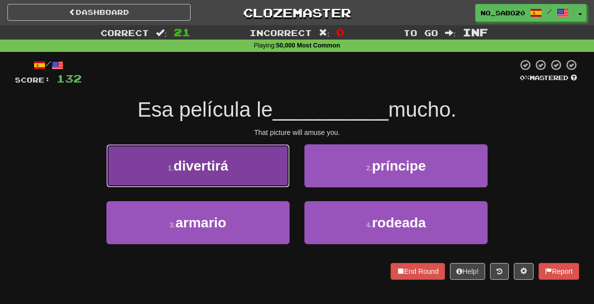
click at [250, 150] on button "1 . divertirá" at bounding box center [197, 165] width 183 height 43
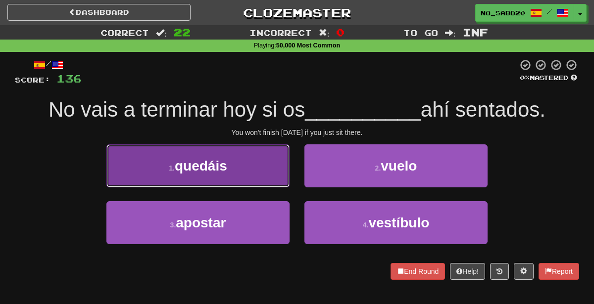
click at [248, 165] on button "1 . quedáis" at bounding box center [197, 165] width 183 height 43
